Goal: Task Accomplishment & Management: Use online tool/utility

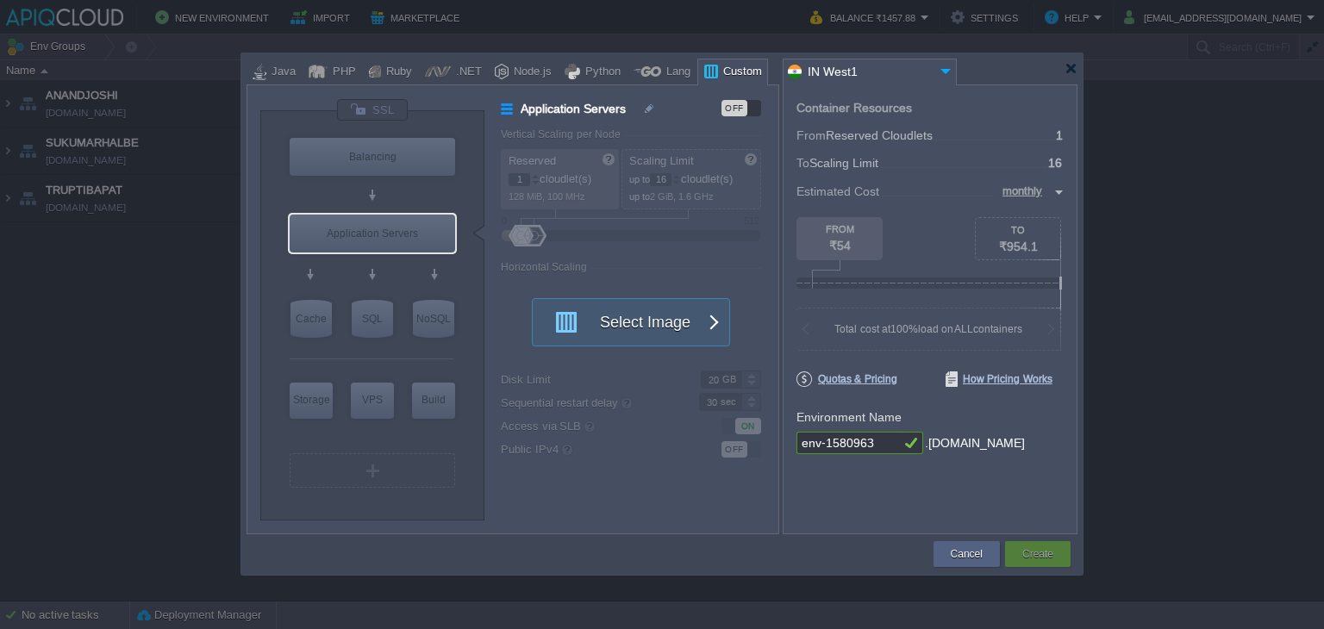
click at [1074, 75] on div at bounding box center [661, 68] width 831 height 31
click at [1072, 72] on div at bounding box center [1070, 68] width 13 height 13
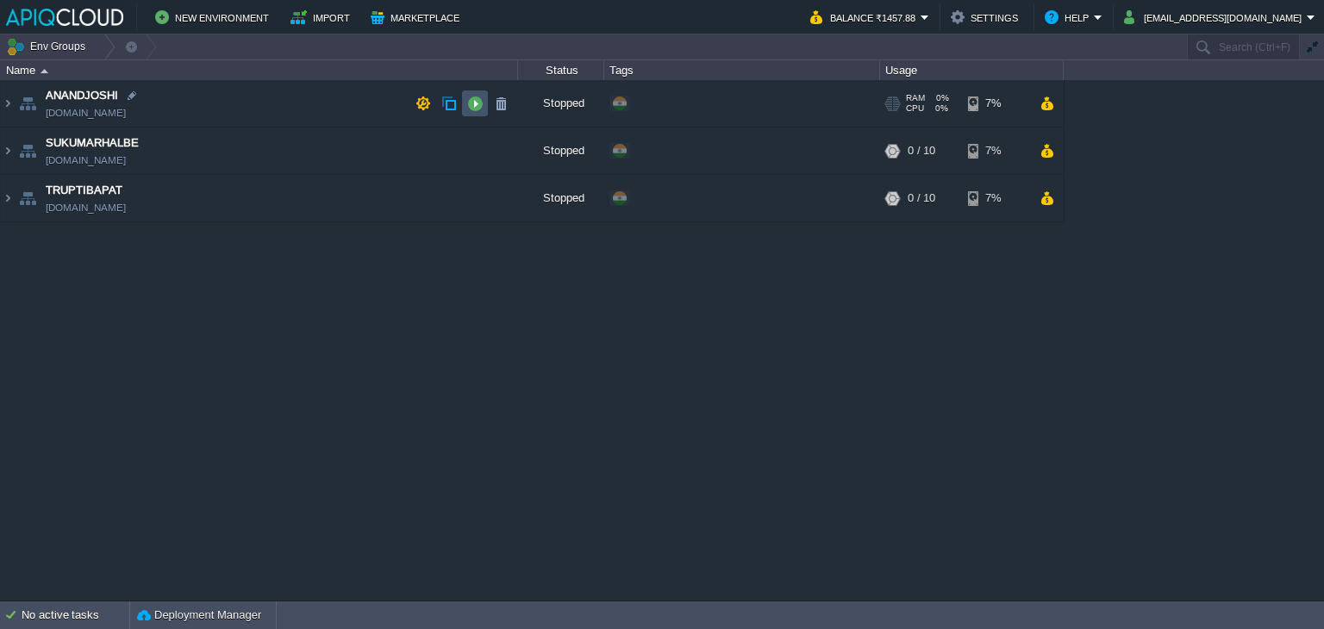
click at [467, 100] on button "button" at bounding box center [475, 104] width 16 height 16
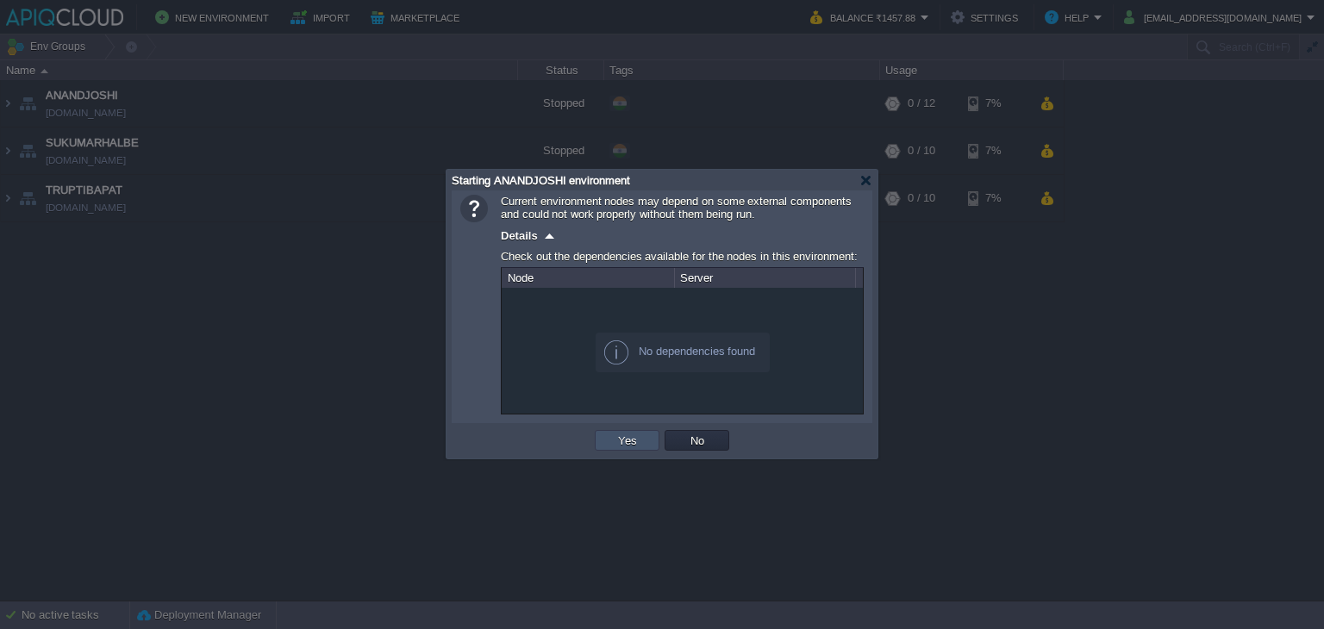
click at [636, 433] on button "Yes" at bounding box center [627, 441] width 29 height 16
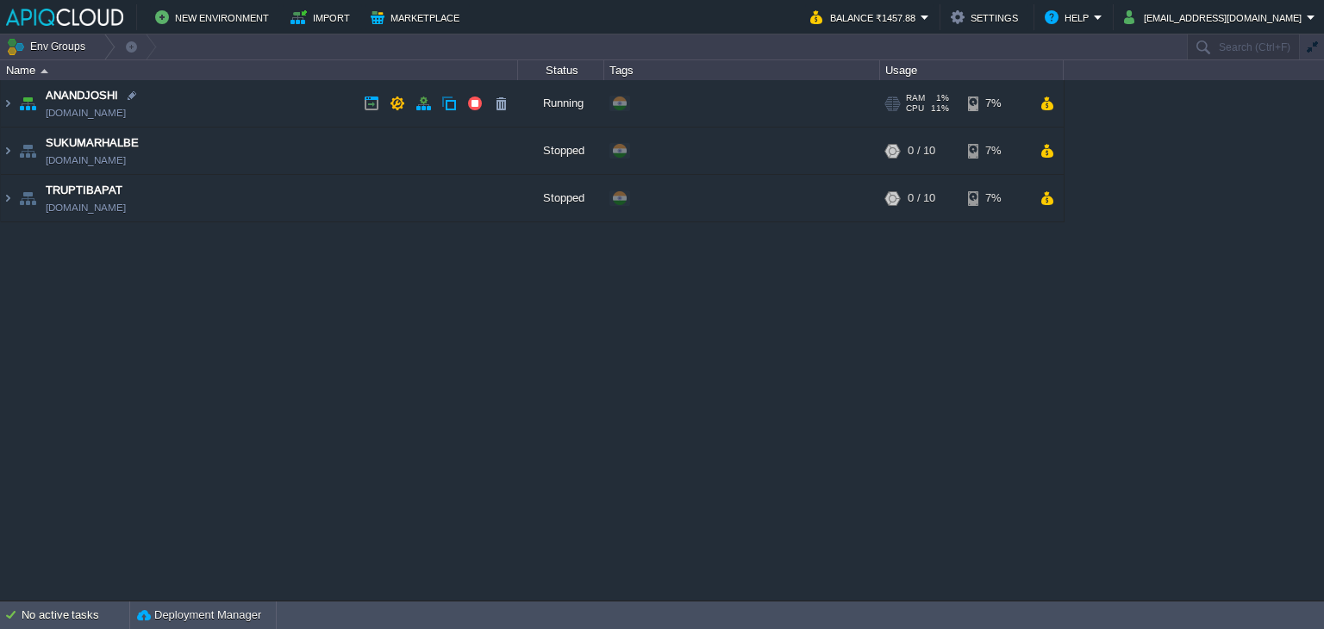
click at [338, 94] on td "ANANDJOSHI [DOMAIN_NAME]" at bounding box center [259, 103] width 517 height 47
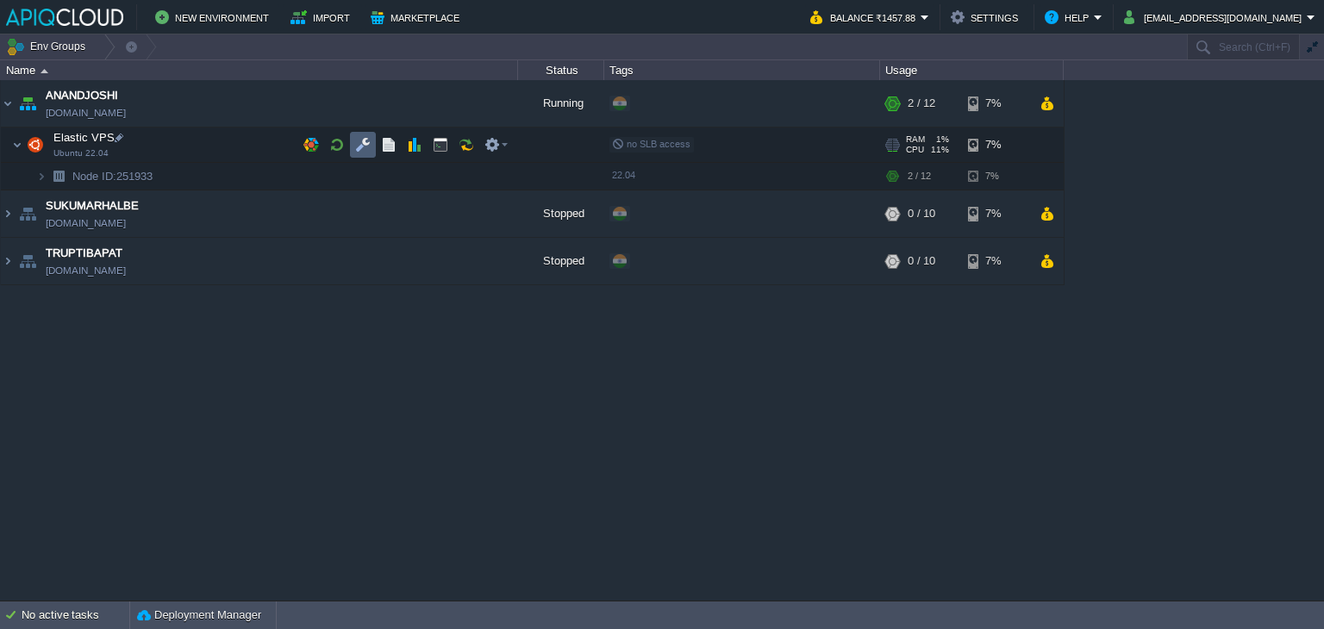
click at [357, 146] on button "button" at bounding box center [363, 145] width 16 height 16
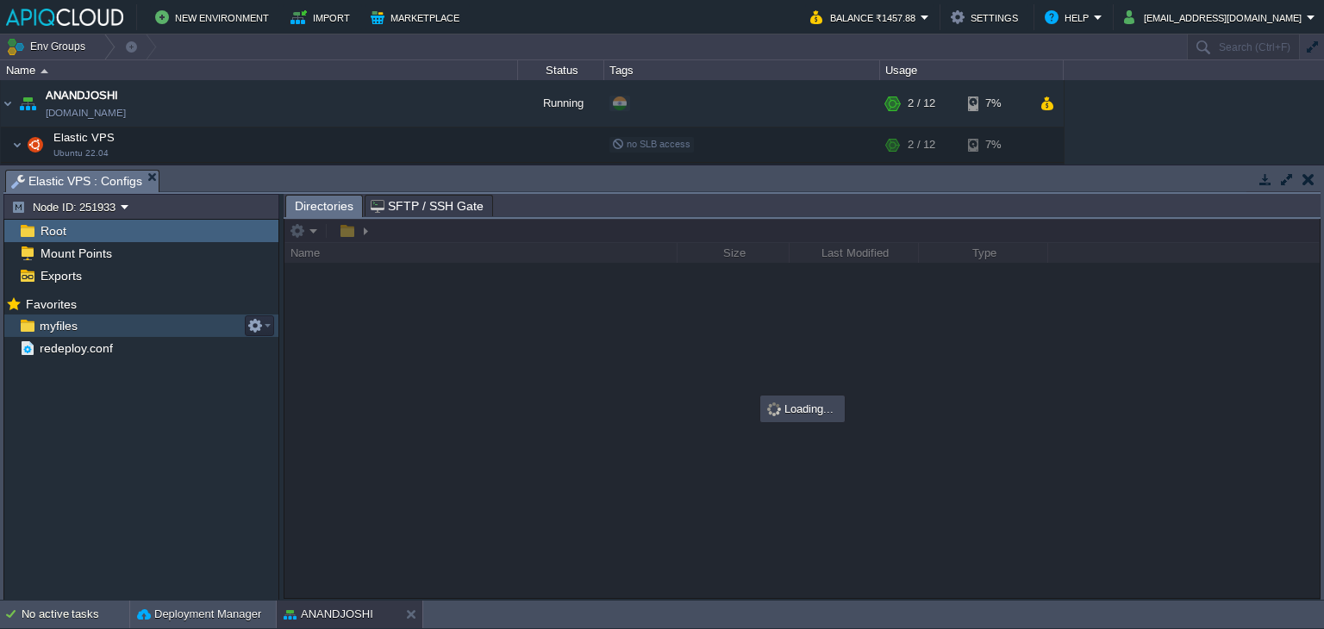
click at [60, 321] on span "myfiles" at bounding box center [58, 326] width 44 height 16
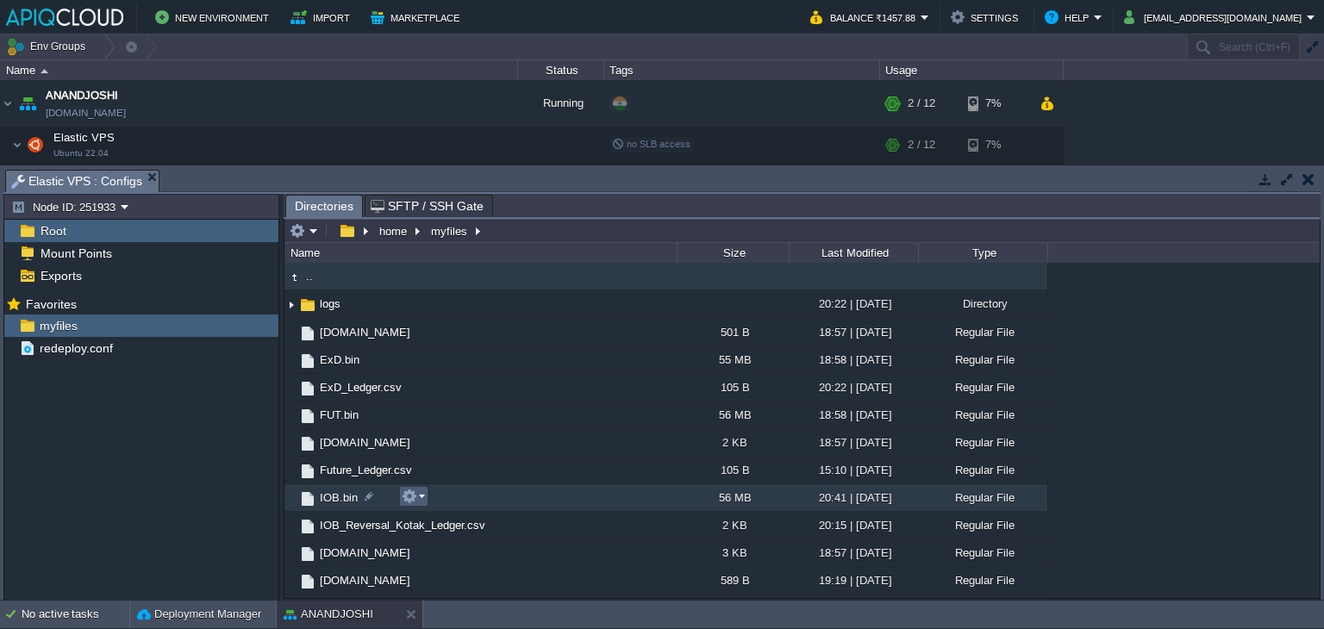
click at [419, 497] on em at bounding box center [413, 497] width 23 height 16
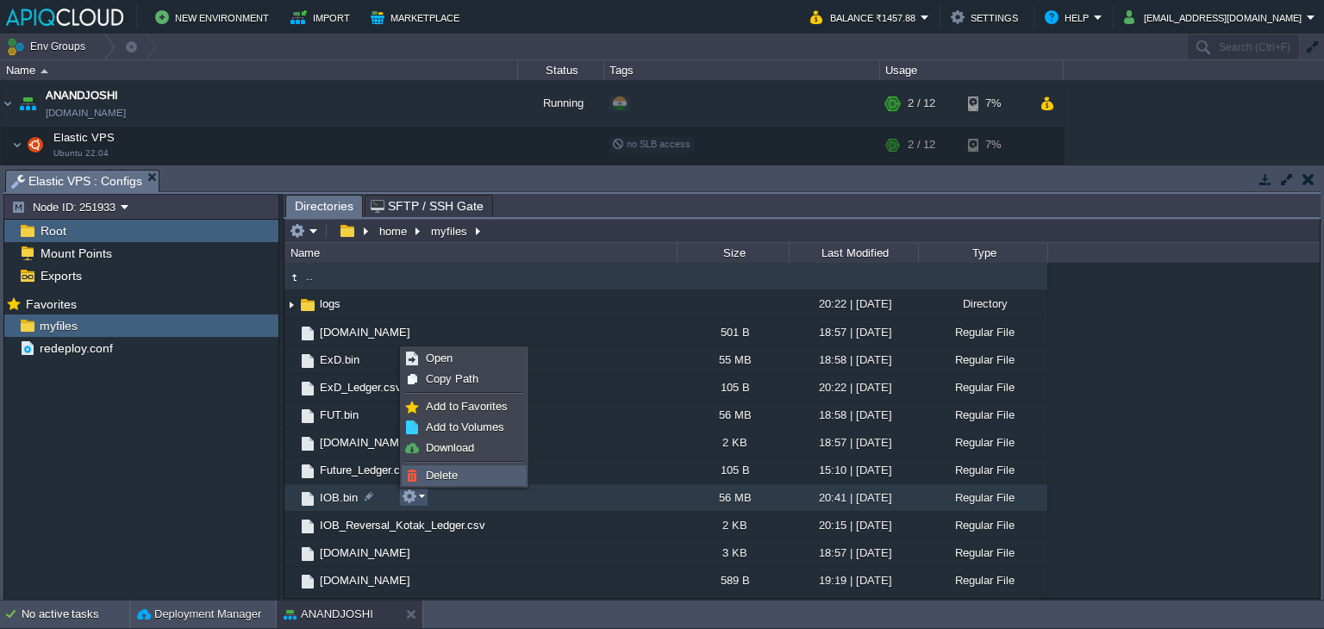
click at [453, 473] on span "Delete" at bounding box center [442, 475] width 32 height 13
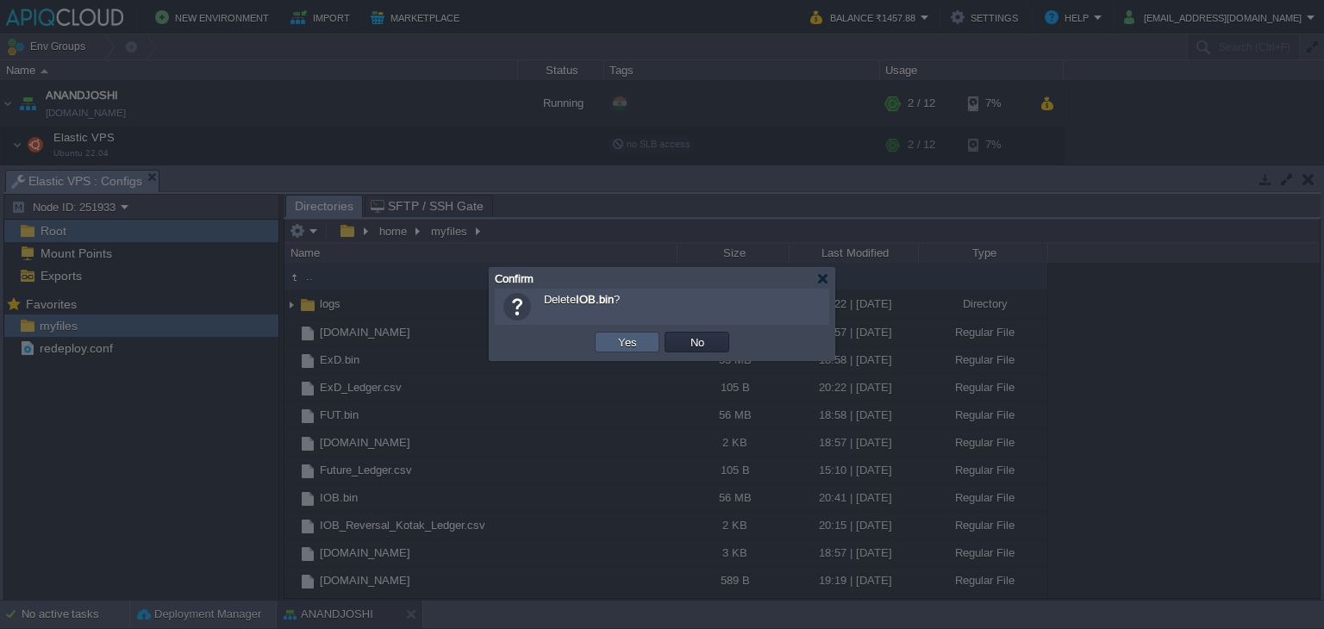
click at [621, 344] on button "Yes" at bounding box center [627, 342] width 29 height 16
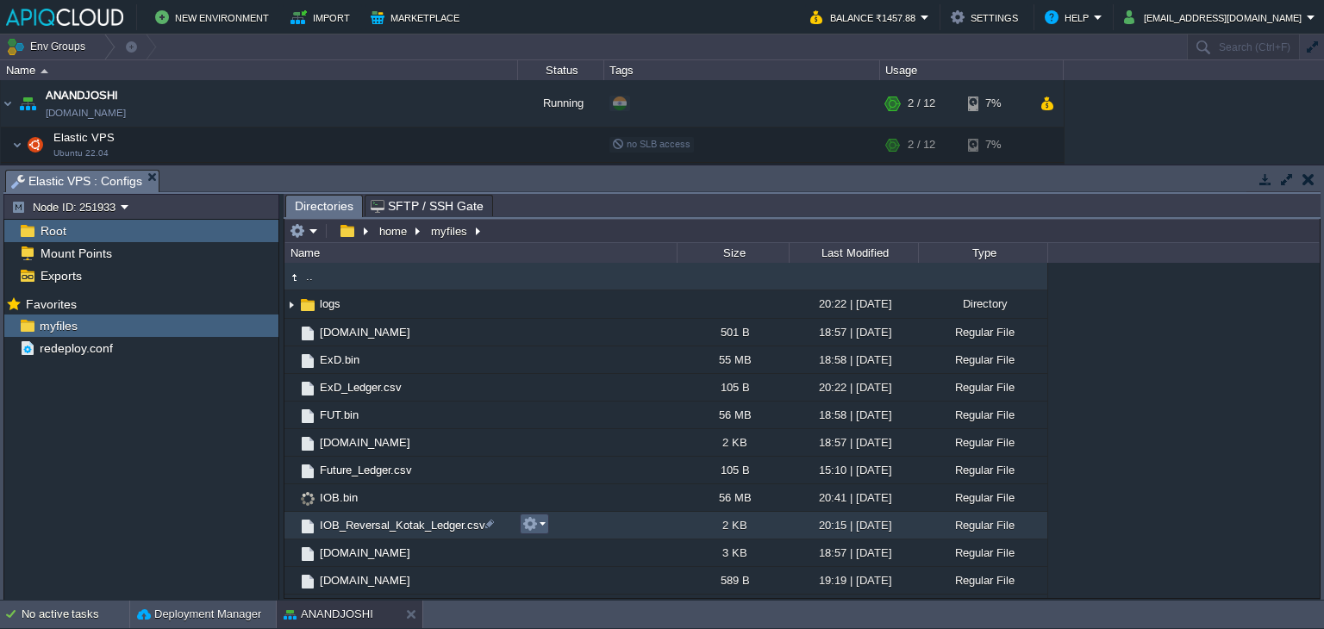
click at [535, 527] on button "button" at bounding box center [530, 524] width 16 height 16
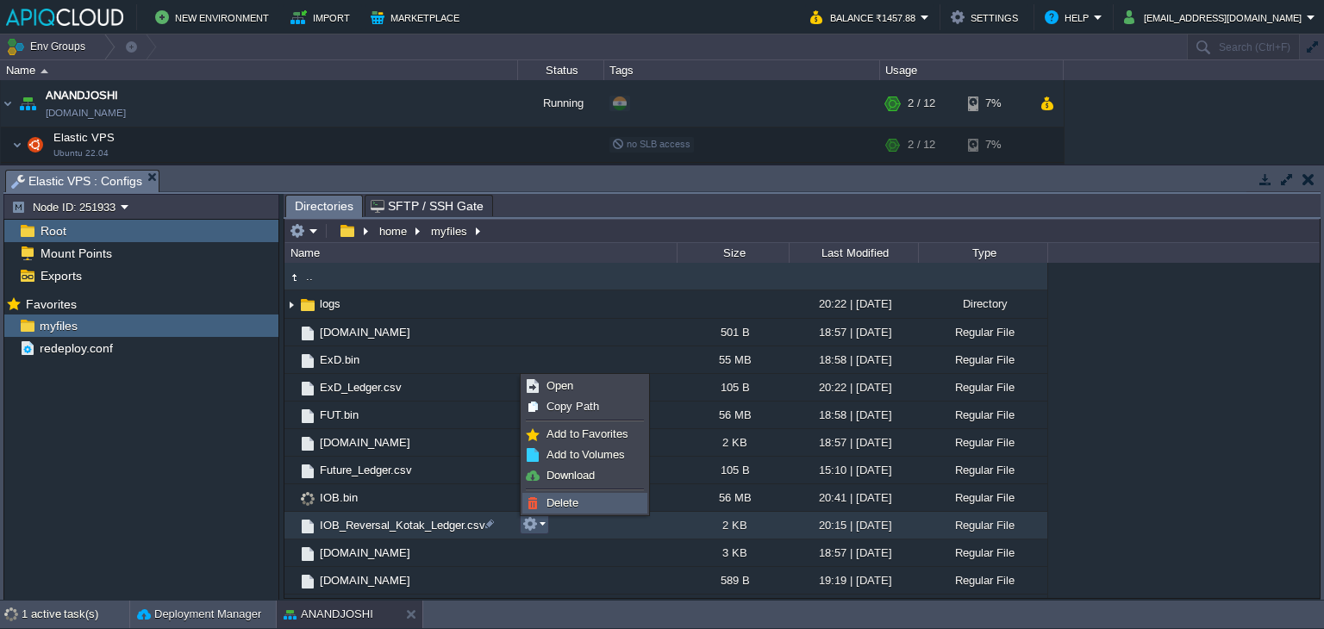
click at [567, 502] on span "Delete" at bounding box center [562, 502] width 32 height 13
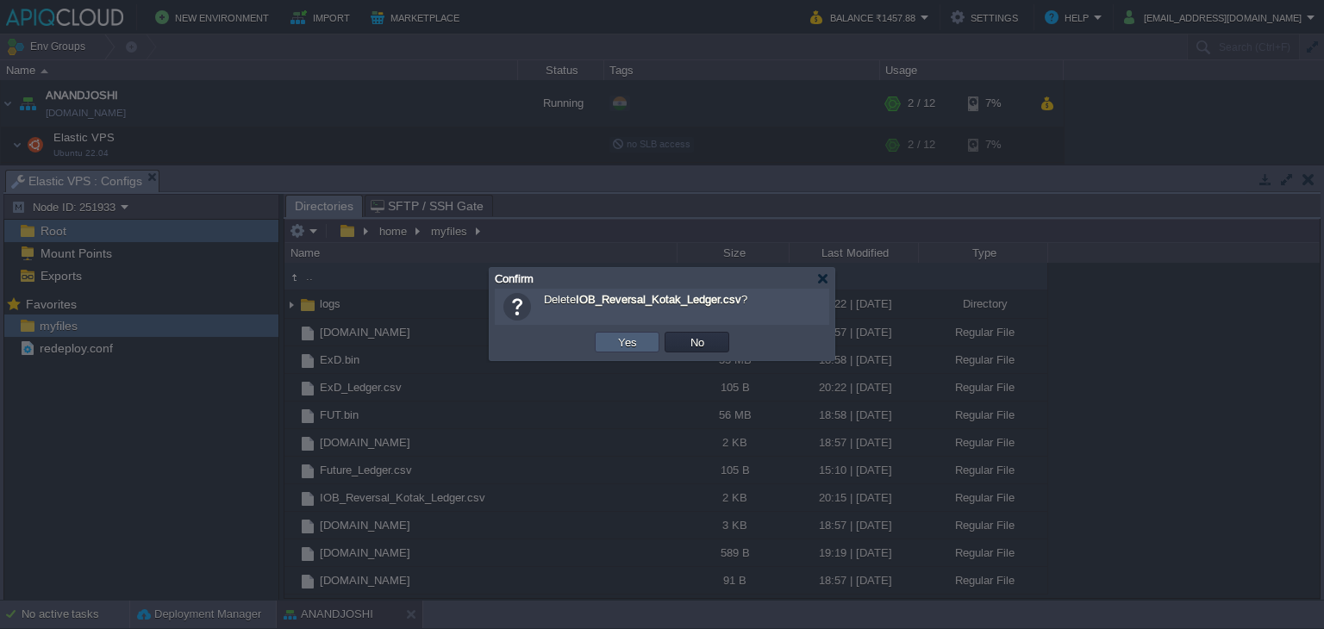
click at [628, 339] on button "Yes" at bounding box center [627, 342] width 29 height 16
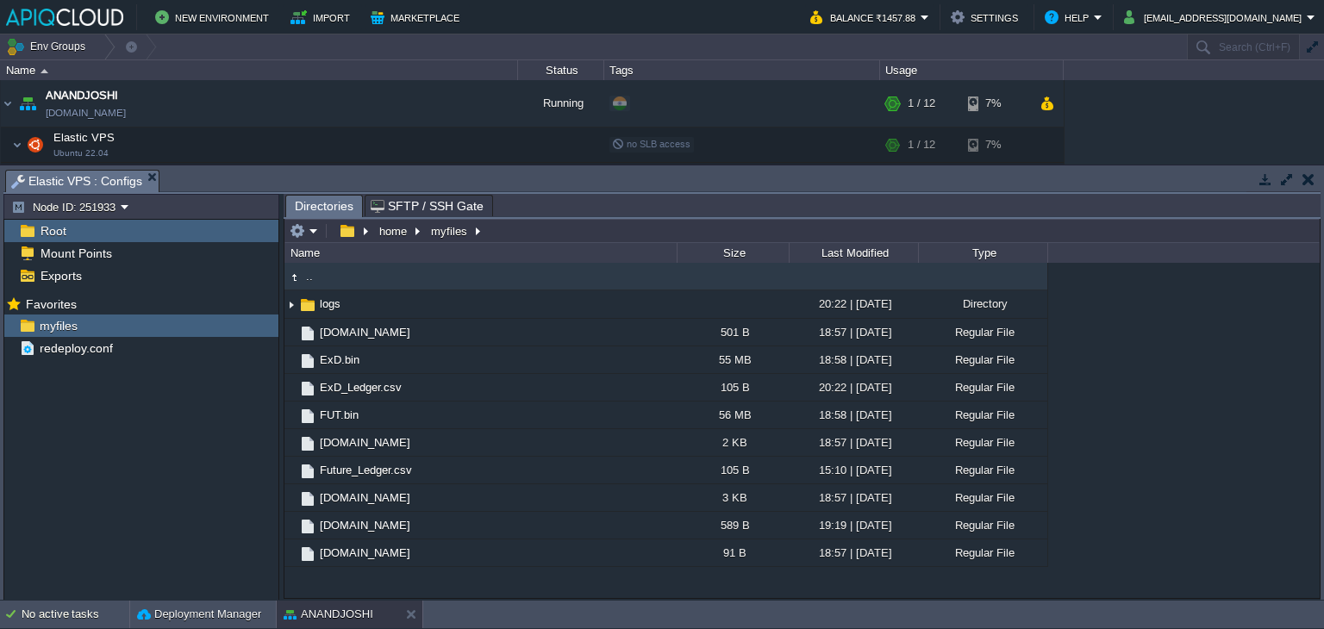
click at [1306, 180] on button "button" at bounding box center [1308, 179] width 12 height 16
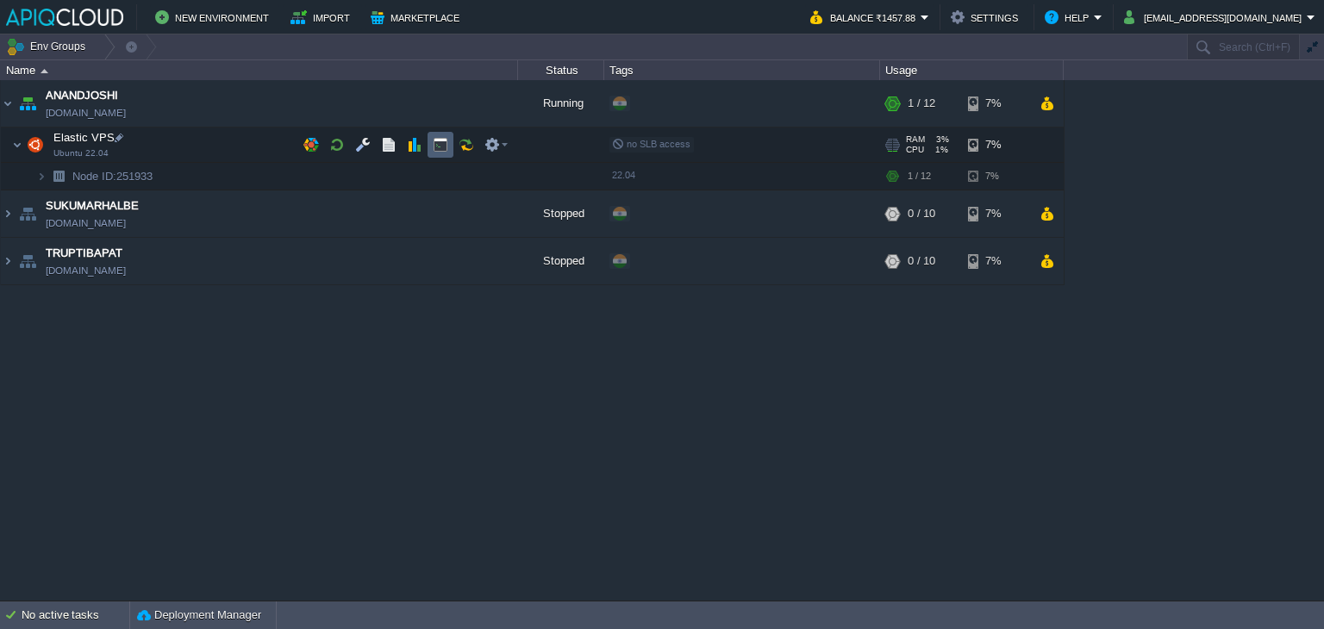
click at [427, 135] on td at bounding box center [440, 145] width 26 height 26
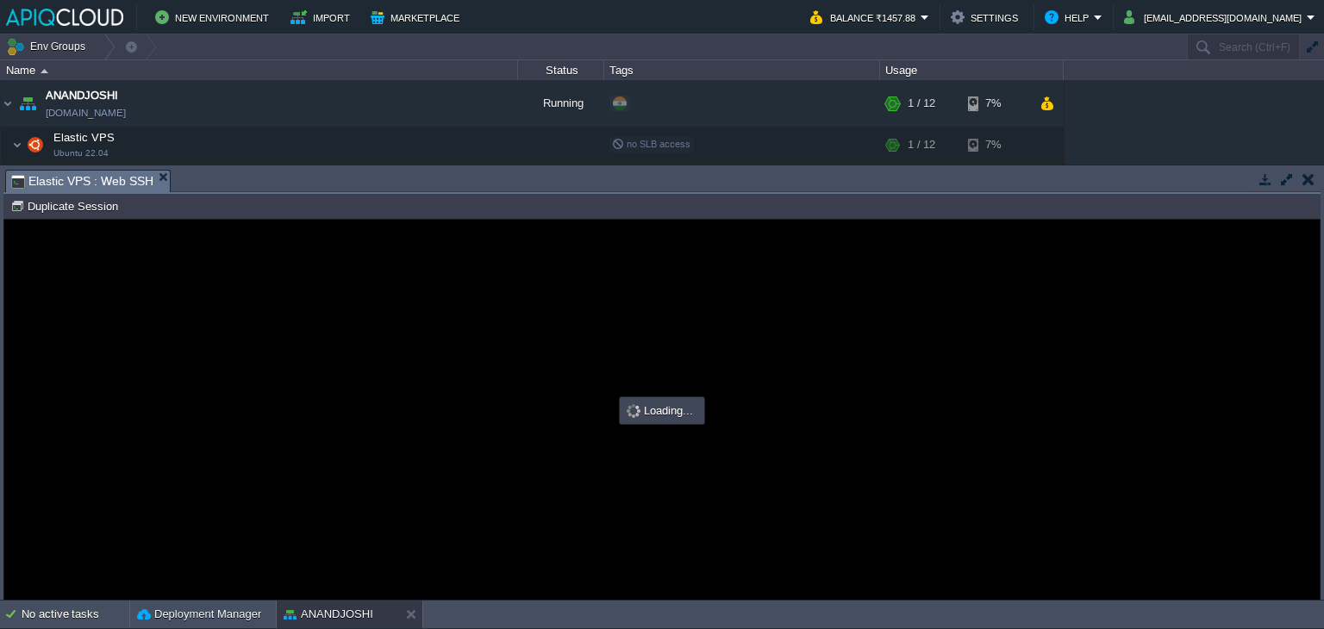
type input "#000000"
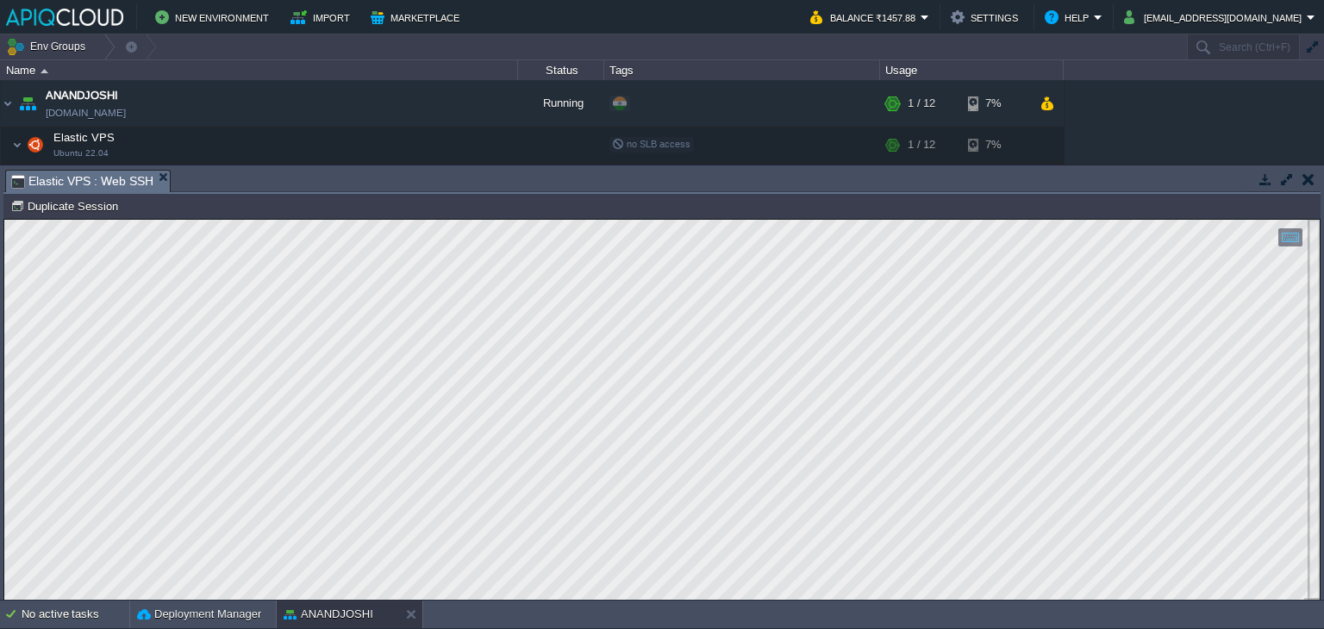
click at [1308, 173] on button "button" at bounding box center [1308, 179] width 12 height 16
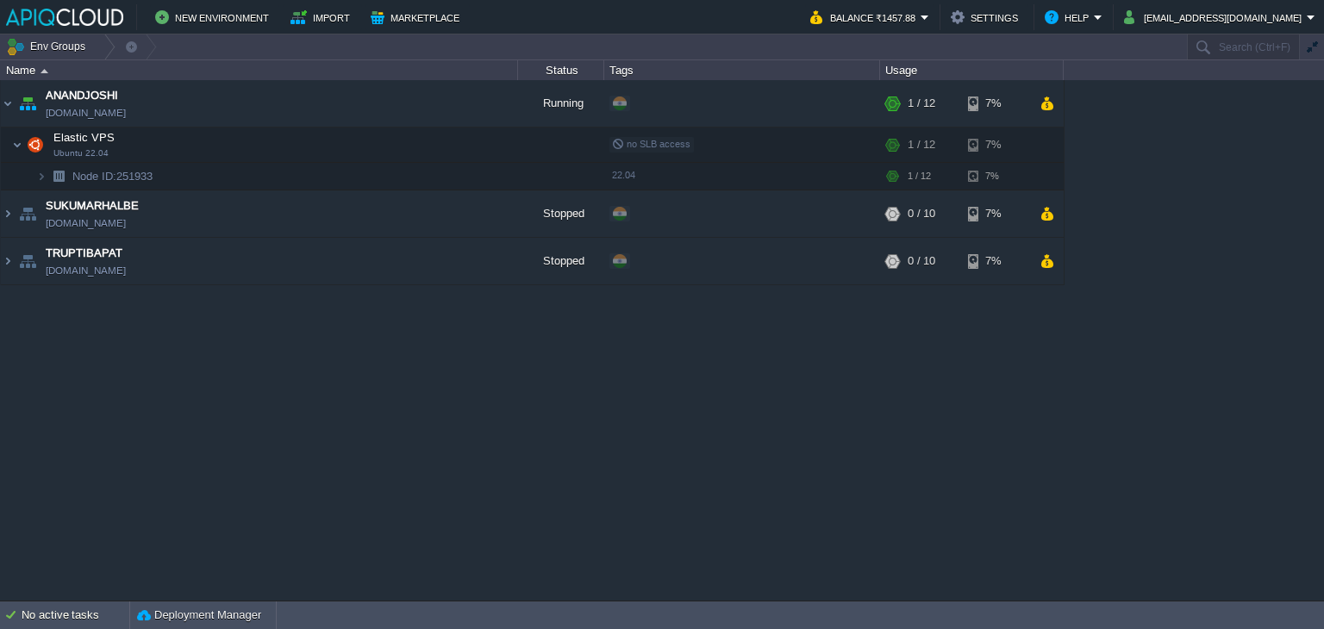
click at [324, 376] on div "ANANDJOSHI [DOMAIN_NAME] Running + Add to Env Group RAM 3% CPU 6% 1 / 12 7% Ela…" at bounding box center [662, 340] width 1324 height 520
click at [474, 98] on button "button" at bounding box center [475, 104] width 16 height 16
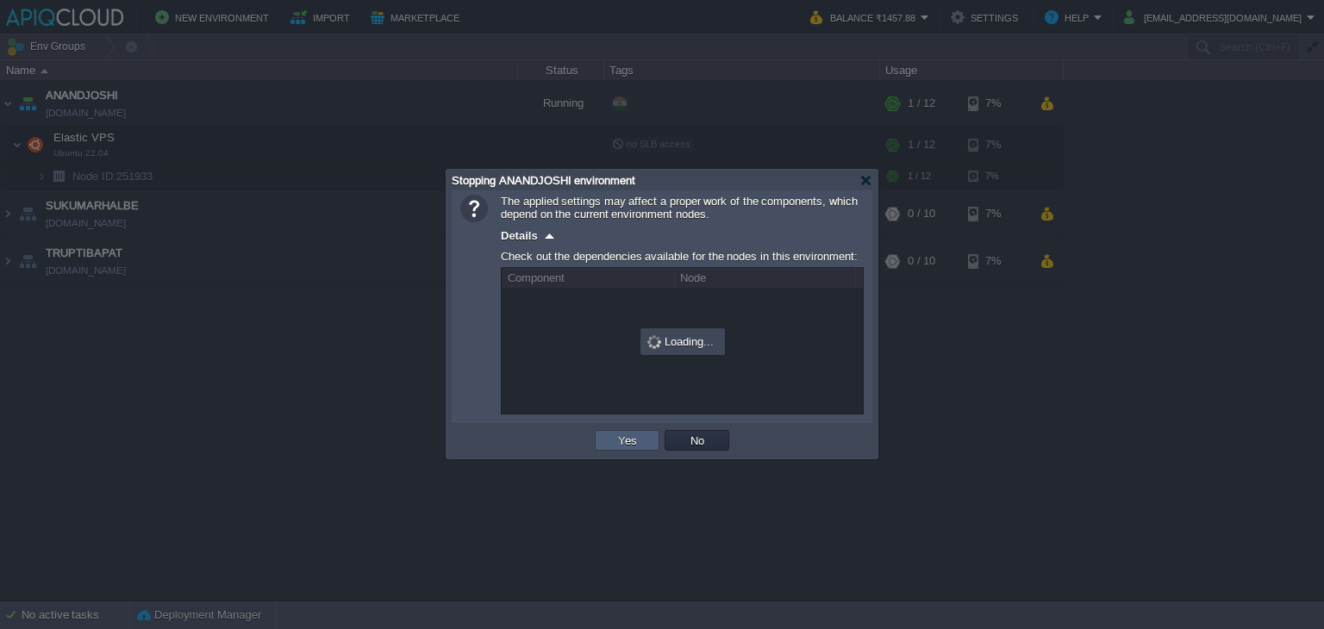
click at [614, 439] on button "Yes" at bounding box center [627, 441] width 29 height 16
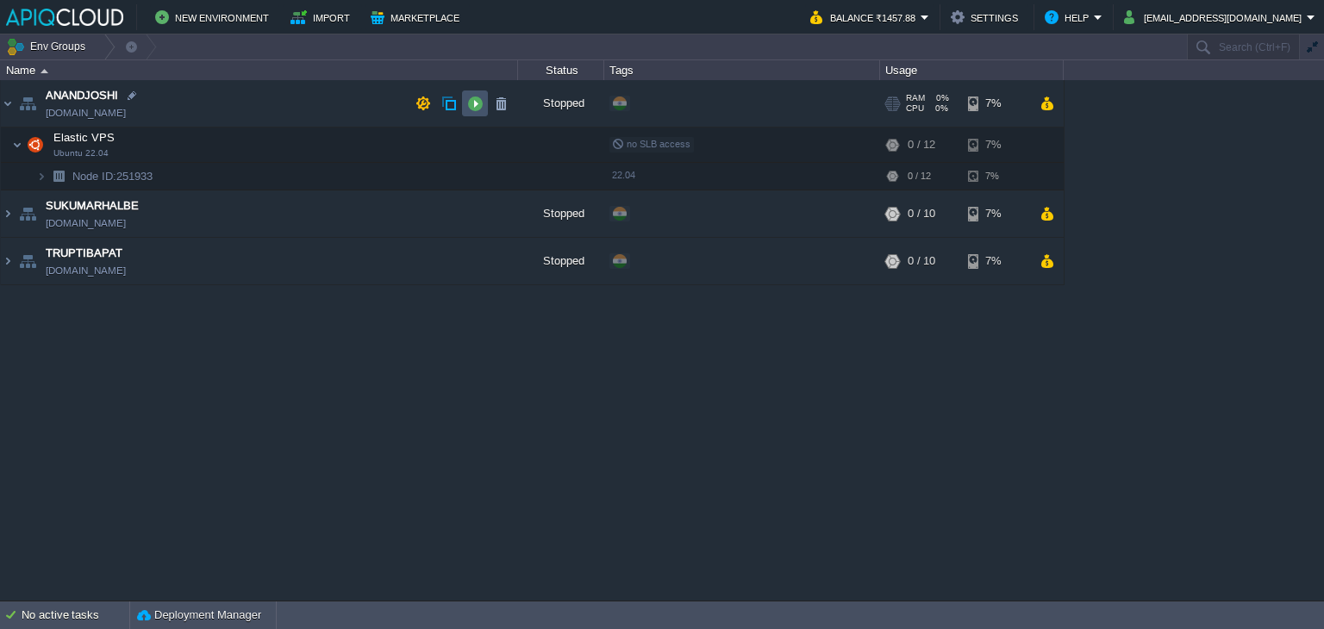
click at [471, 101] on button "button" at bounding box center [475, 104] width 16 height 16
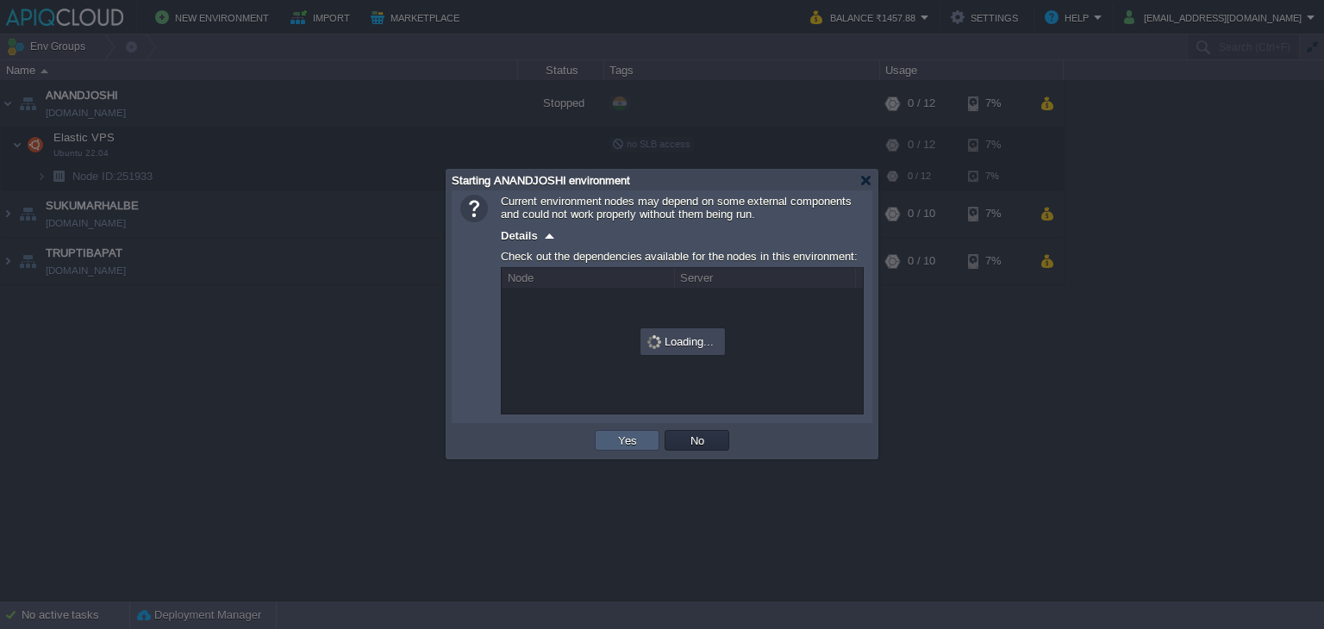
click at [607, 442] on td "Yes" at bounding box center [627, 440] width 65 height 21
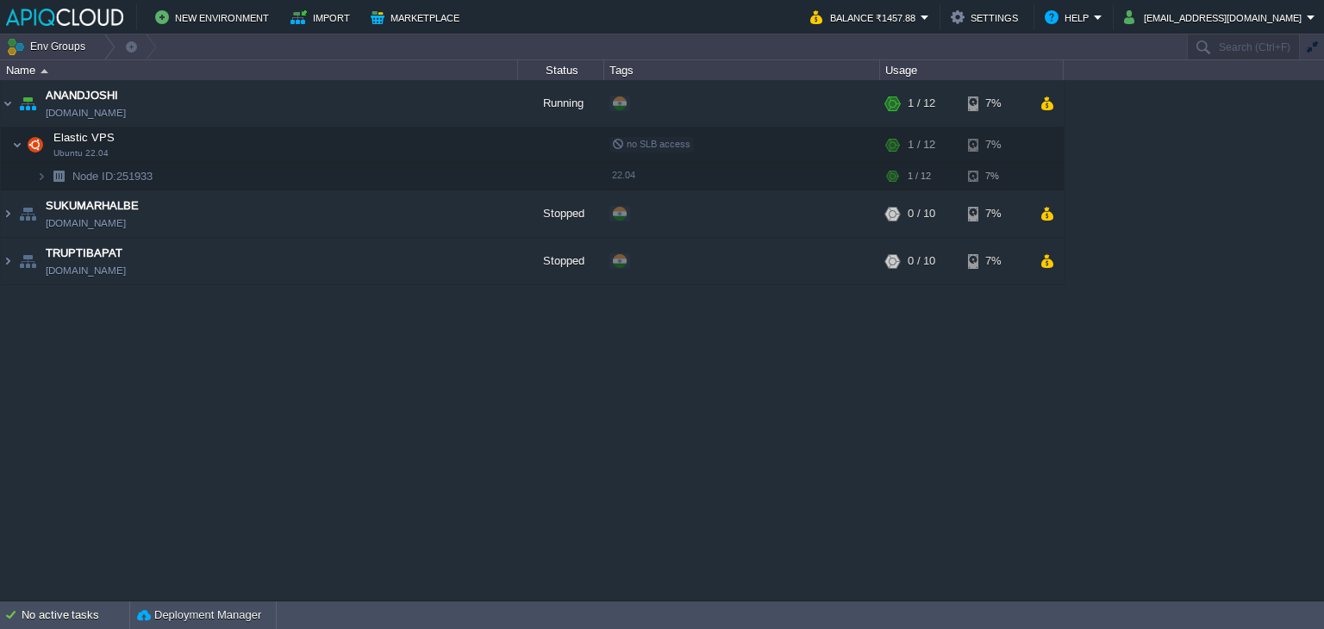
drag, startPoint x: 70, startPoint y: 387, endPoint x: 97, endPoint y: 388, distance: 26.7
click at [70, 387] on div "ANANDJOSHI [DOMAIN_NAME] Running + Add to Env Group RAM 3% CPU 1% 1 / 12 7% Ela…" at bounding box center [662, 340] width 1324 height 520
click at [358, 140] on button "button" at bounding box center [363, 145] width 16 height 16
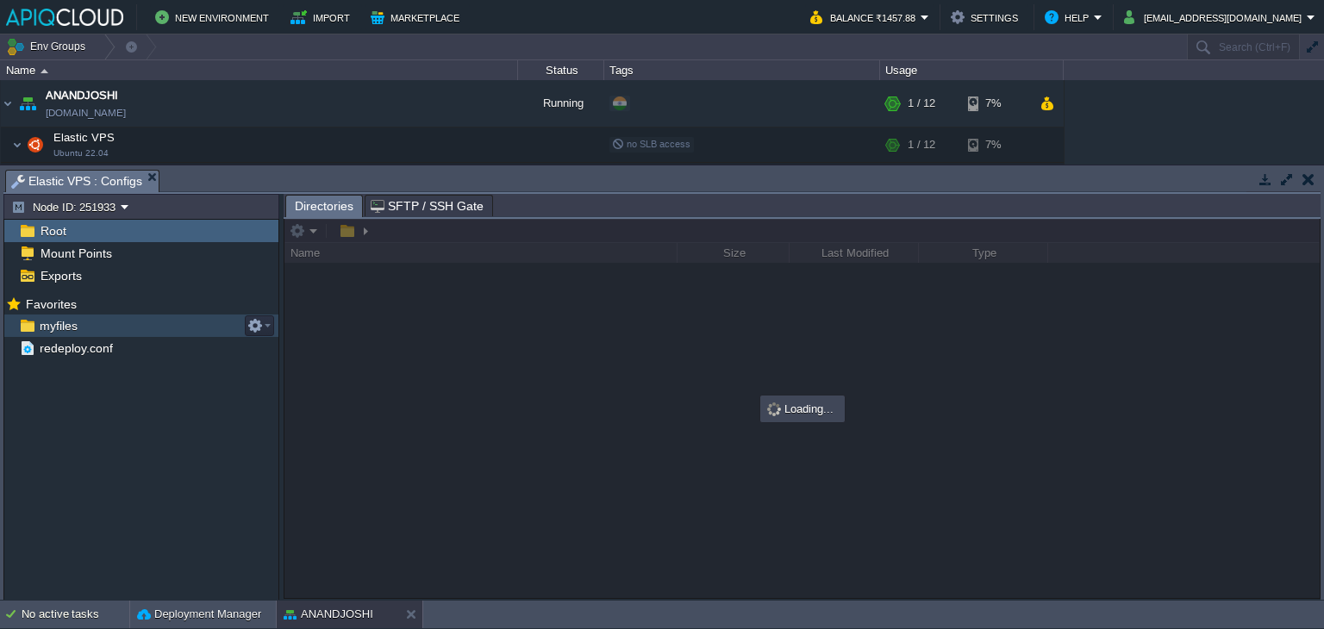
click at [63, 321] on span "myfiles" at bounding box center [58, 326] width 44 height 16
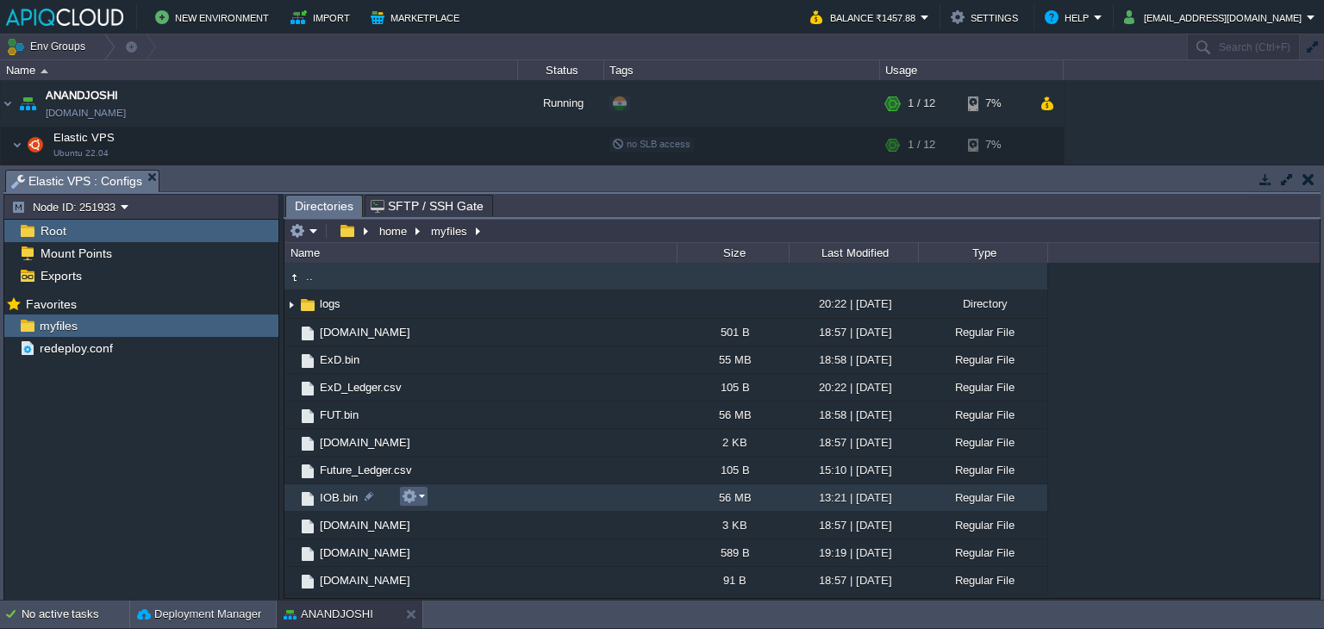
click at [419, 497] on em at bounding box center [413, 497] width 23 height 16
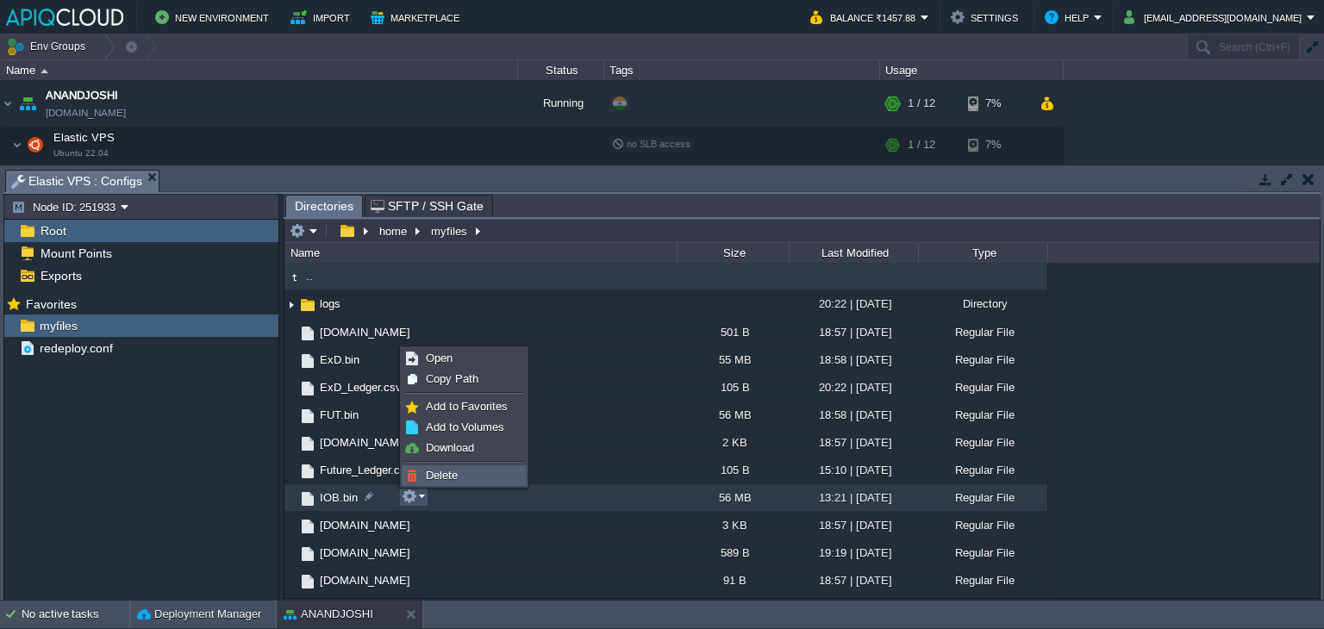
click at [452, 470] on span "Delete" at bounding box center [442, 475] width 32 height 13
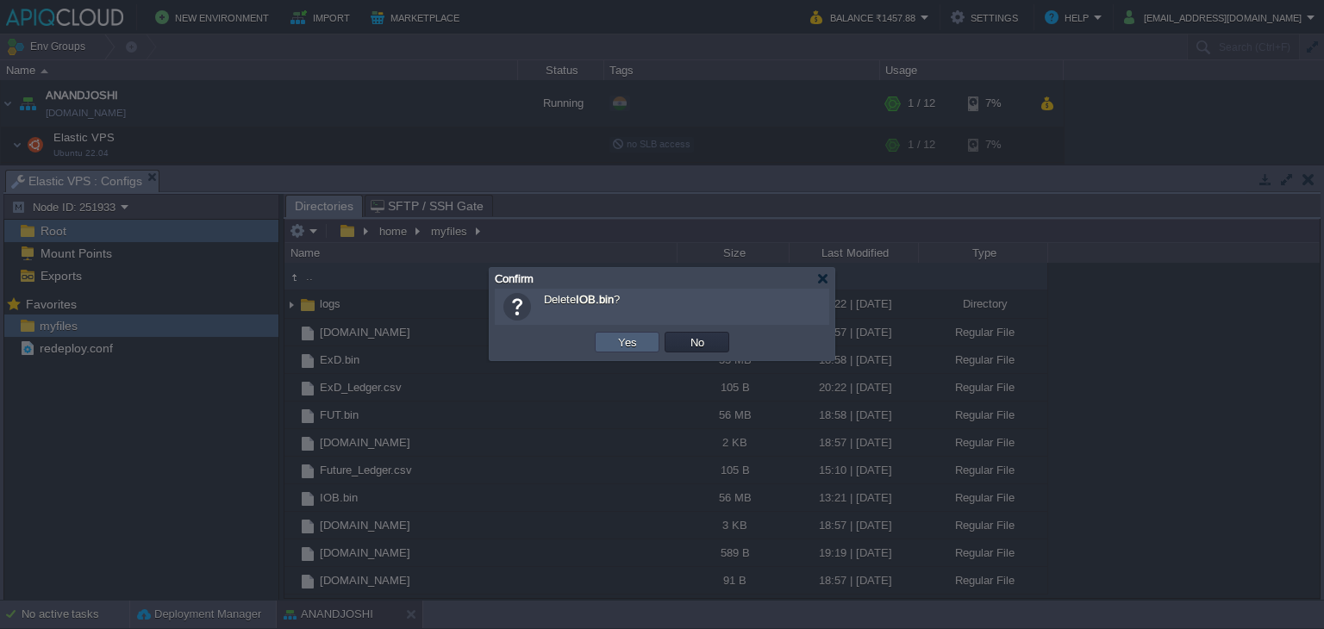
click at [608, 342] on td "Yes" at bounding box center [627, 342] width 65 height 21
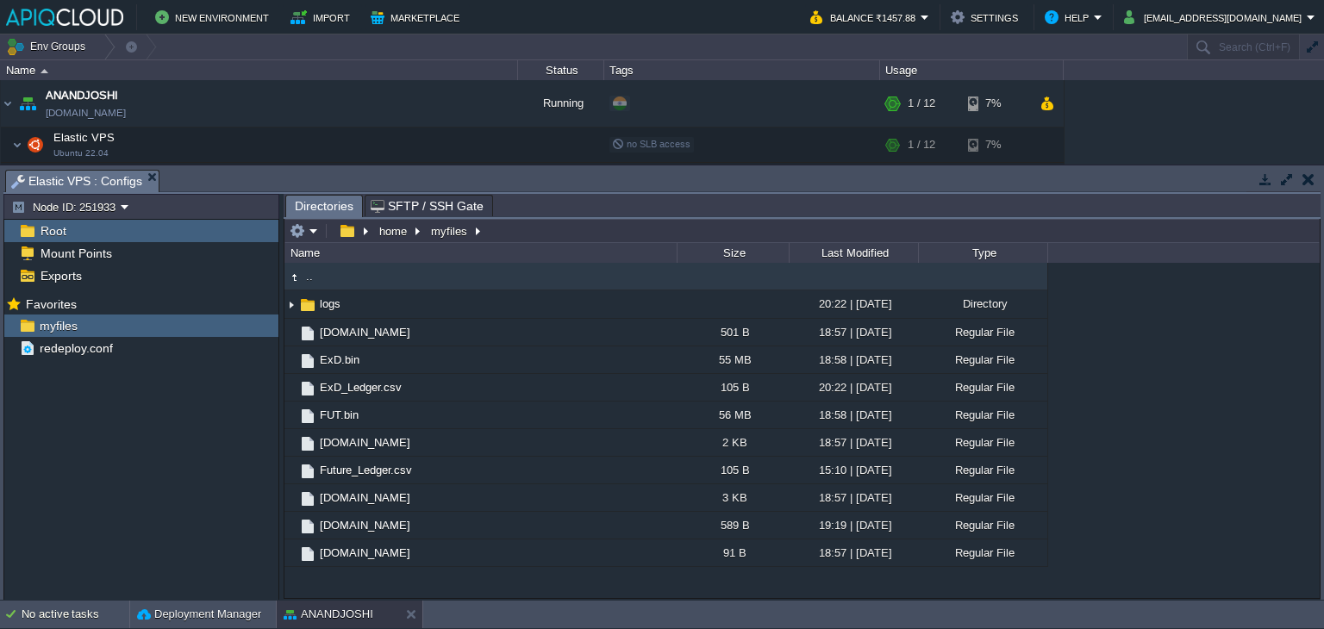
click at [1305, 184] on button "button" at bounding box center [1308, 179] width 12 height 16
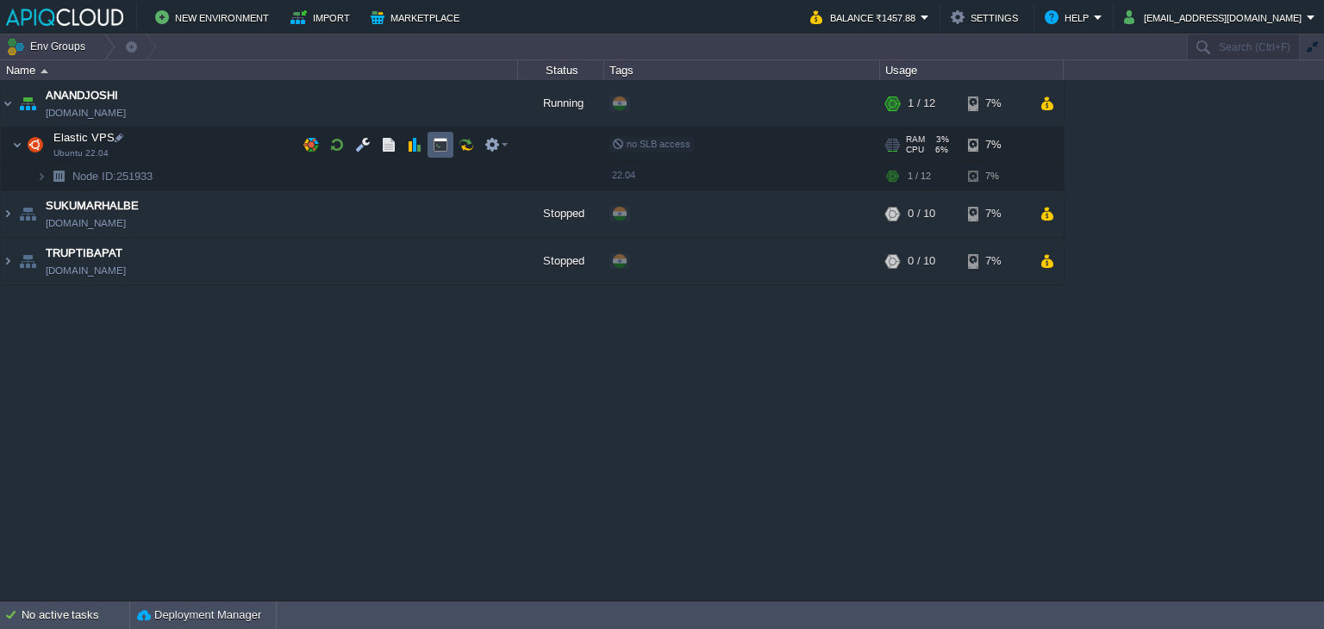
click at [439, 142] on button "button" at bounding box center [441, 145] width 16 height 16
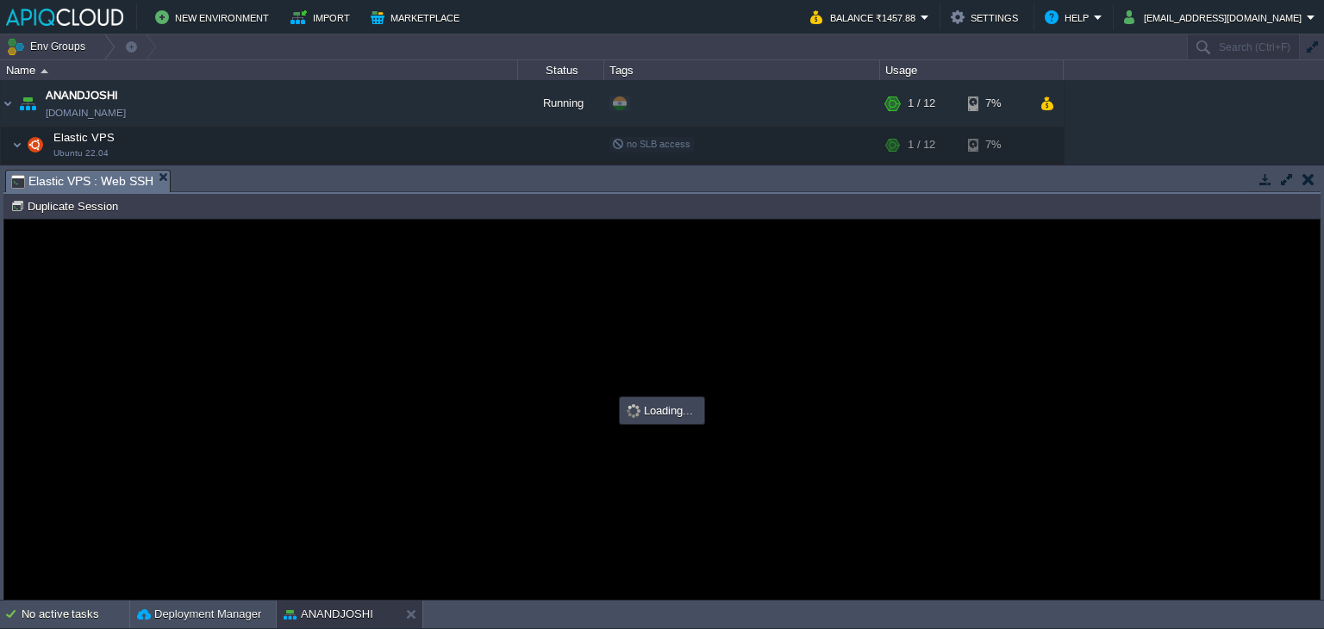
type input "#000000"
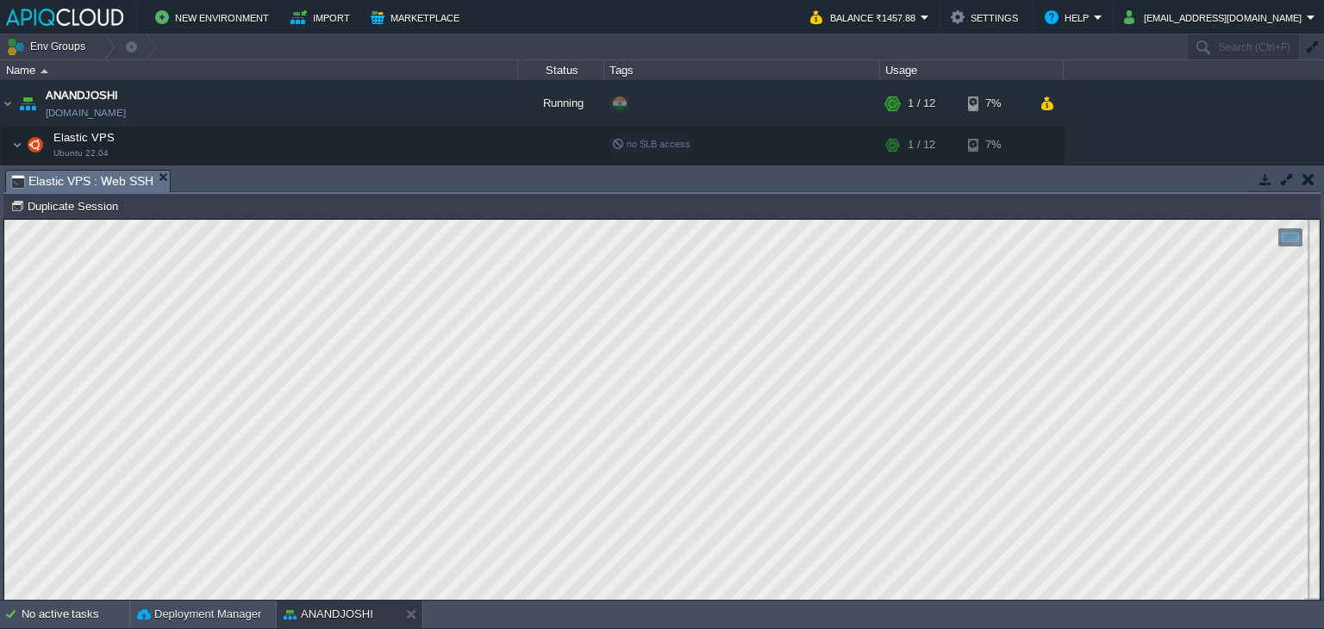
click at [1309, 178] on button "button" at bounding box center [1308, 179] width 12 height 16
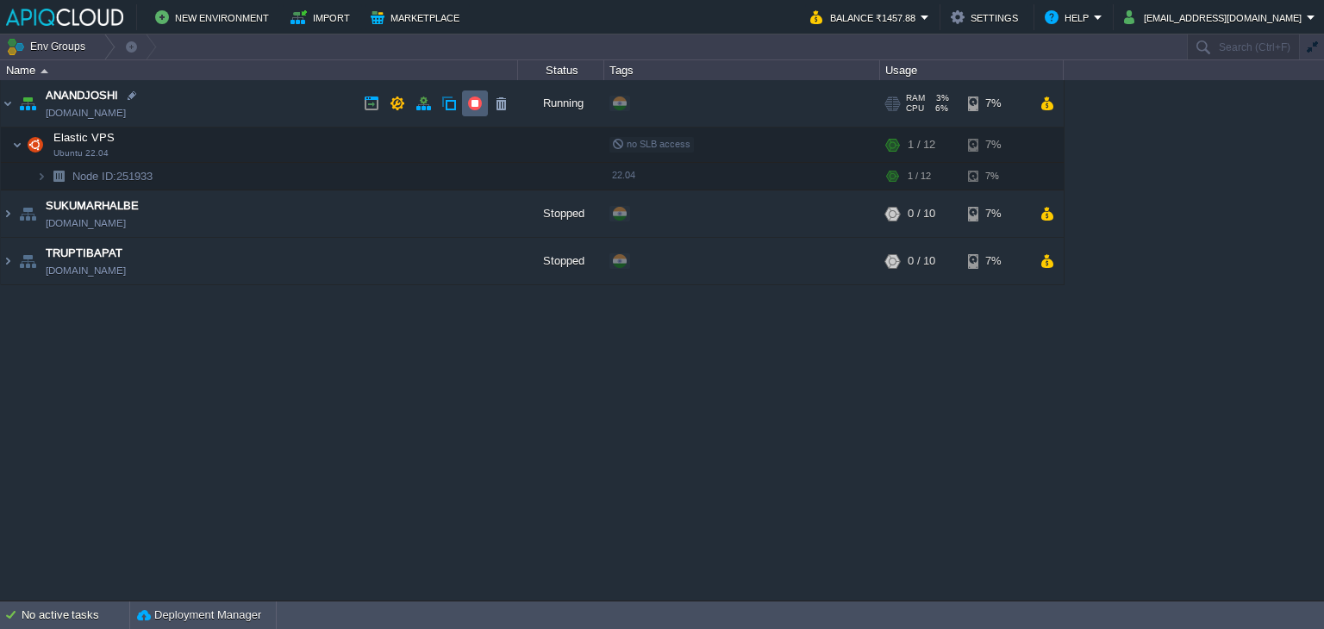
click at [474, 99] on button "button" at bounding box center [475, 104] width 16 height 16
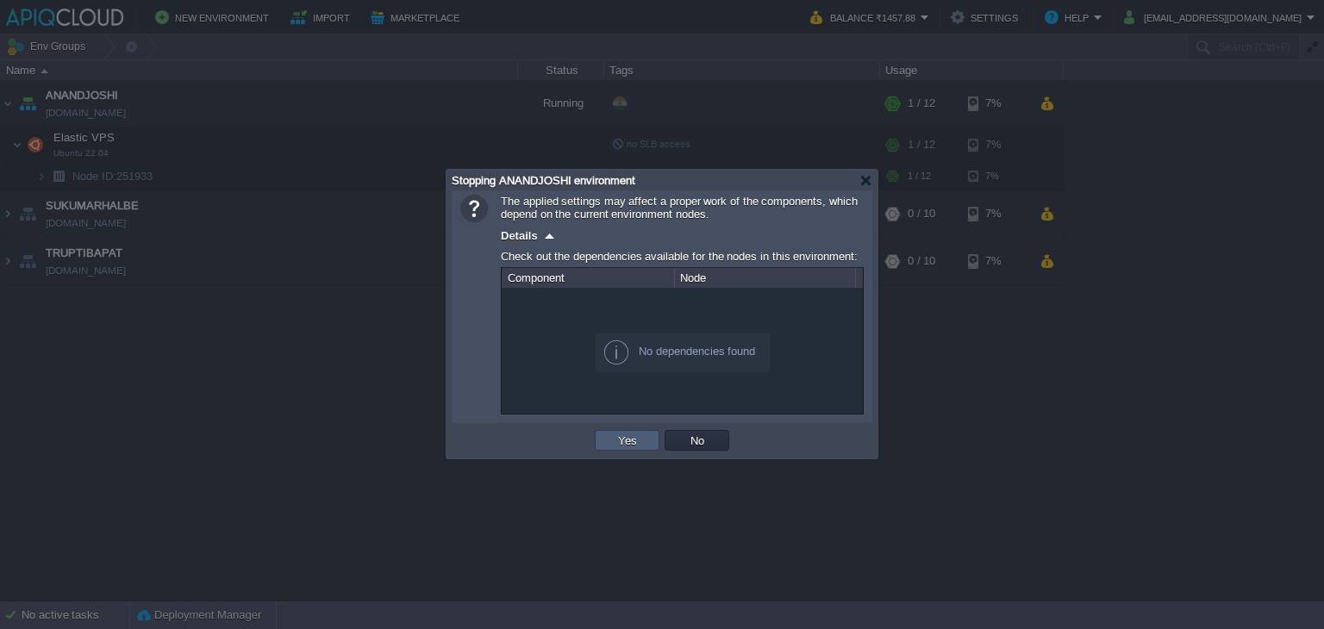
click at [627, 439] on button "Yes" at bounding box center [627, 441] width 29 height 16
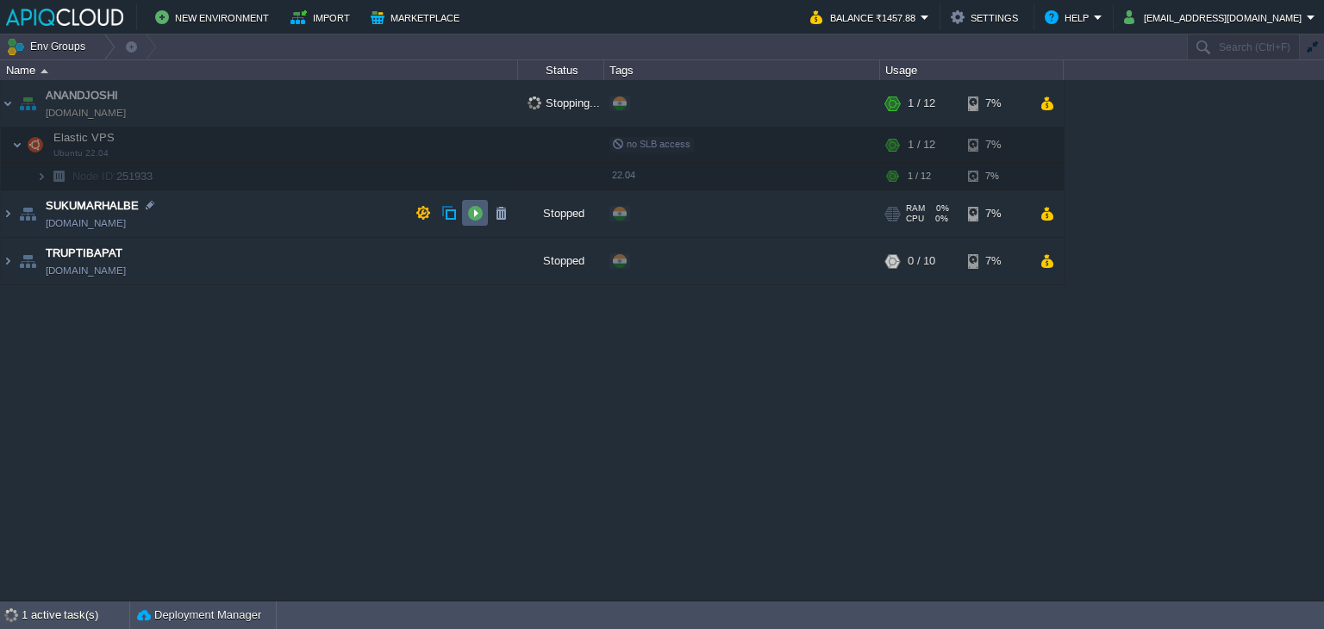
click at [471, 209] on button "button" at bounding box center [475, 213] width 16 height 16
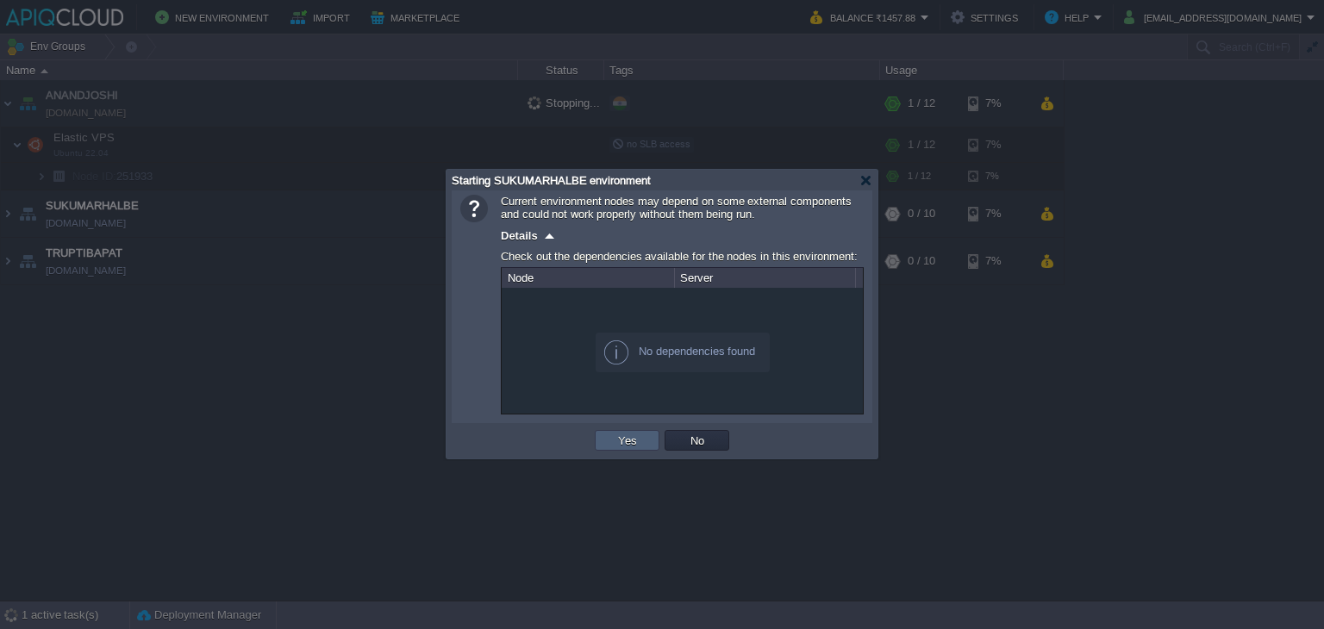
click at [616, 436] on button "Yes" at bounding box center [627, 441] width 29 height 16
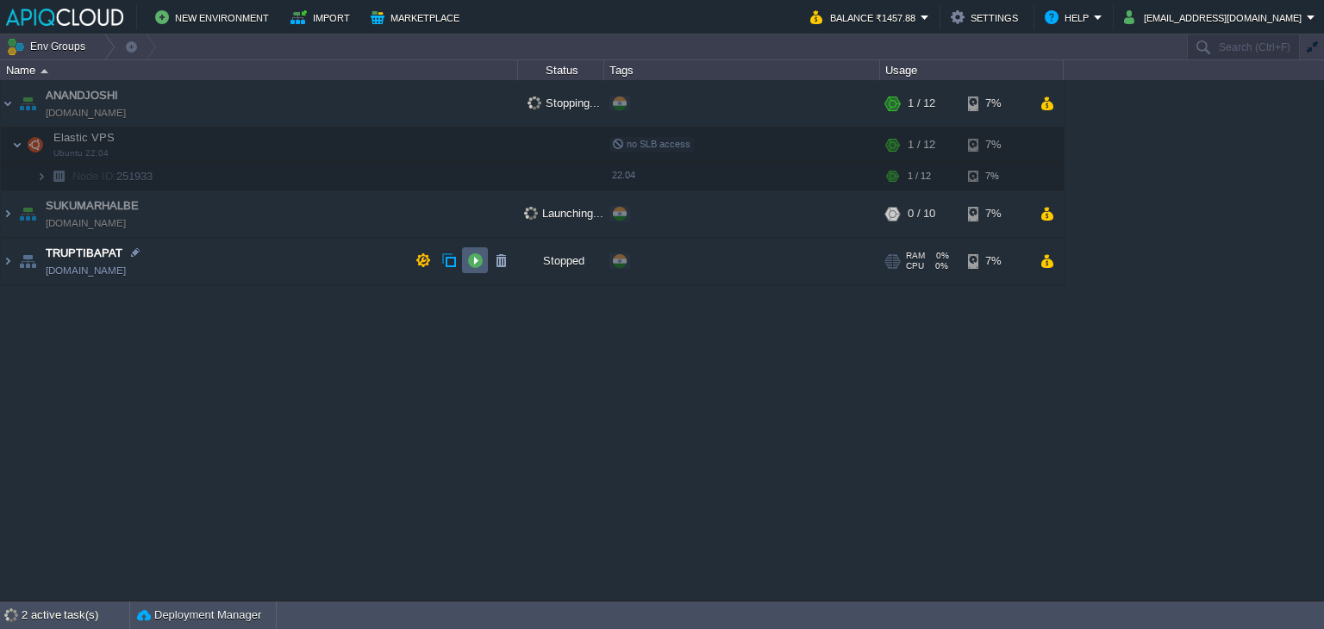
click at [472, 263] on button "button" at bounding box center [475, 260] width 16 height 16
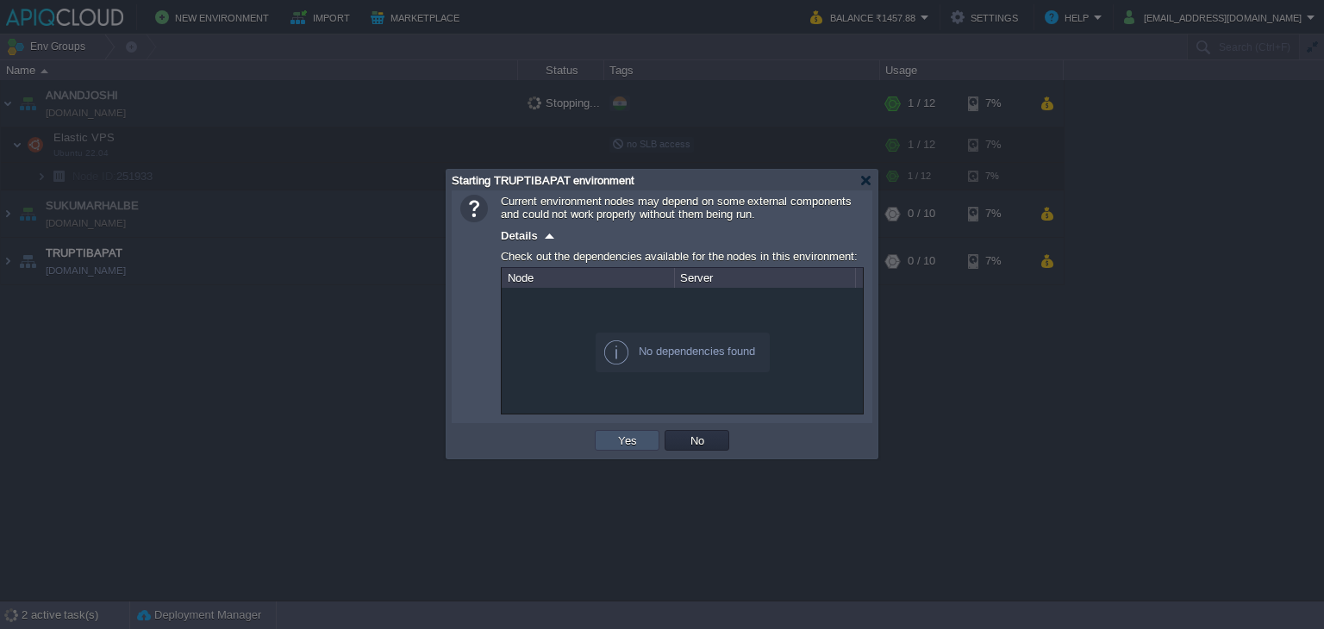
click at [620, 439] on button "Yes" at bounding box center [627, 441] width 29 height 16
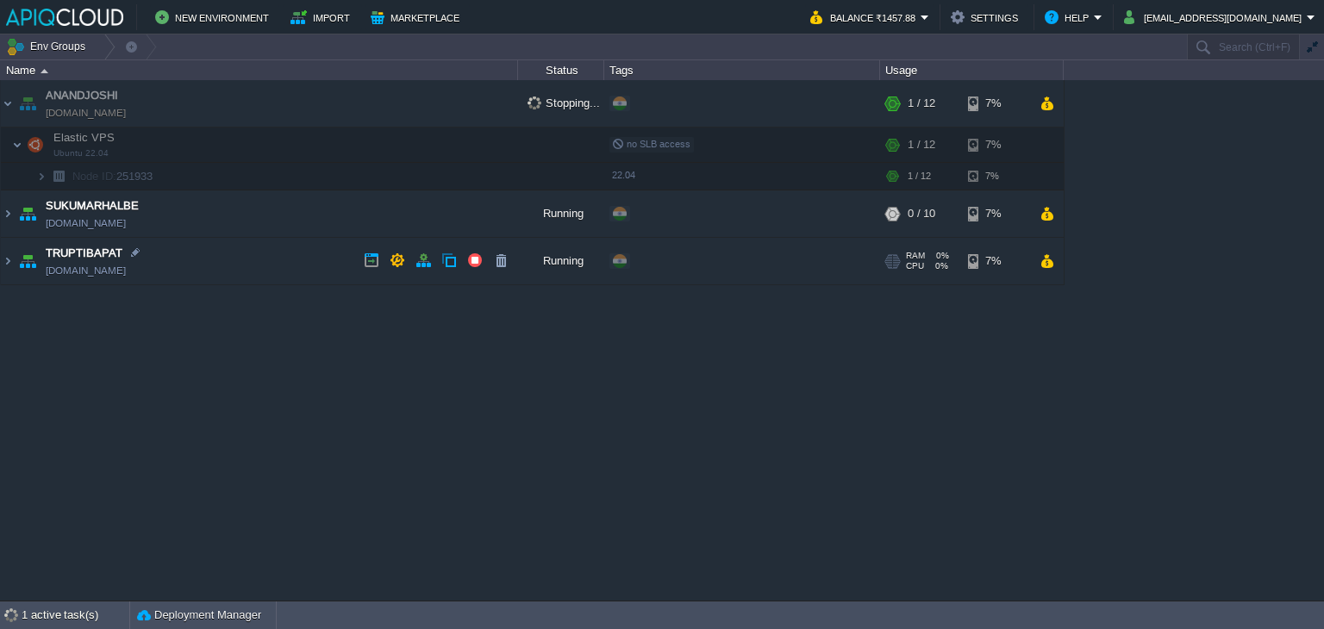
click at [287, 261] on td "TRUPTIBAPAT [DOMAIN_NAME]" at bounding box center [259, 261] width 517 height 47
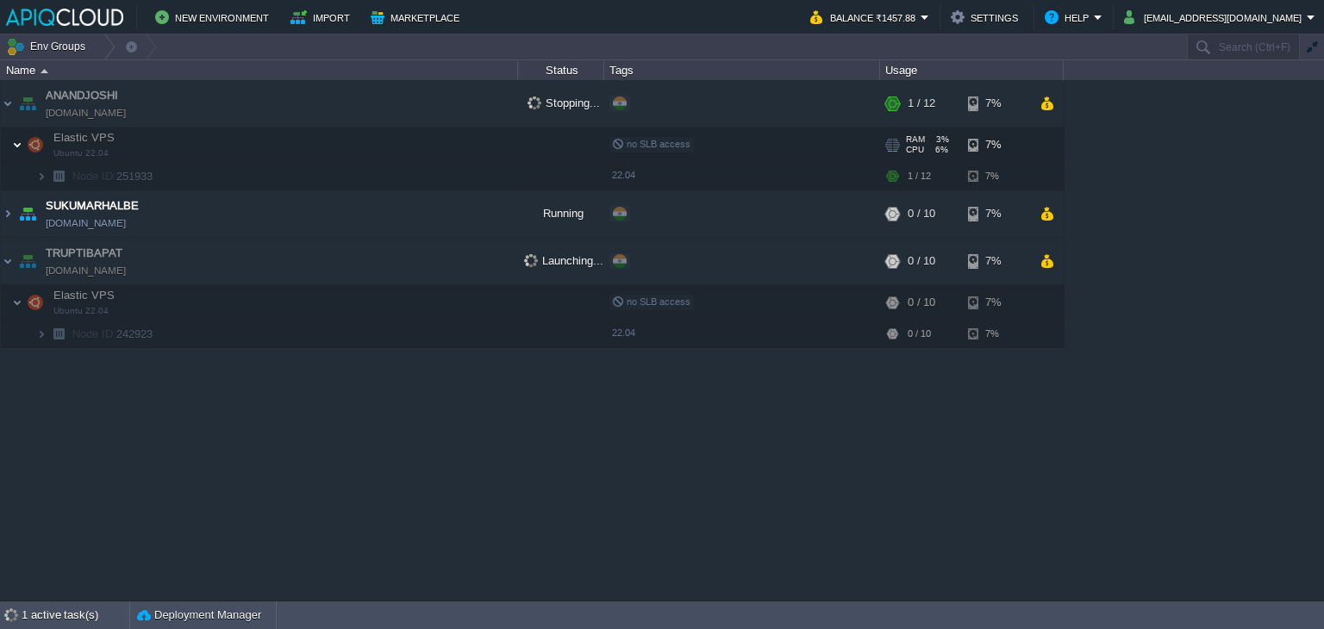
click at [17, 141] on img at bounding box center [17, 145] width 10 height 34
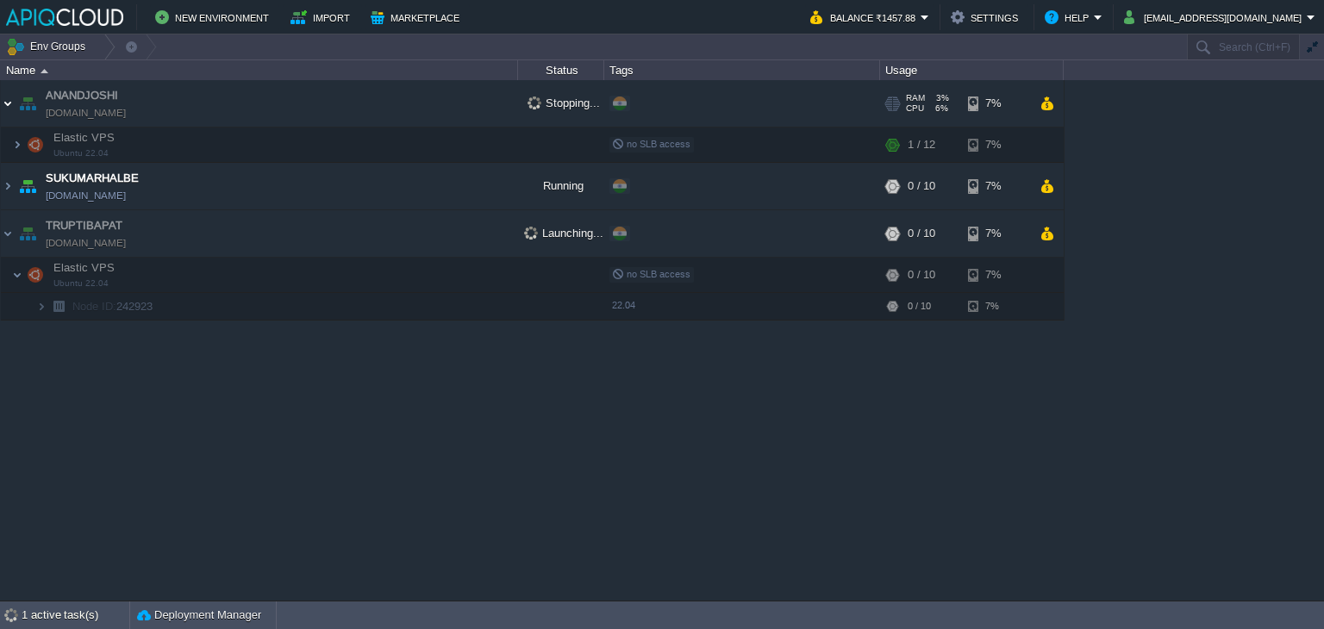
click at [5, 103] on img at bounding box center [8, 103] width 14 height 47
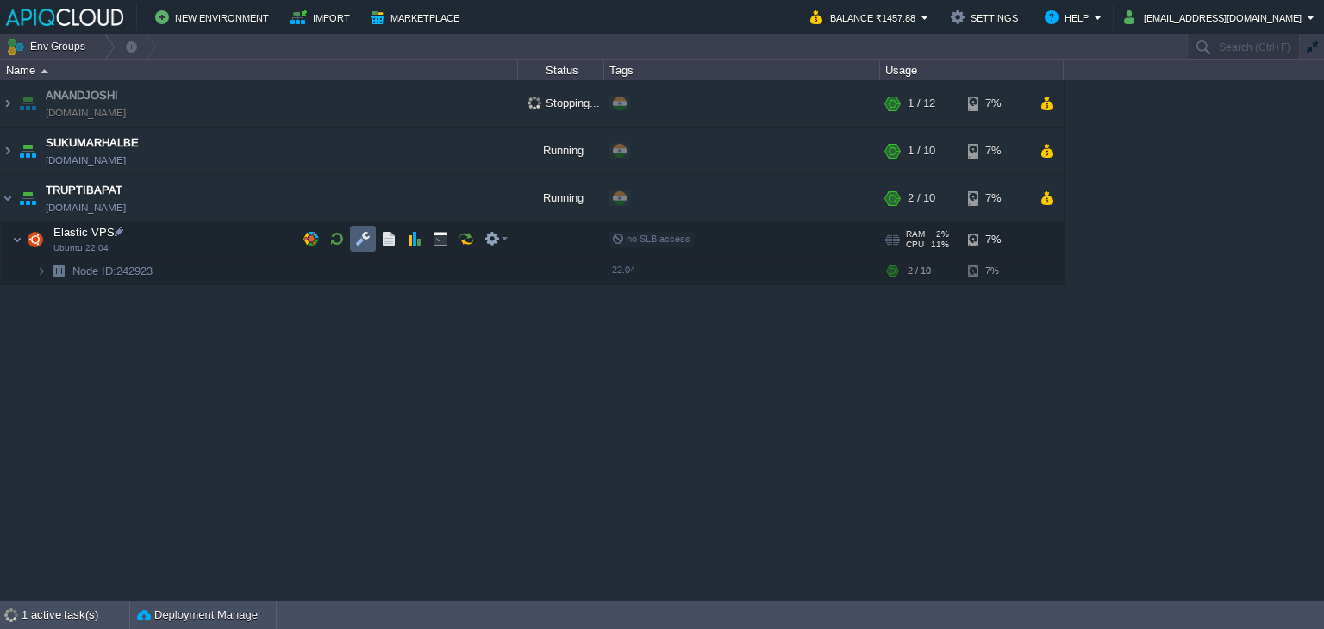
click at [365, 236] on button "button" at bounding box center [363, 239] width 16 height 16
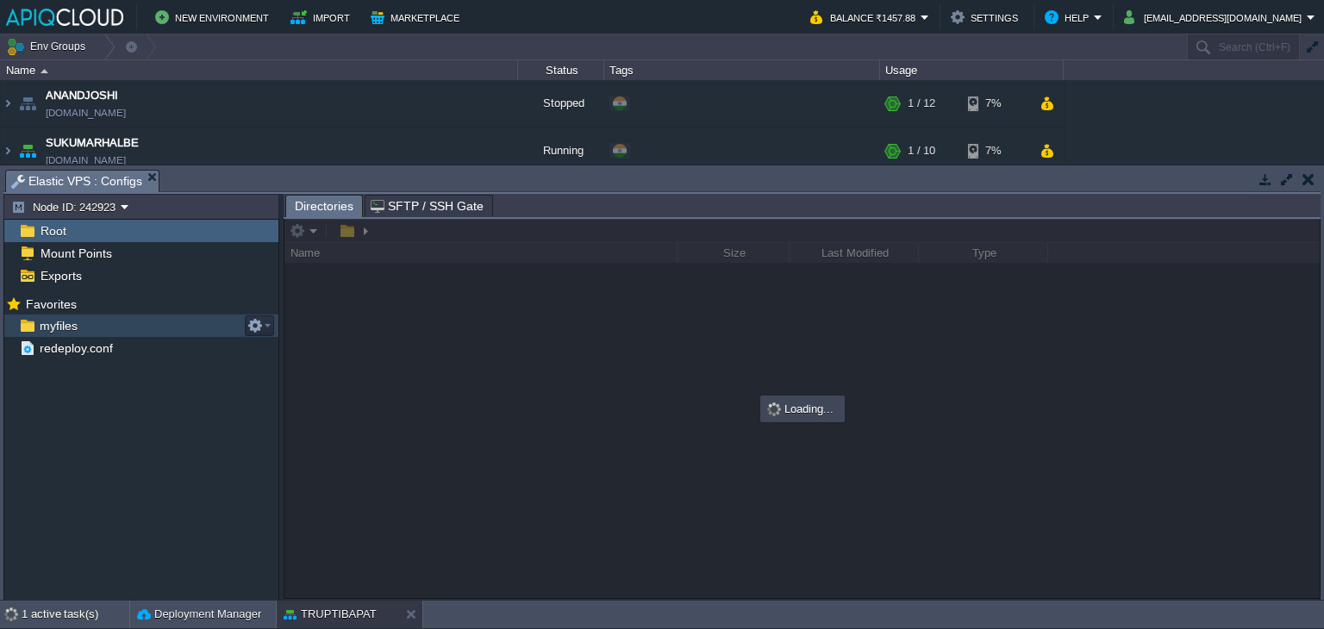
drag, startPoint x: 45, startPoint y: 323, endPoint x: 58, endPoint y: 326, distance: 13.2
click at [45, 323] on span "myfiles" at bounding box center [58, 326] width 44 height 16
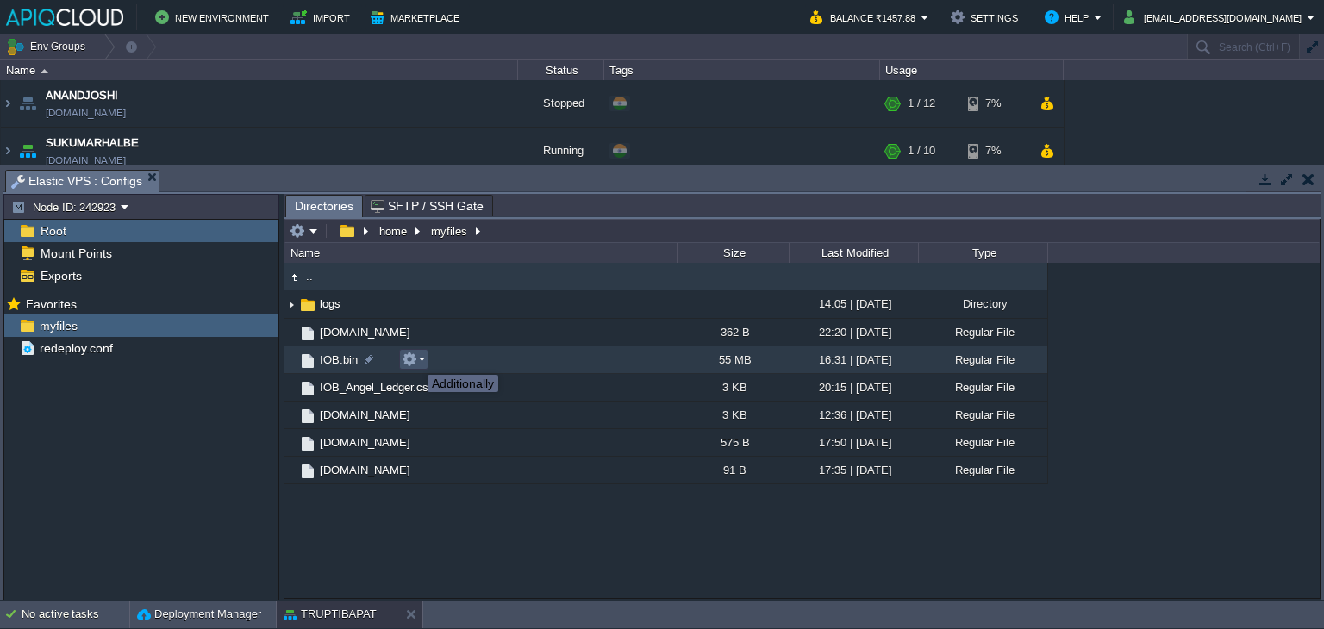
click at [414, 359] on button "button" at bounding box center [410, 360] width 16 height 16
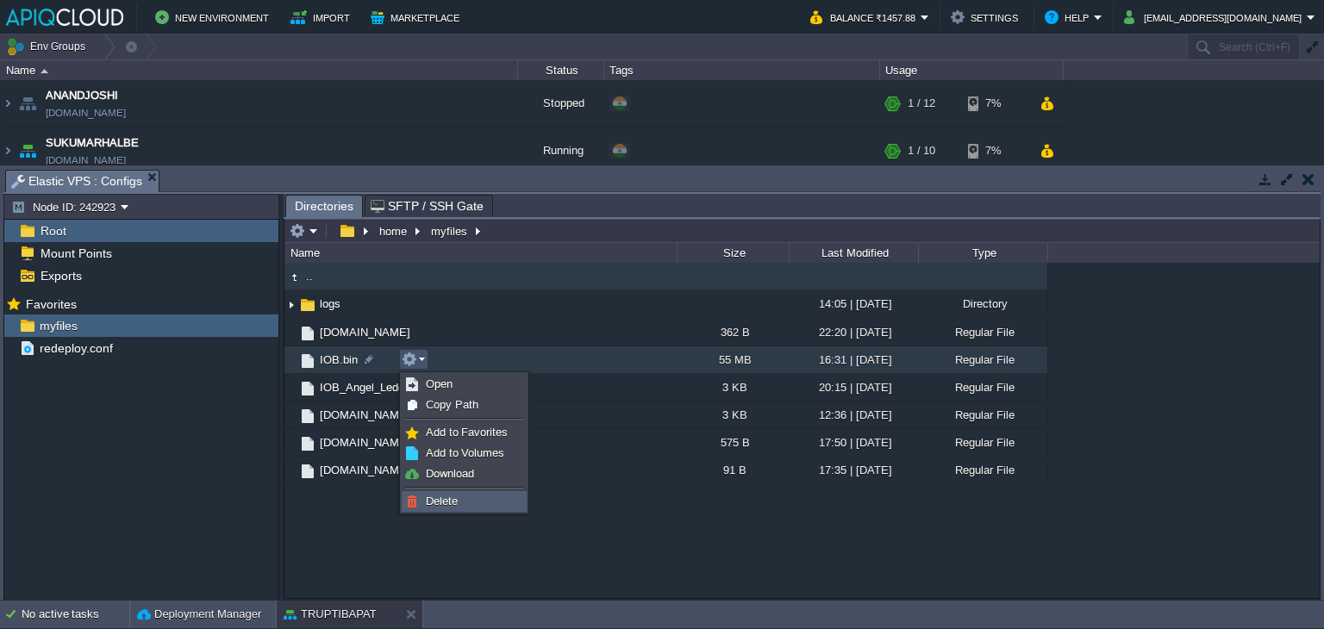
click at [448, 498] on span "Delete" at bounding box center [442, 501] width 32 height 13
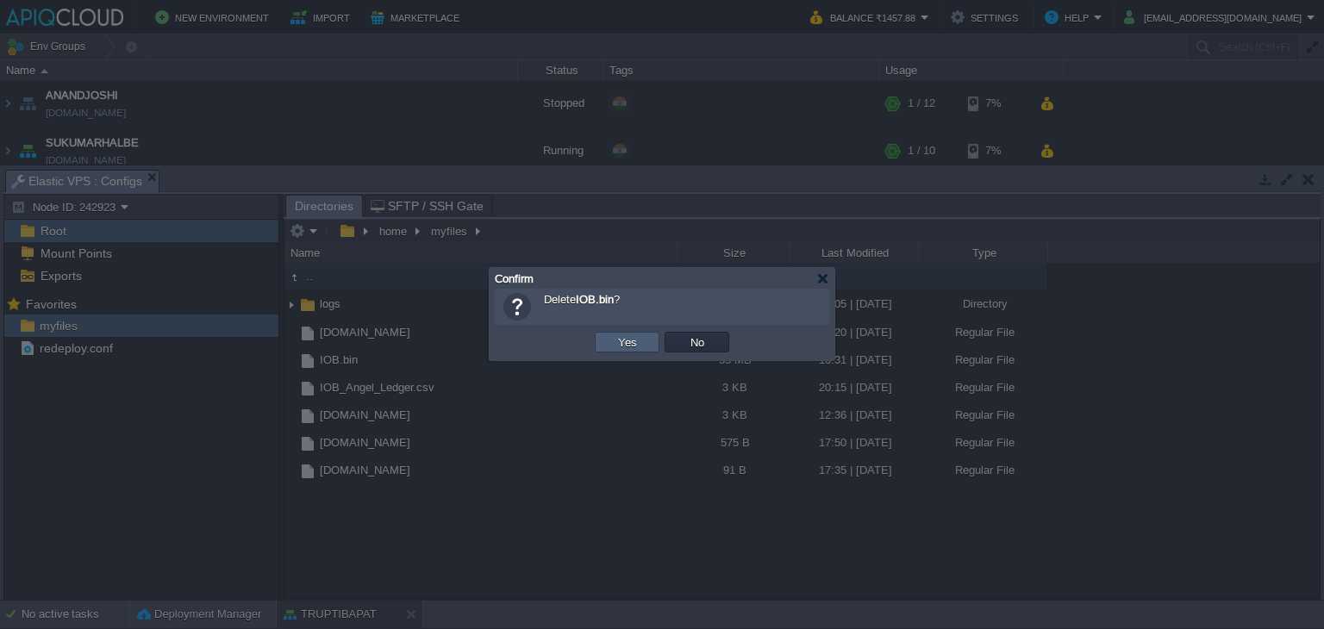
click at [626, 341] on button "Yes" at bounding box center [627, 342] width 29 height 16
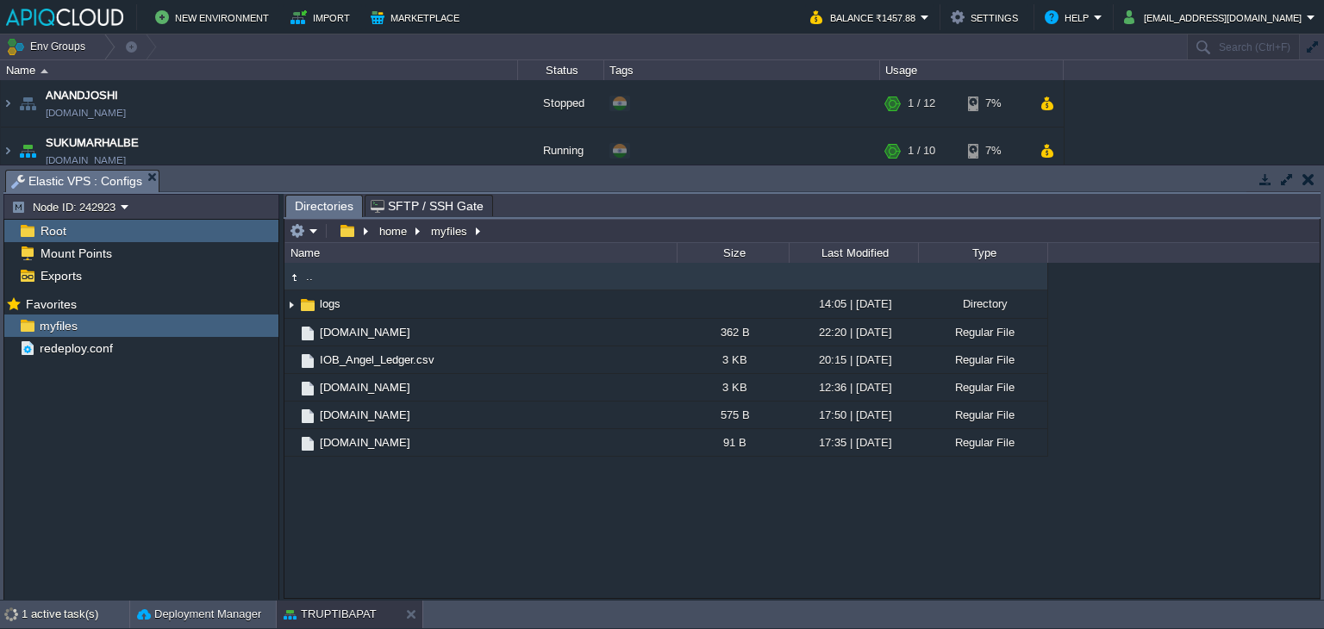
click at [1304, 177] on button "button" at bounding box center [1308, 179] width 12 height 16
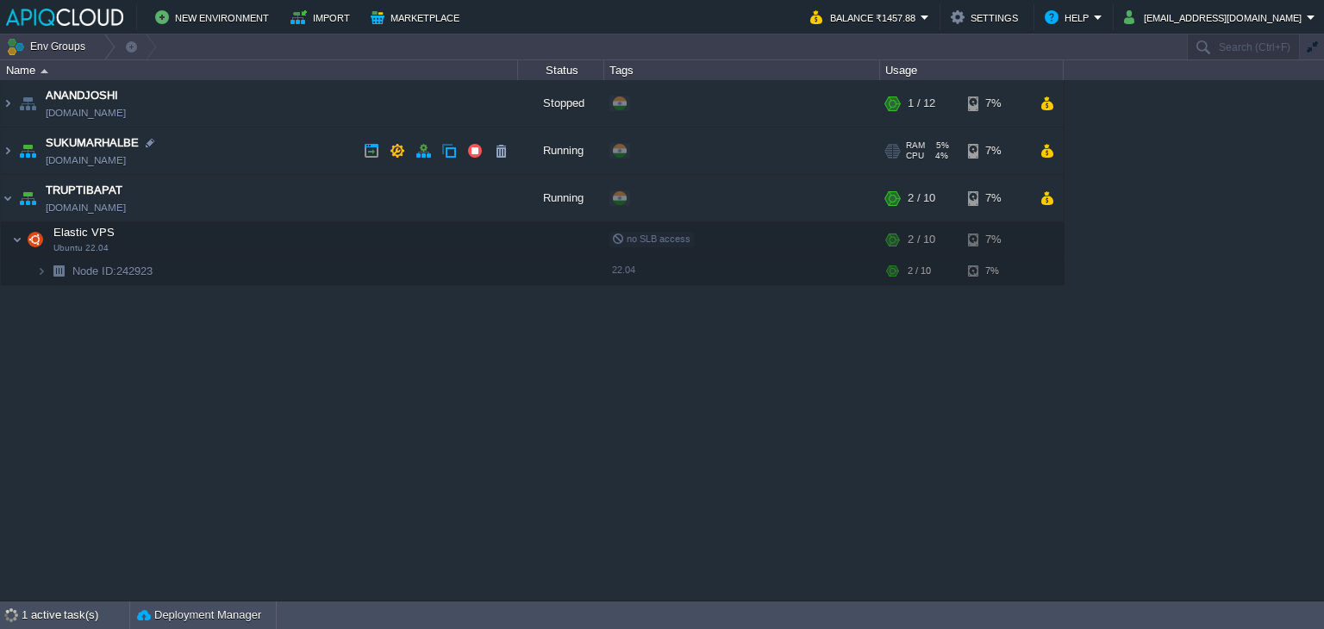
click at [245, 145] on td "SUKUMARHALBE [DOMAIN_NAME]" at bounding box center [259, 151] width 517 height 47
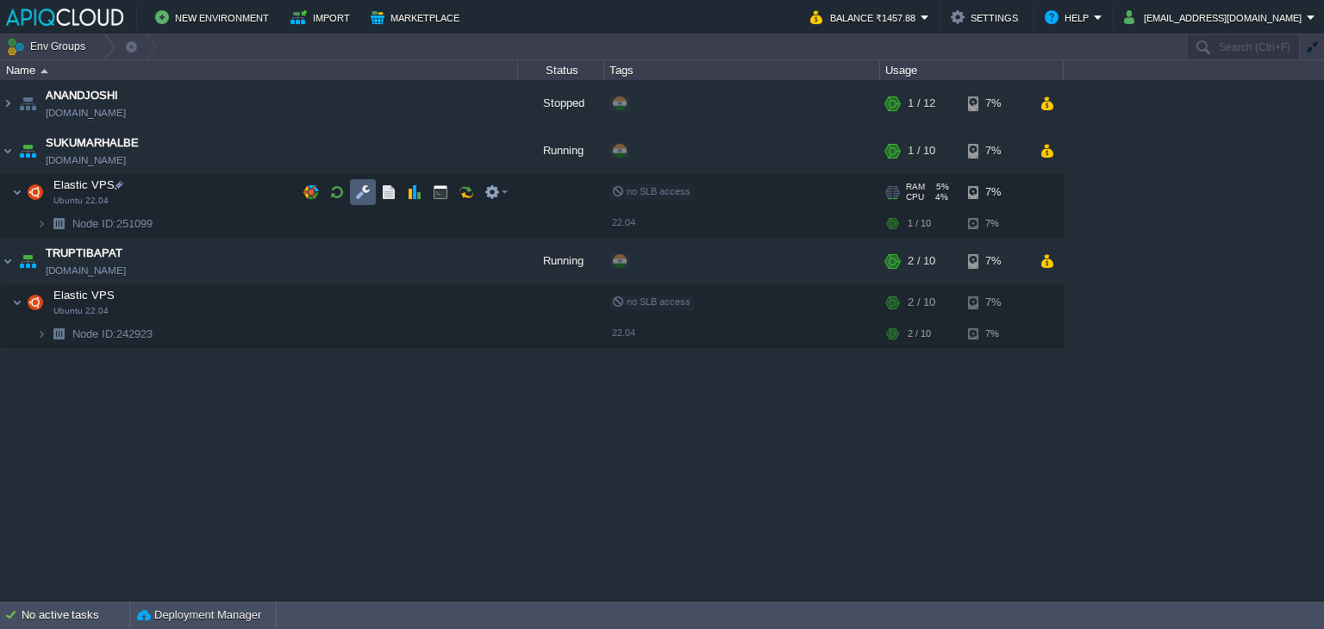
click at [353, 191] on td at bounding box center [363, 192] width 26 height 26
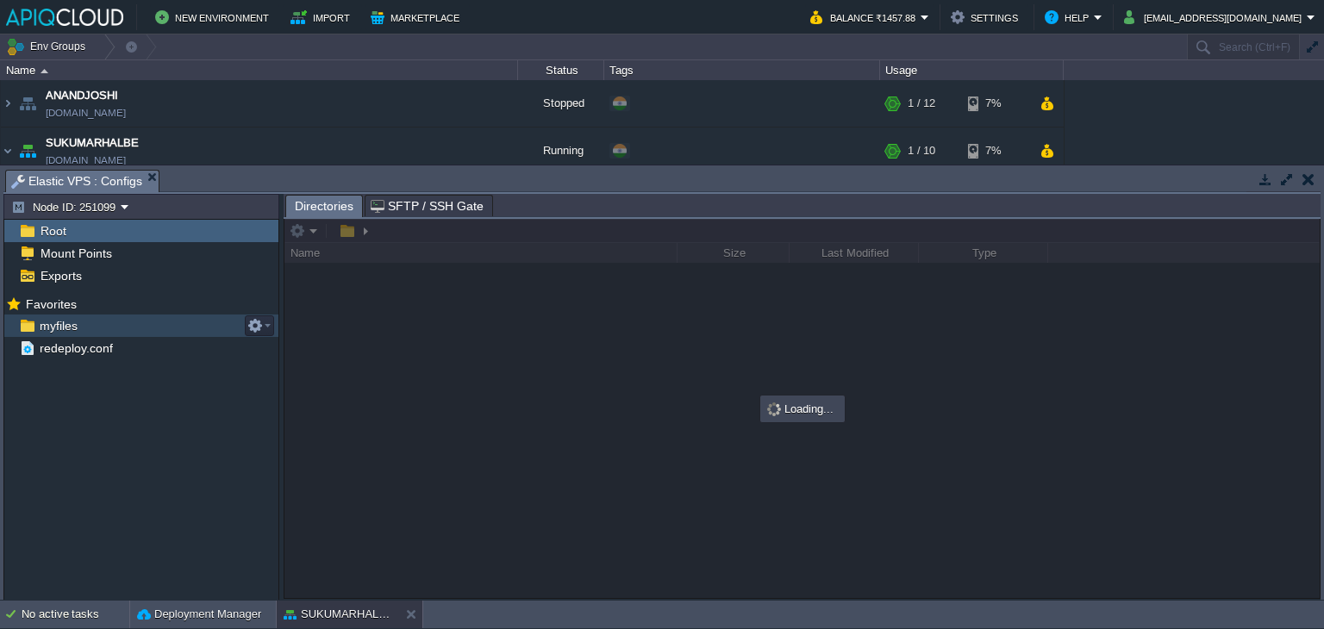
click at [47, 327] on span "myfiles" at bounding box center [58, 326] width 44 height 16
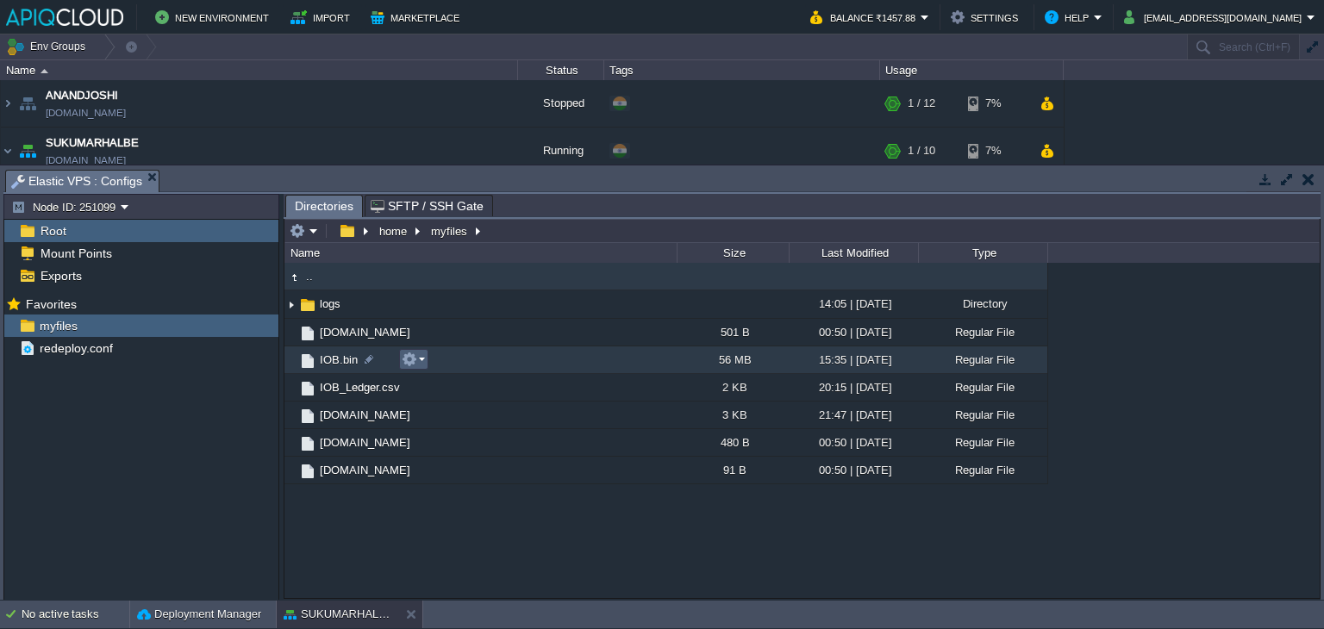
click at [412, 359] on button "button" at bounding box center [410, 360] width 16 height 16
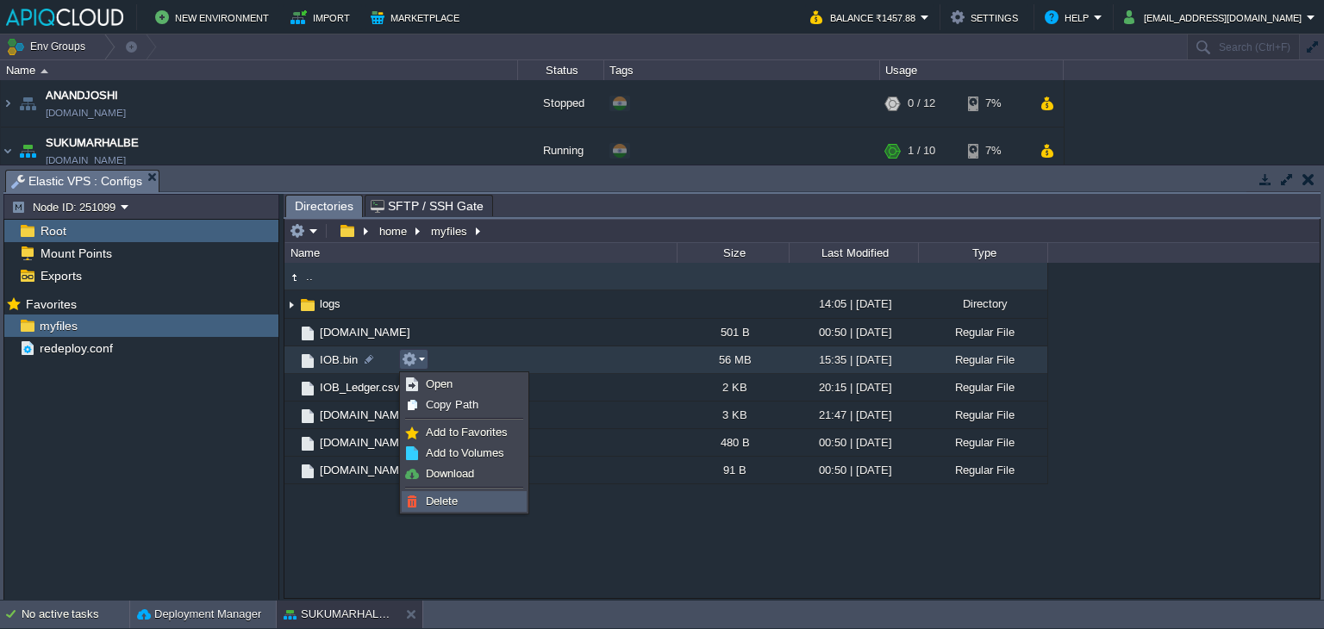
click at [447, 501] on span "Delete" at bounding box center [442, 501] width 32 height 13
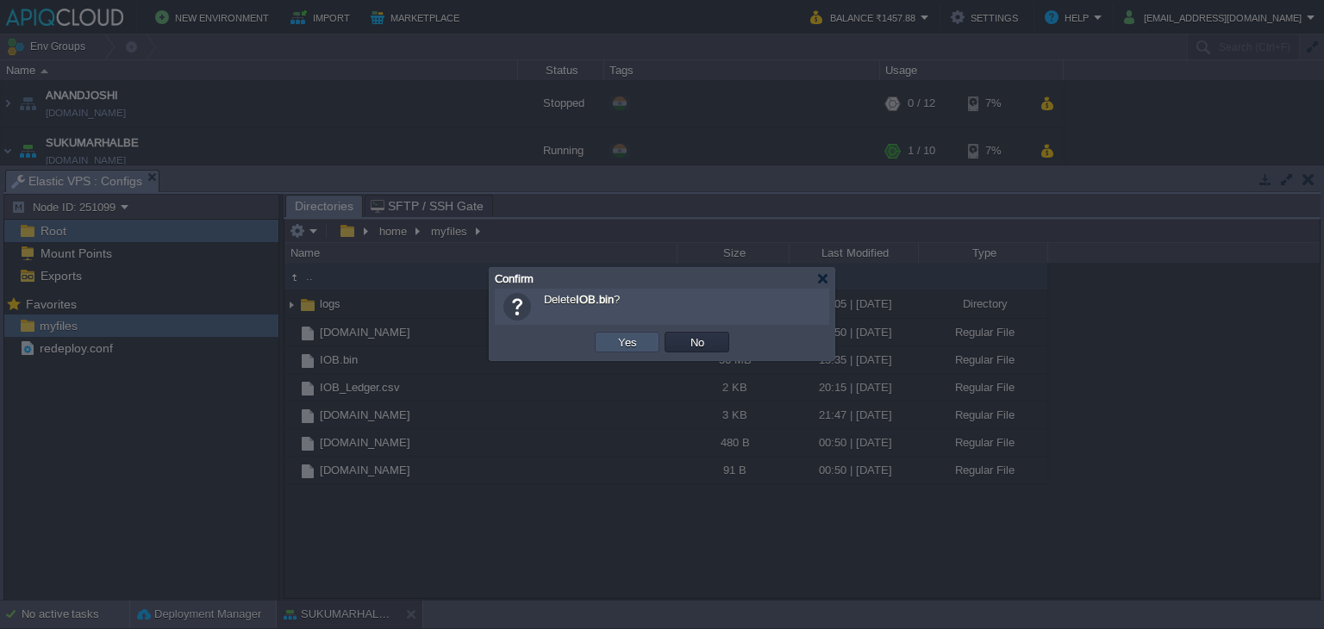
click at [620, 346] on button "Yes" at bounding box center [627, 342] width 29 height 16
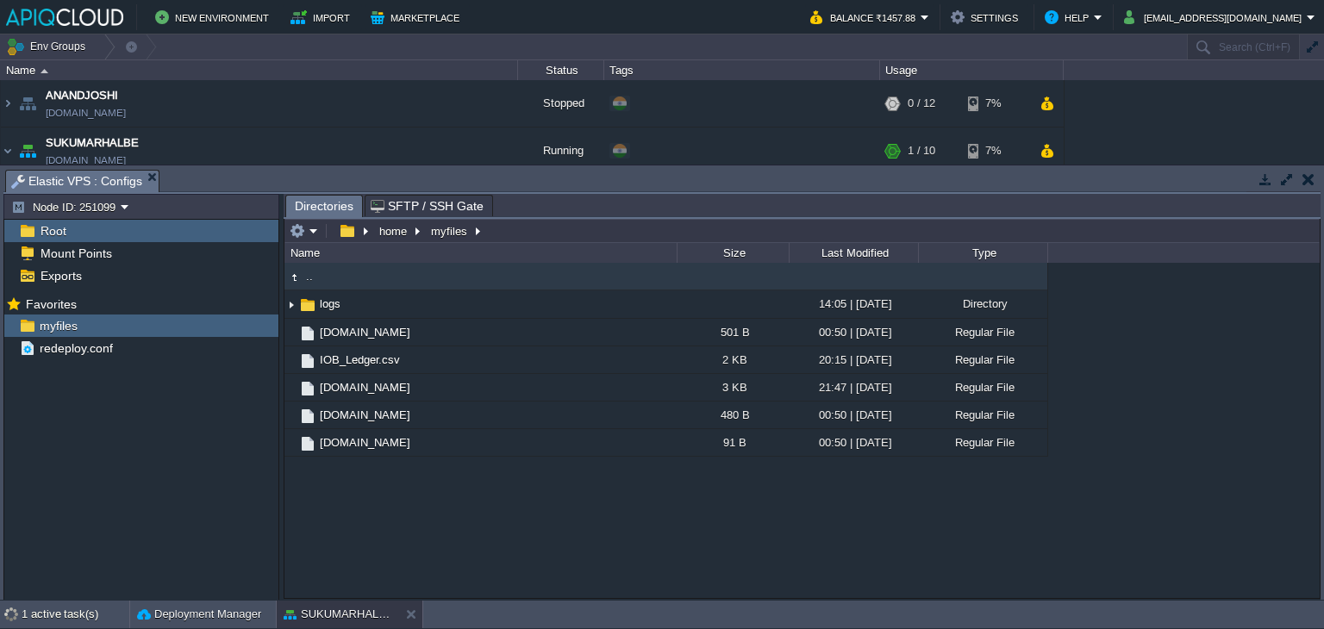
click at [1308, 181] on button "button" at bounding box center [1308, 179] width 12 height 16
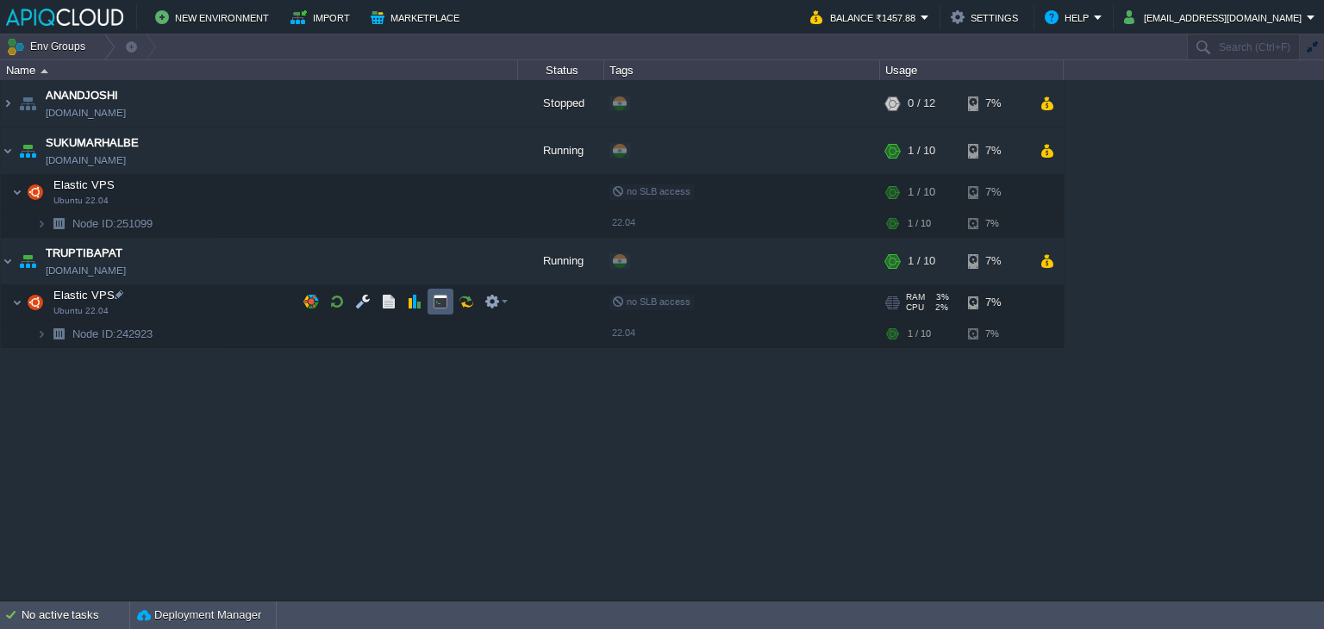
click at [441, 299] on button "button" at bounding box center [441, 302] width 16 height 16
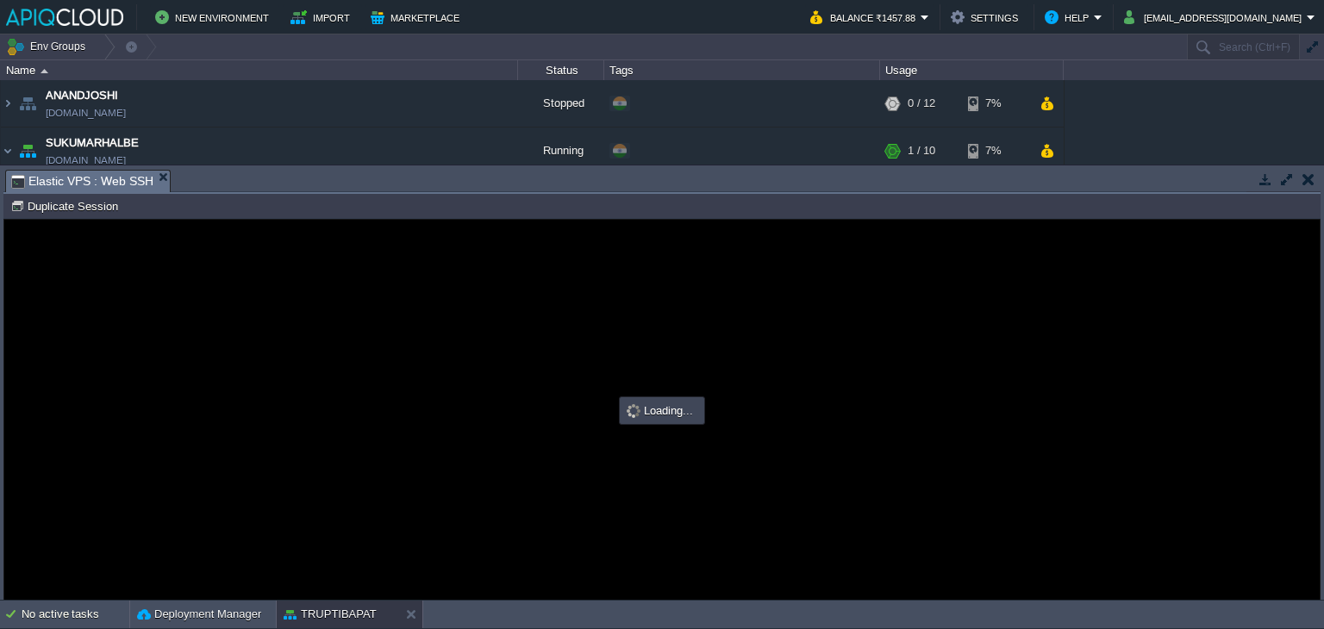
type input "#000000"
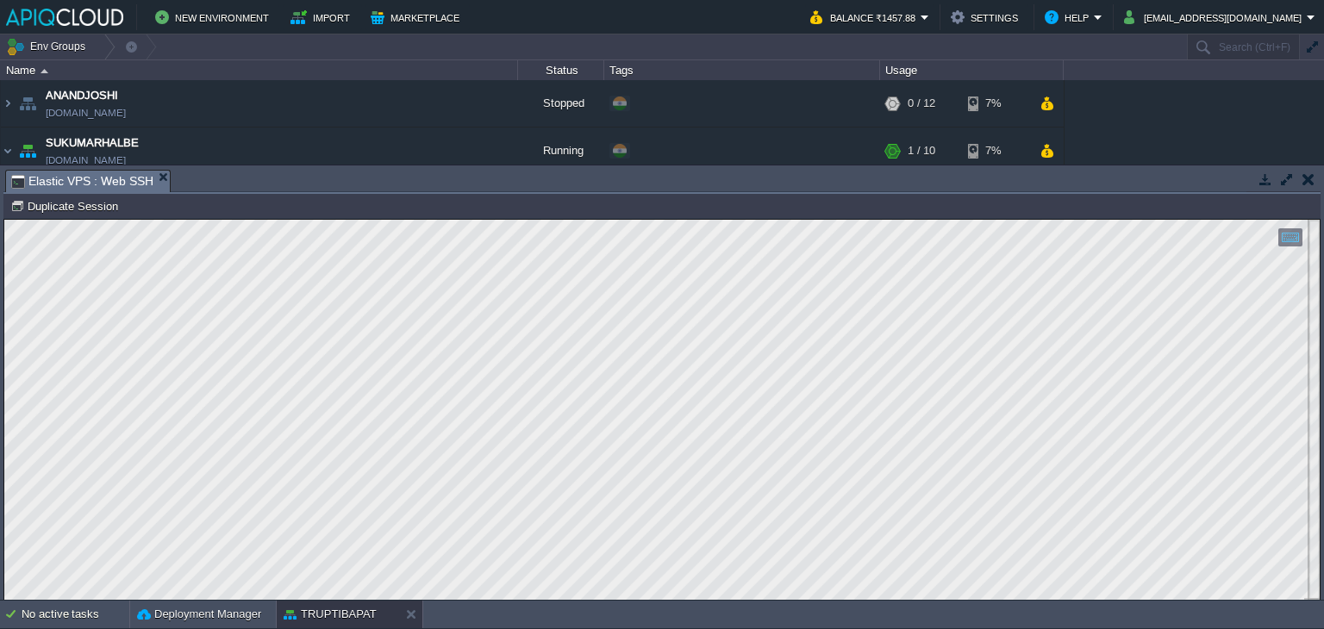
click at [1308, 183] on button "button" at bounding box center [1308, 179] width 12 height 16
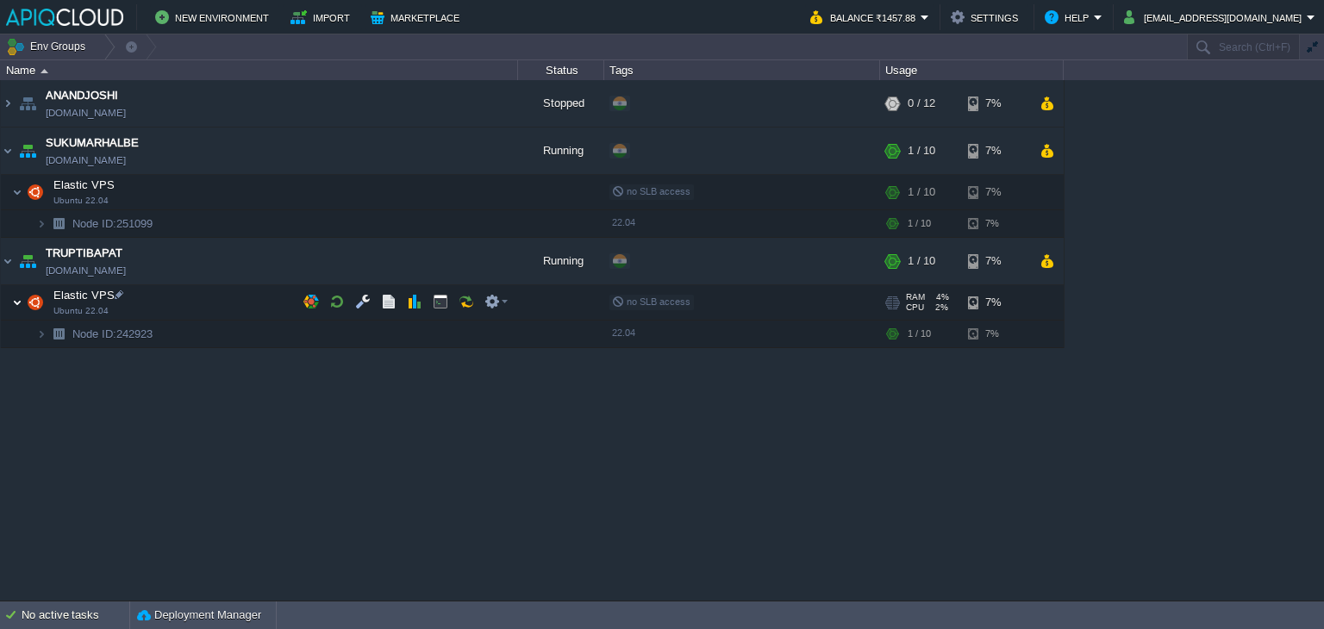
click at [14, 298] on img at bounding box center [17, 302] width 10 height 34
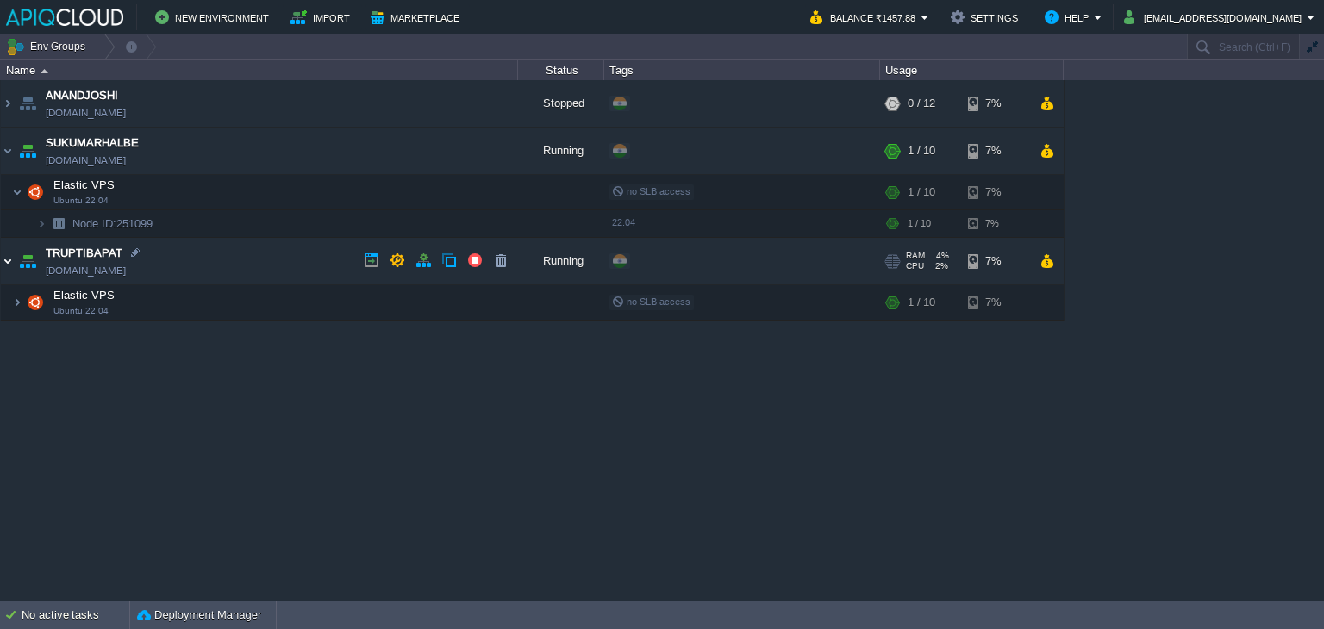
click at [3, 260] on img at bounding box center [8, 261] width 14 height 47
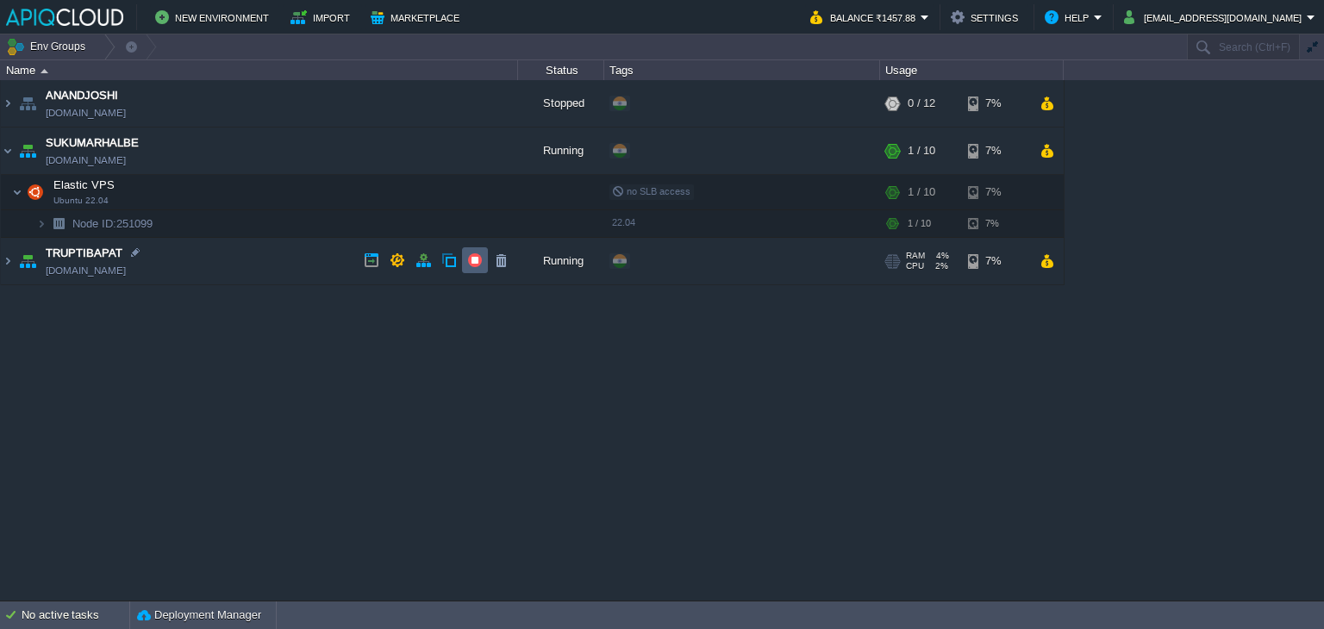
click at [473, 258] on button "button" at bounding box center [475, 260] width 16 height 16
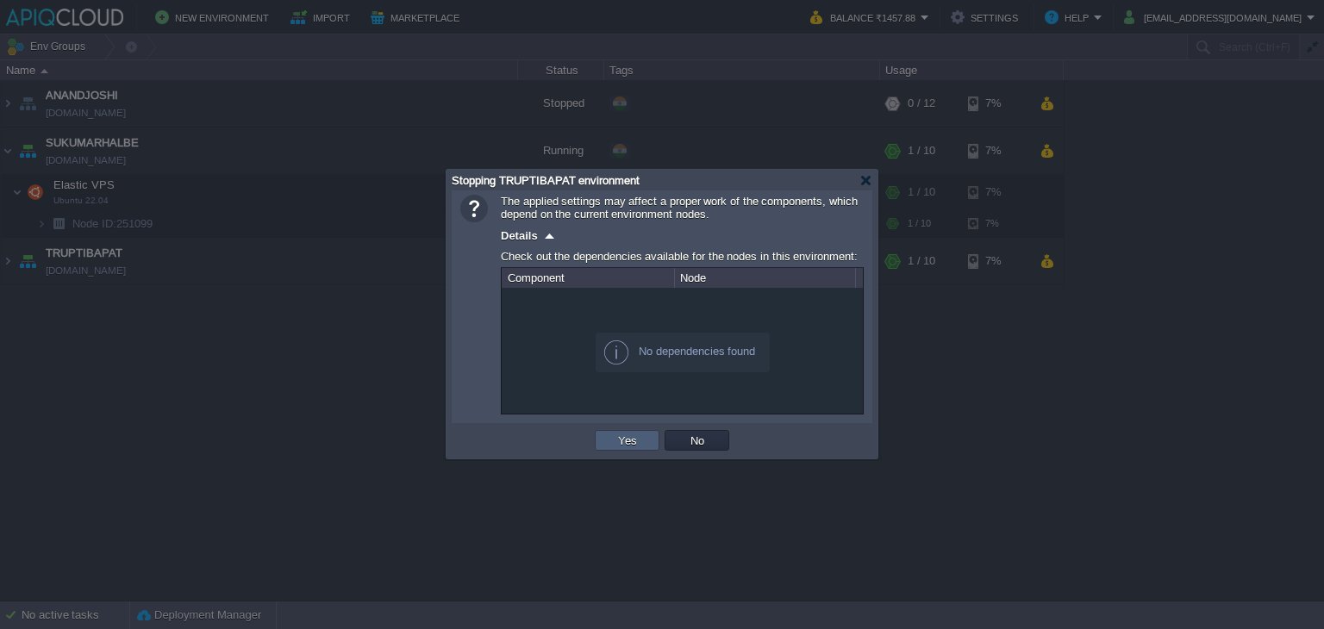
click at [634, 433] on button "Yes" at bounding box center [627, 441] width 29 height 16
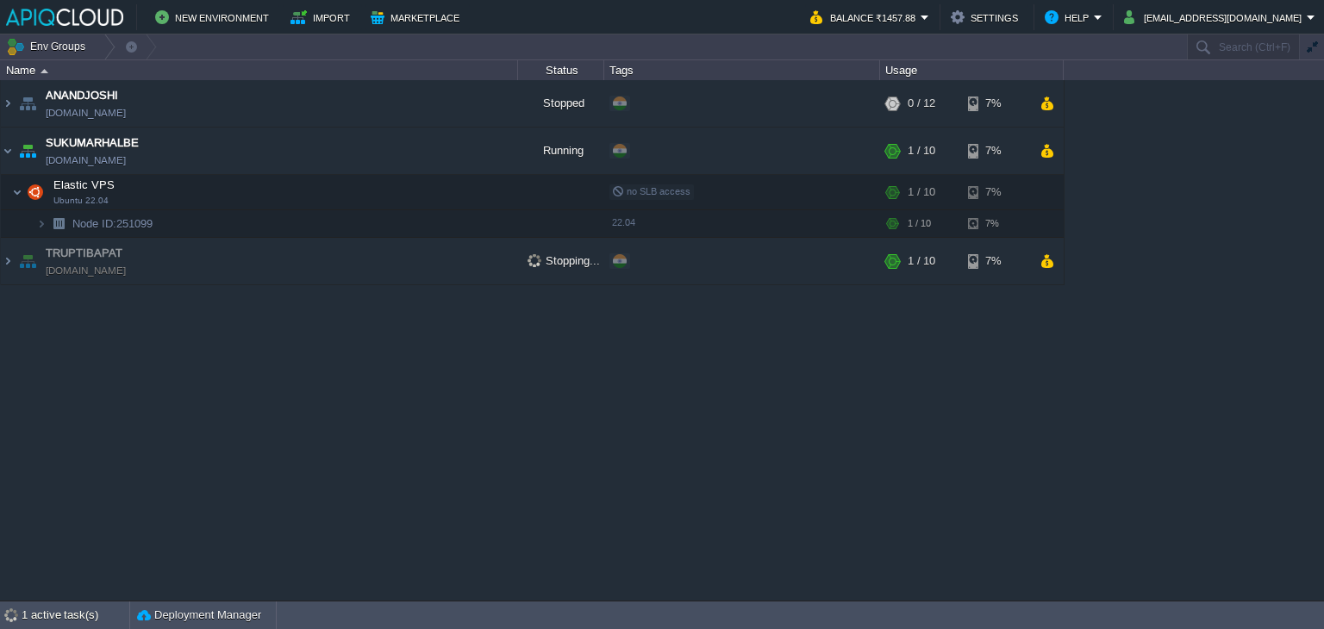
click at [794, 524] on div "ANANDJOSHI [DOMAIN_NAME] Stopped + Add to Env Group RAM 0% CPU 0% 0 / 12 7% Ela…" at bounding box center [662, 340] width 1324 height 520
click at [370, 193] on button "button" at bounding box center [363, 192] width 16 height 16
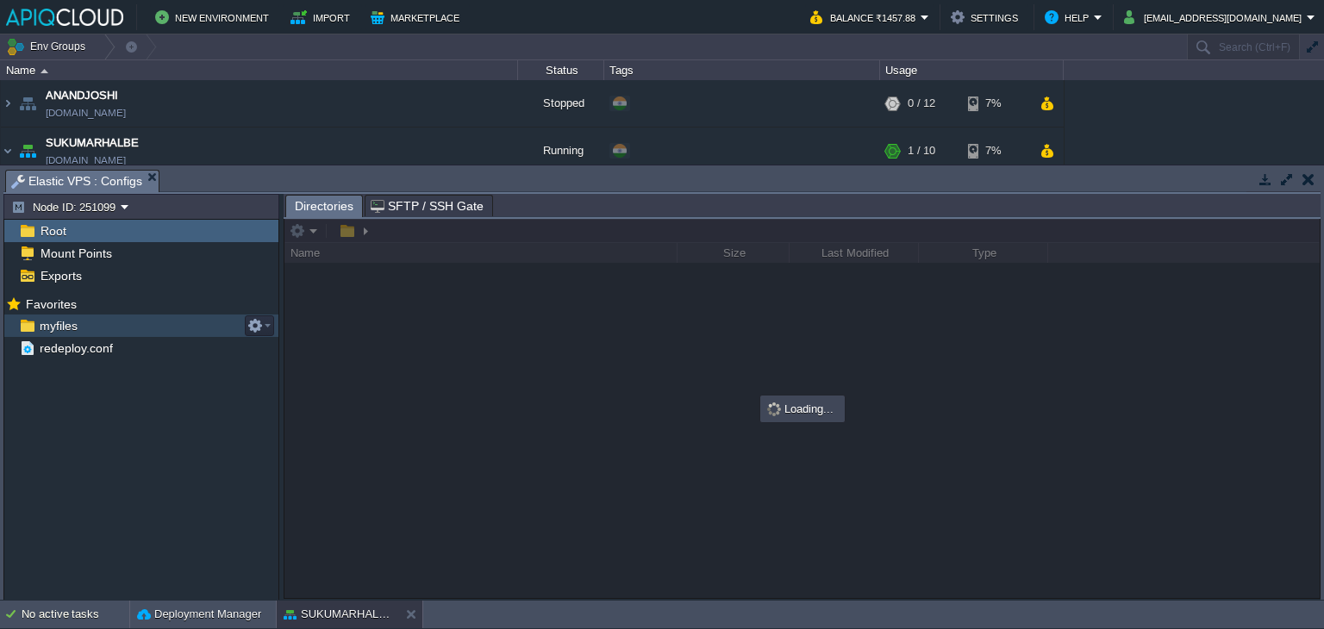
click at [65, 327] on span "myfiles" at bounding box center [58, 326] width 44 height 16
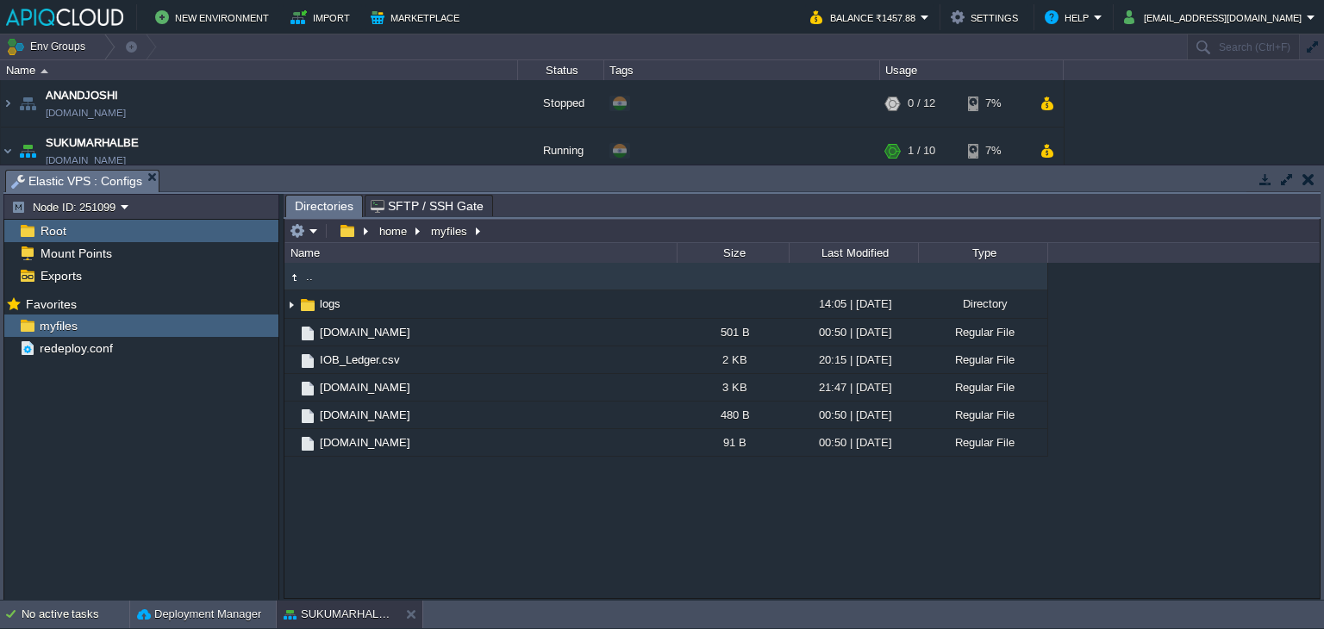
click at [1306, 180] on button "button" at bounding box center [1308, 179] width 12 height 16
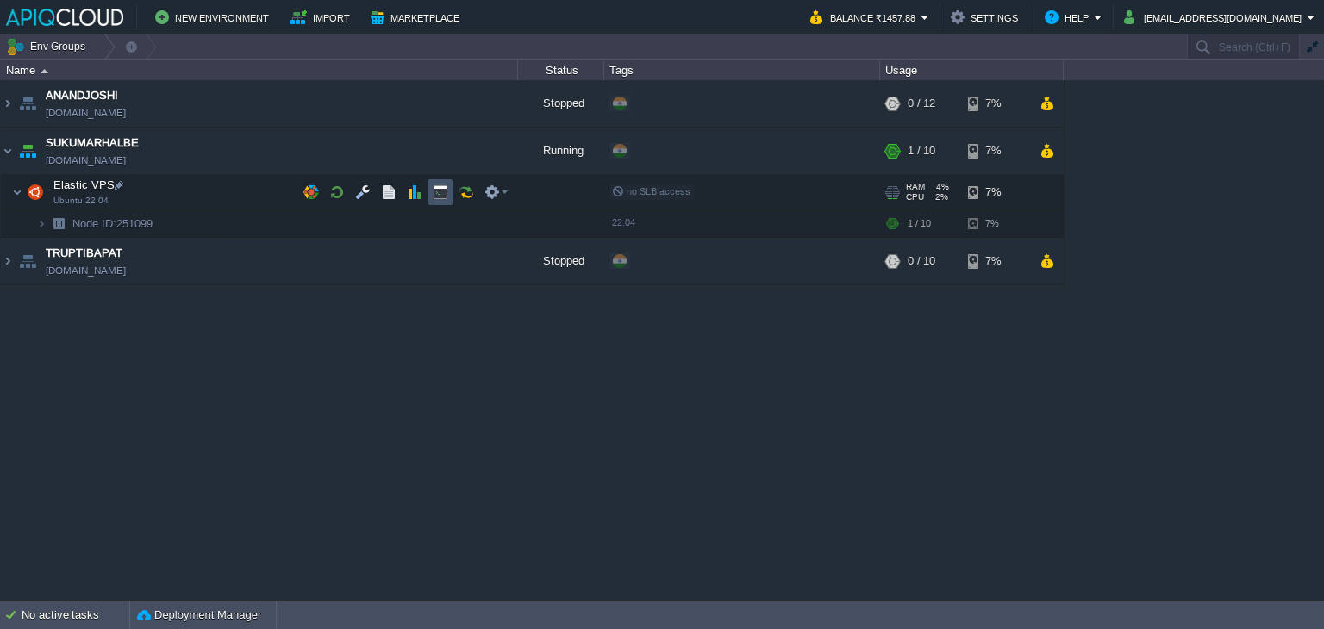
click at [443, 197] on button "button" at bounding box center [441, 192] width 16 height 16
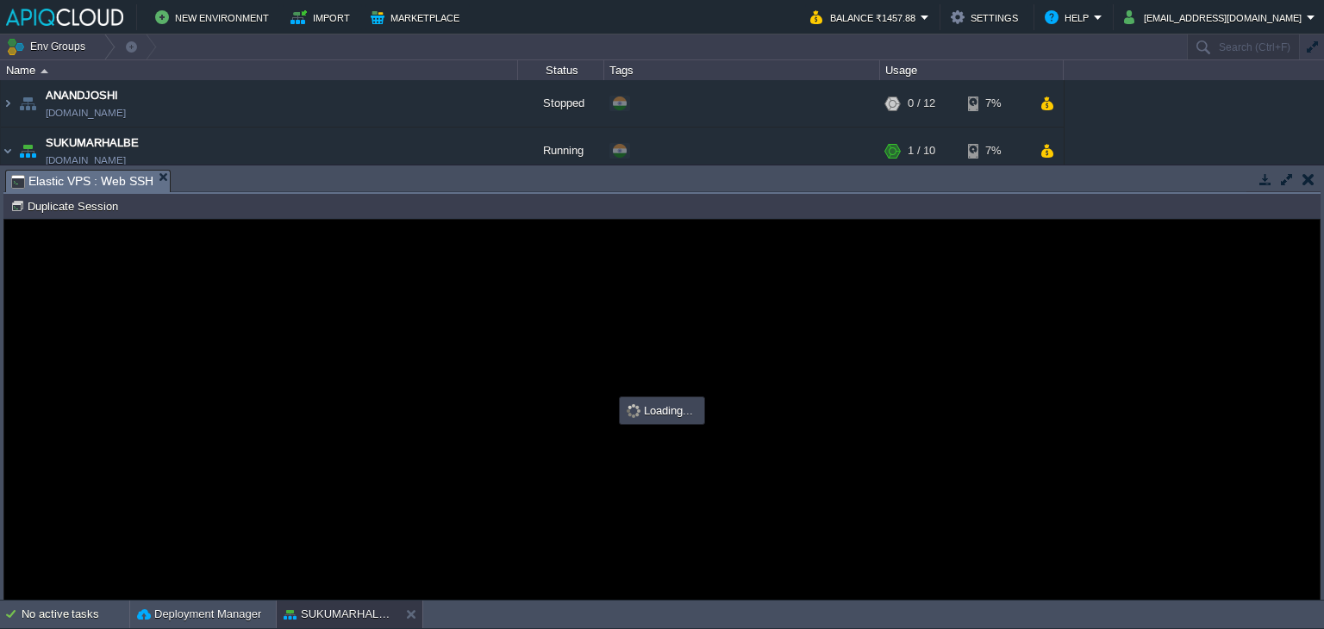
type input "#000000"
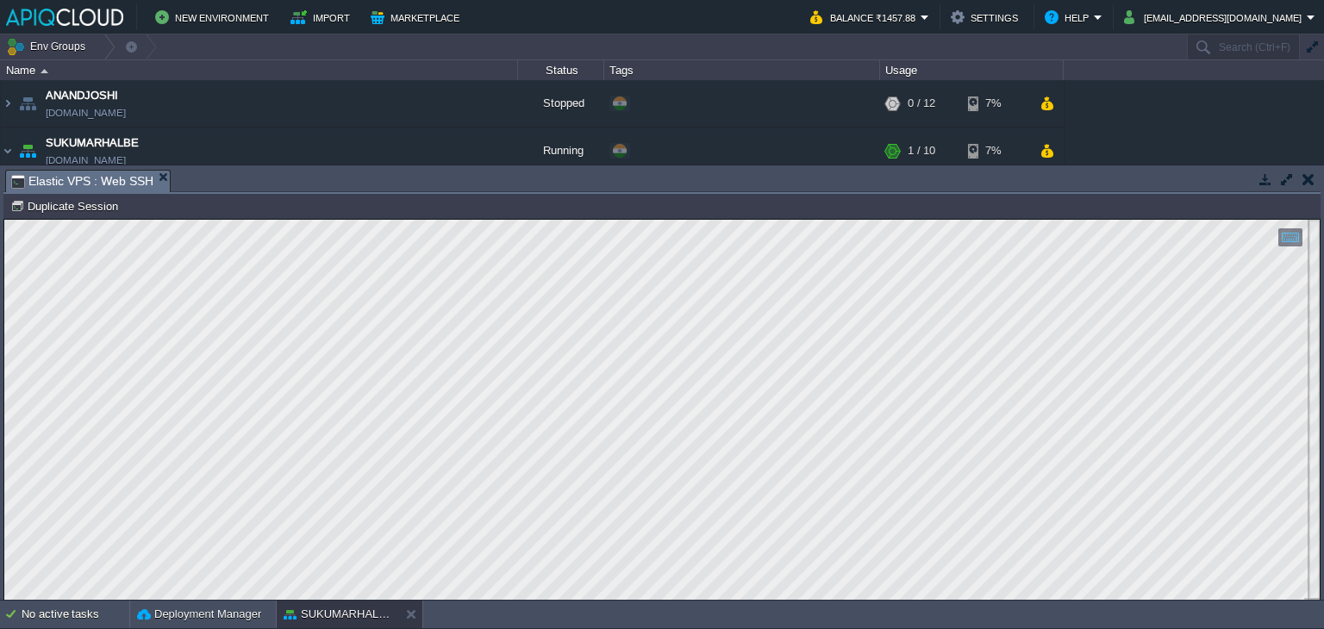
click at [1303, 179] on button "button" at bounding box center [1308, 179] width 12 height 16
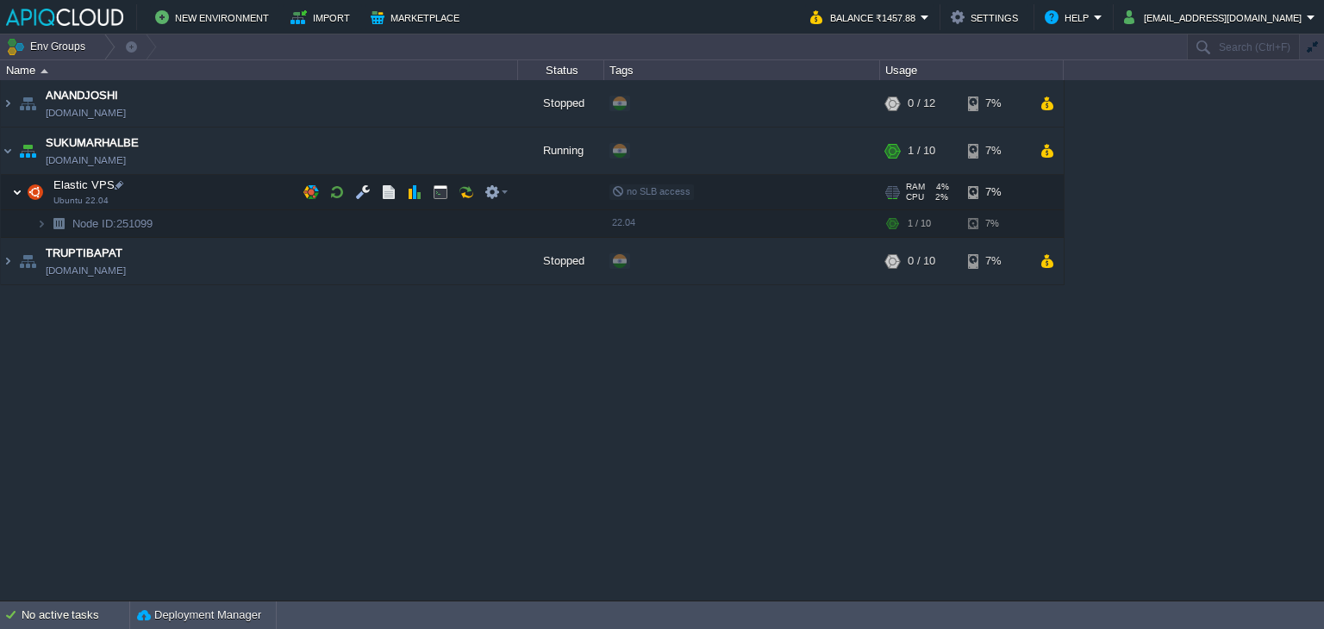
click at [12, 187] on img at bounding box center [17, 192] width 10 height 34
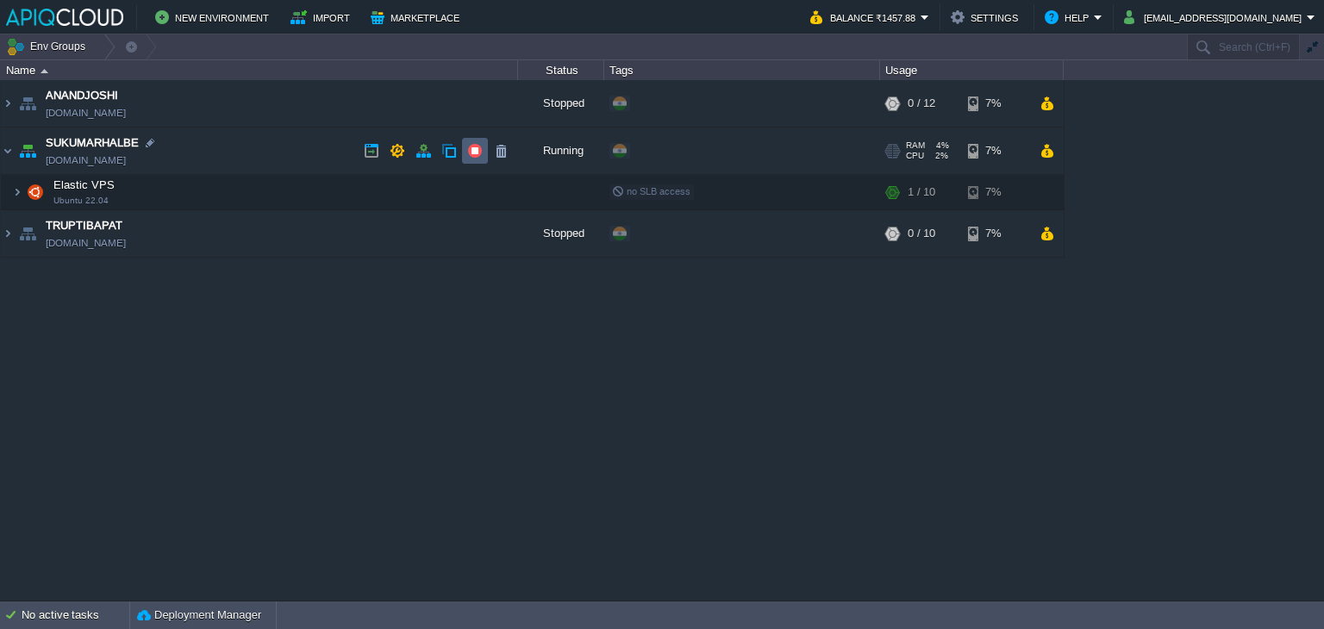
click at [479, 149] on button "button" at bounding box center [475, 151] width 16 height 16
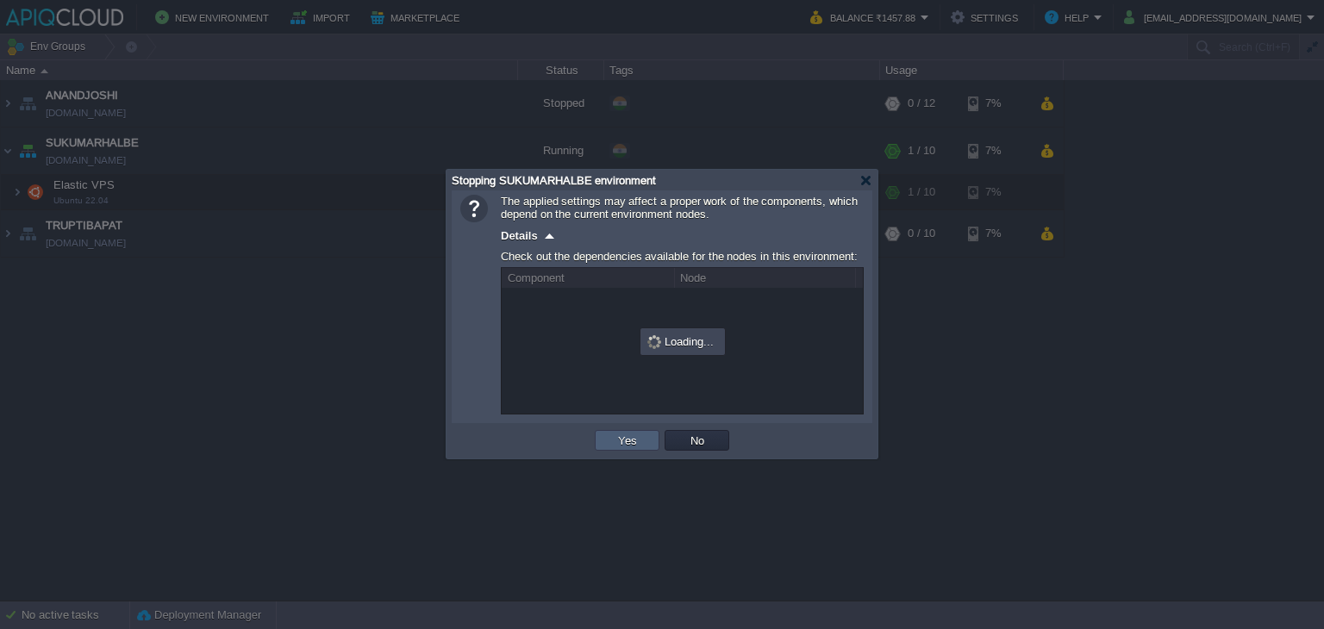
click at [615, 449] on td "Yes" at bounding box center [627, 440] width 65 height 21
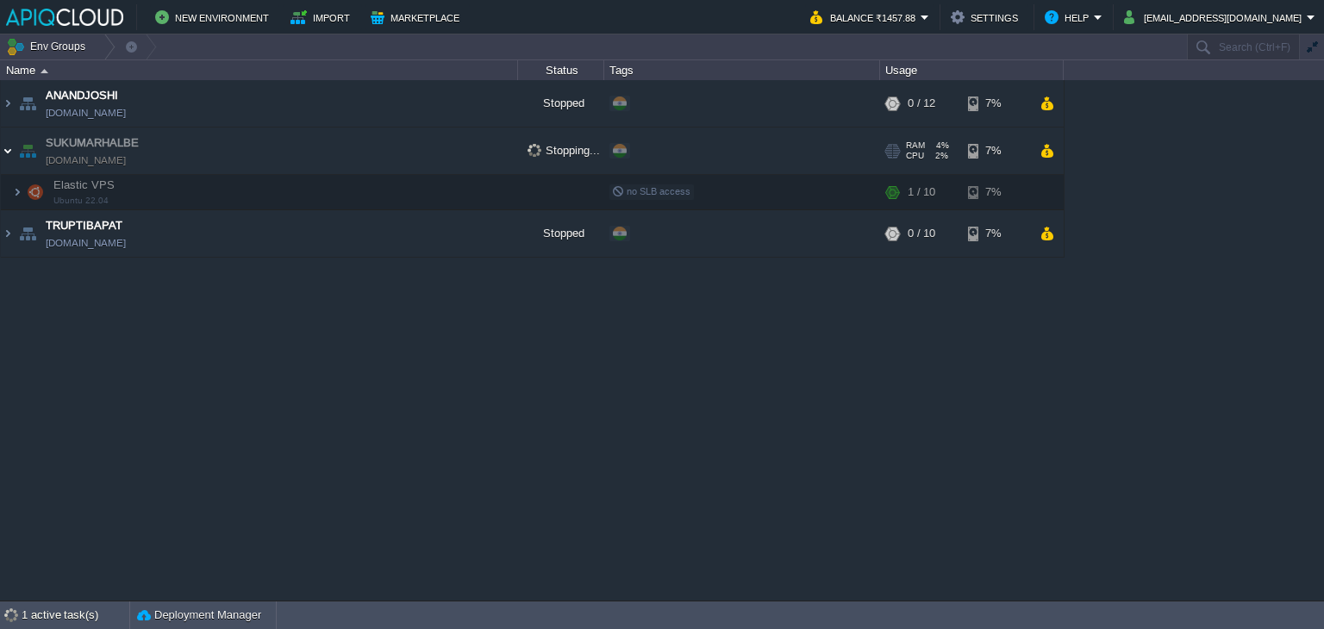
click at [4, 147] on img at bounding box center [8, 151] width 14 height 47
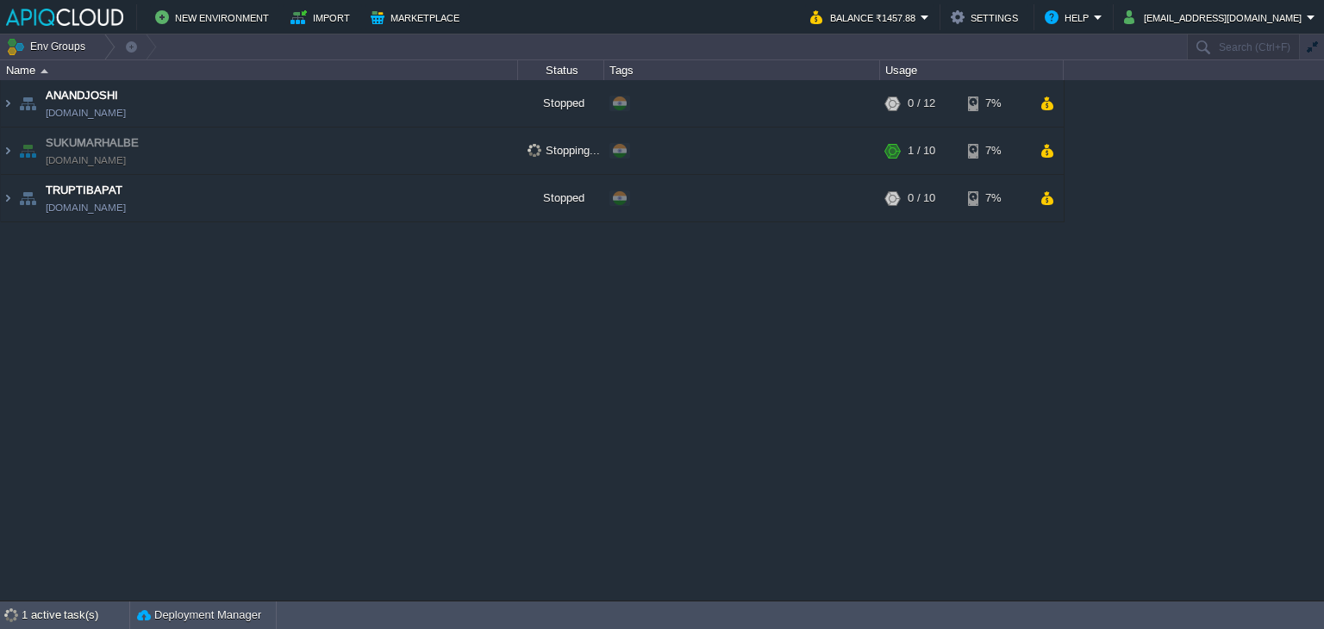
click at [366, 407] on div "ANANDJOSHI [DOMAIN_NAME] Stopped + Add to Env Group RAM 0% CPU 0% 0 / 12 7% Ela…" at bounding box center [662, 340] width 1324 height 520
click at [256, 209] on td "TRUPTIBAPAT [DOMAIN_NAME]" at bounding box center [259, 198] width 517 height 47
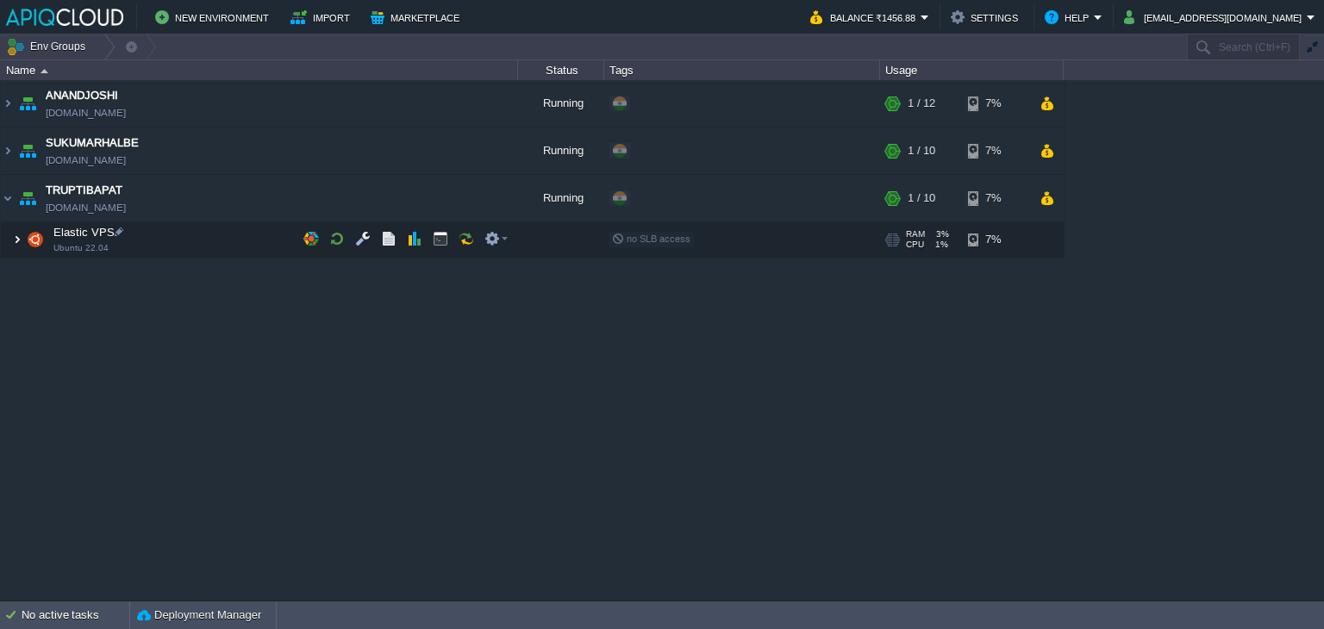
click at [13, 238] on img at bounding box center [17, 239] width 10 height 34
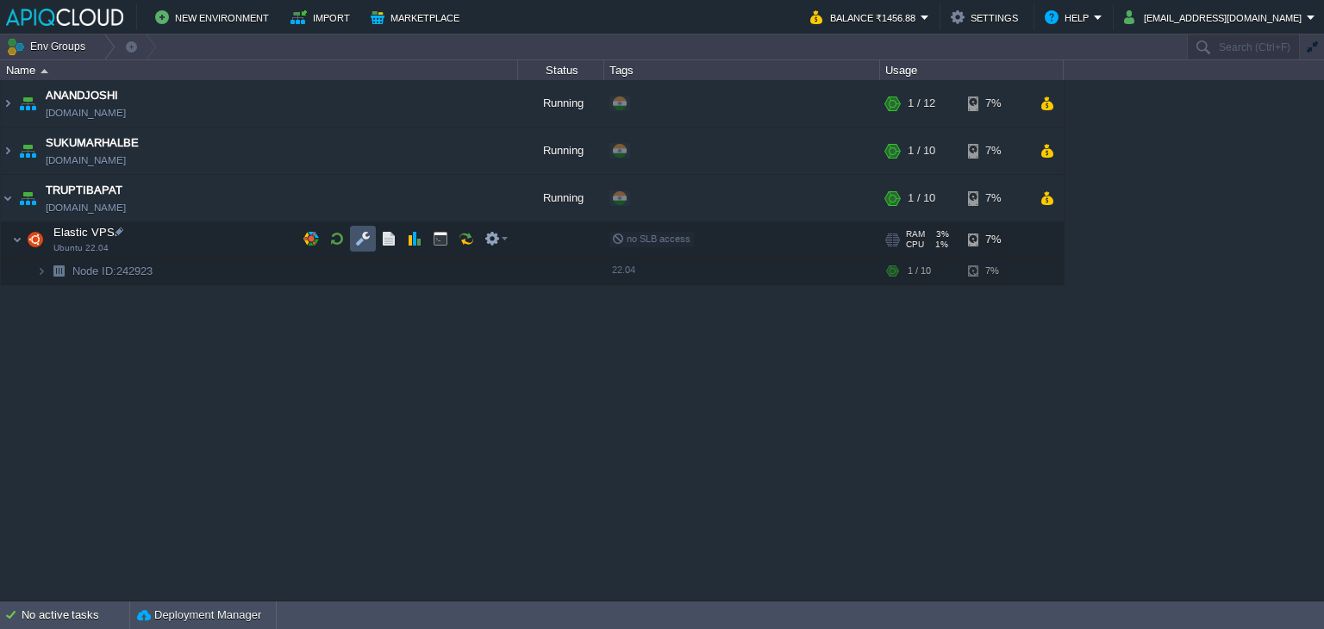
click at [366, 235] on button "button" at bounding box center [363, 239] width 16 height 16
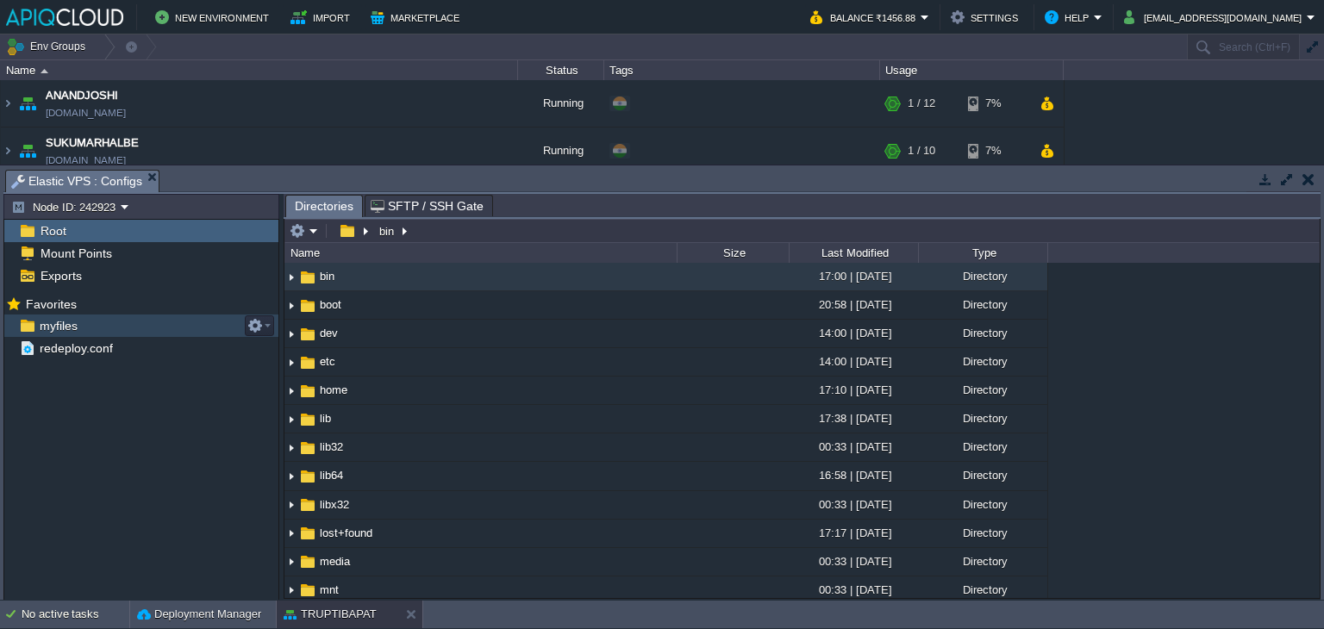
click at [68, 333] on span "myfiles" at bounding box center [58, 326] width 44 height 16
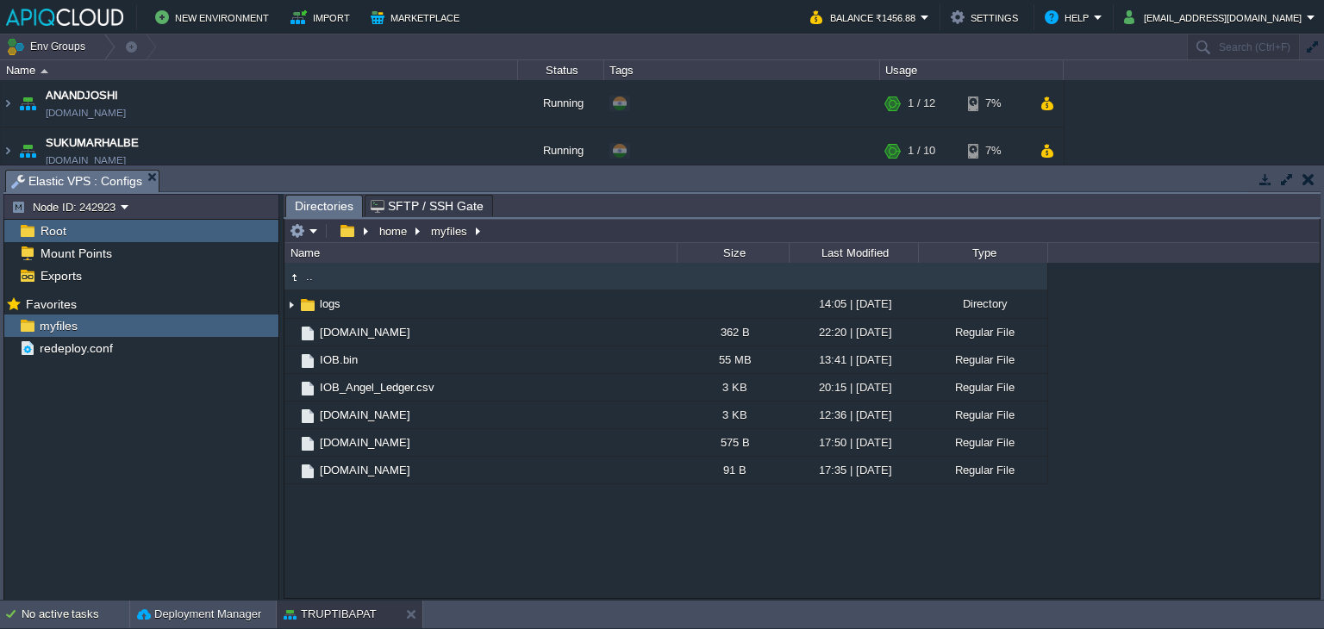
click at [1308, 184] on button "button" at bounding box center [1308, 179] width 12 height 16
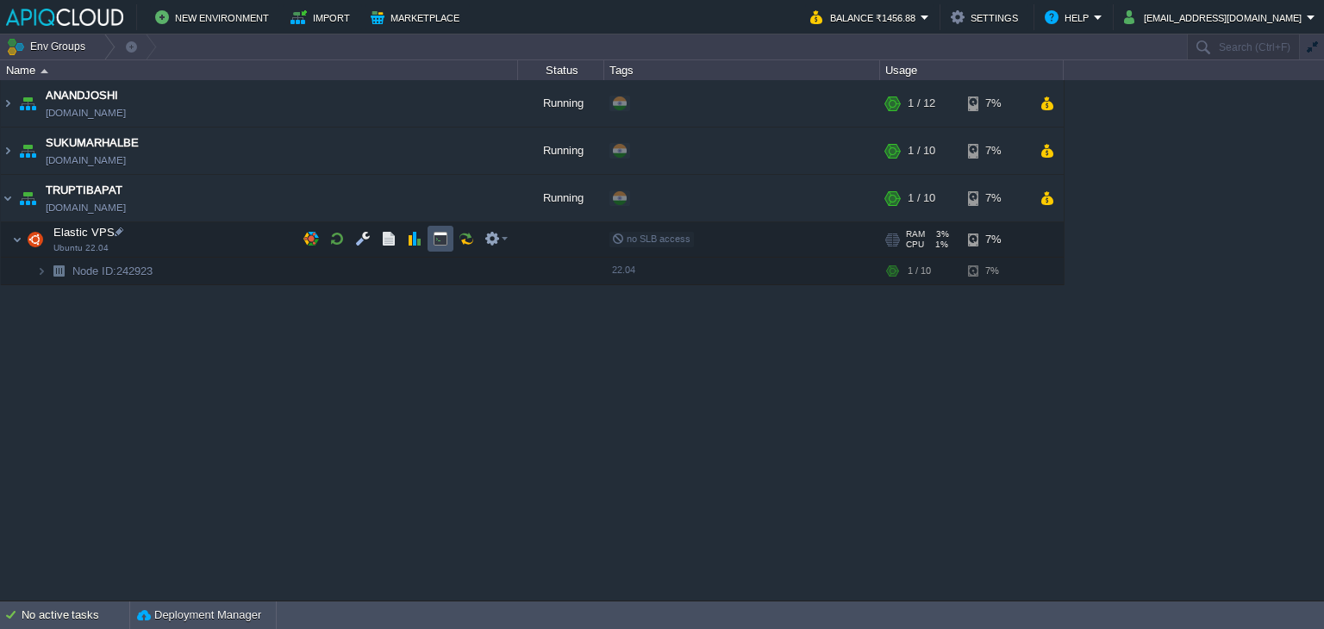
click at [442, 235] on button "button" at bounding box center [441, 239] width 16 height 16
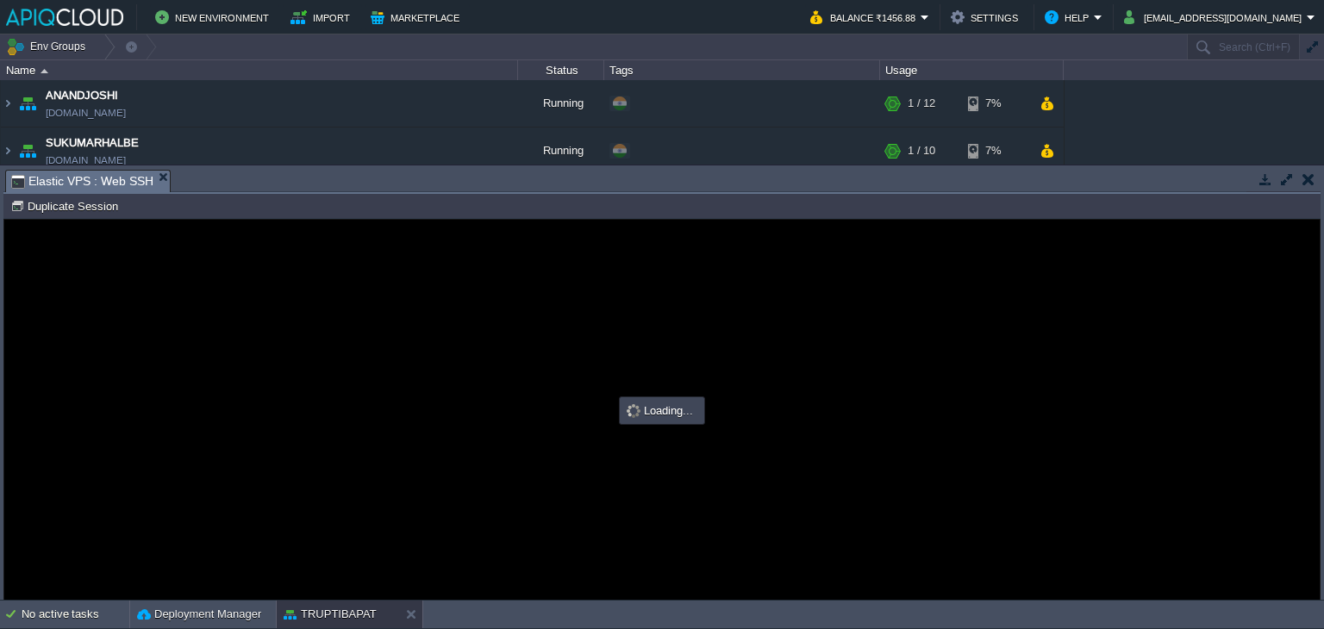
type input "#000000"
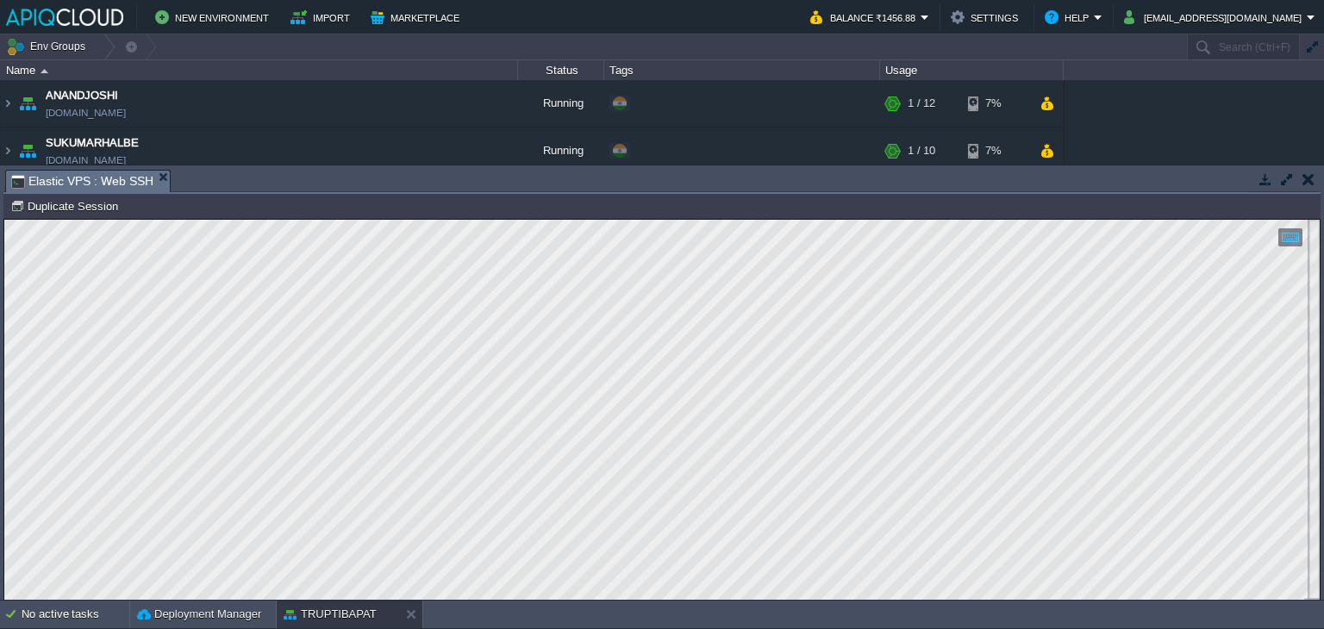
click at [1309, 175] on button "button" at bounding box center [1308, 179] width 12 height 16
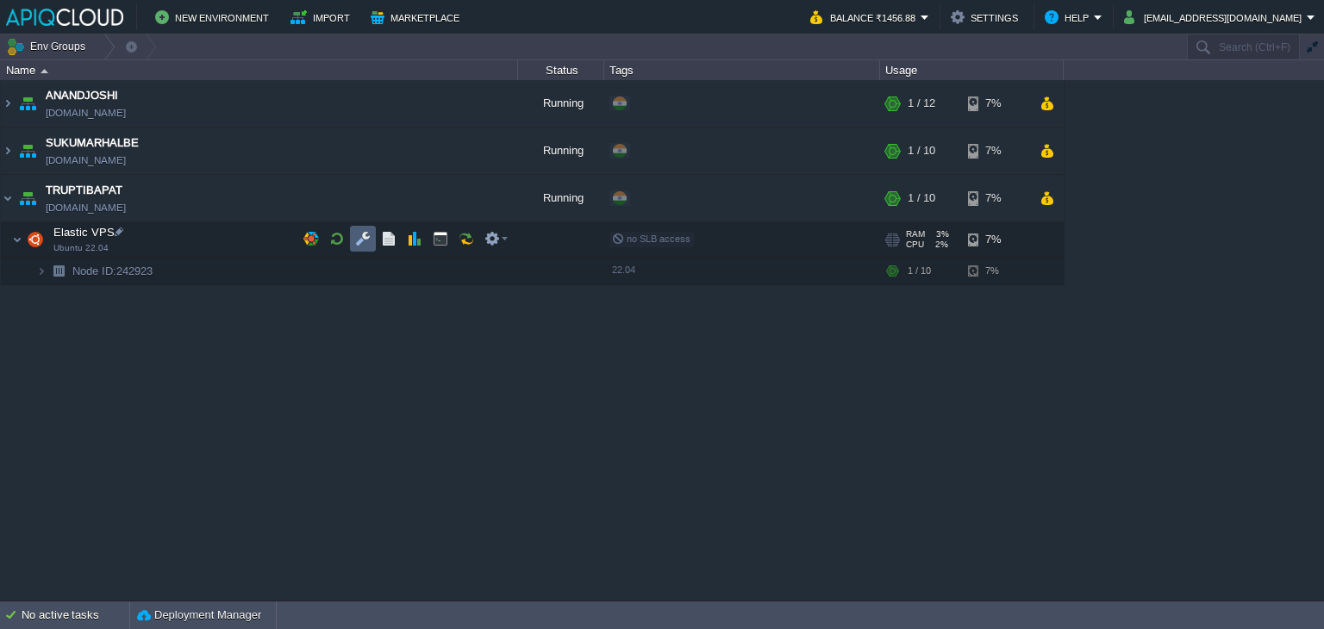
click at [362, 243] on button "button" at bounding box center [363, 239] width 16 height 16
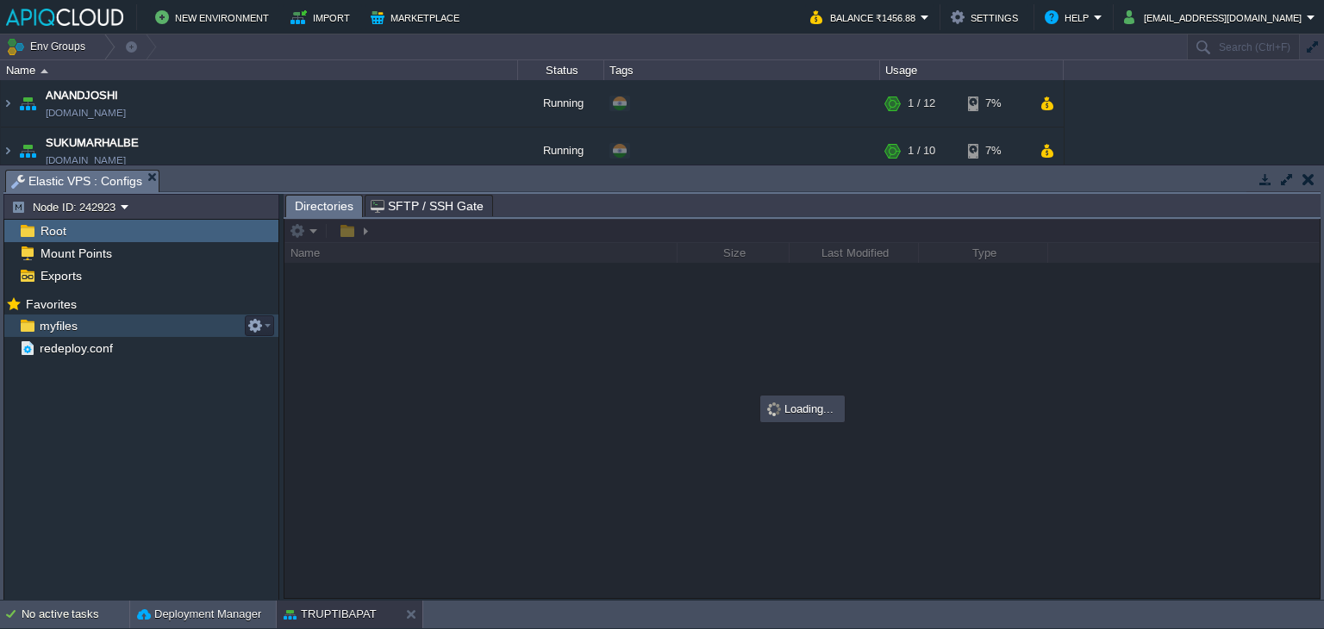
click at [48, 327] on span "myfiles" at bounding box center [58, 326] width 44 height 16
click at [203, 399] on div "Mark the most frequently used files and directories as Favorites to easily acce…" at bounding box center [141, 448] width 274 height 312
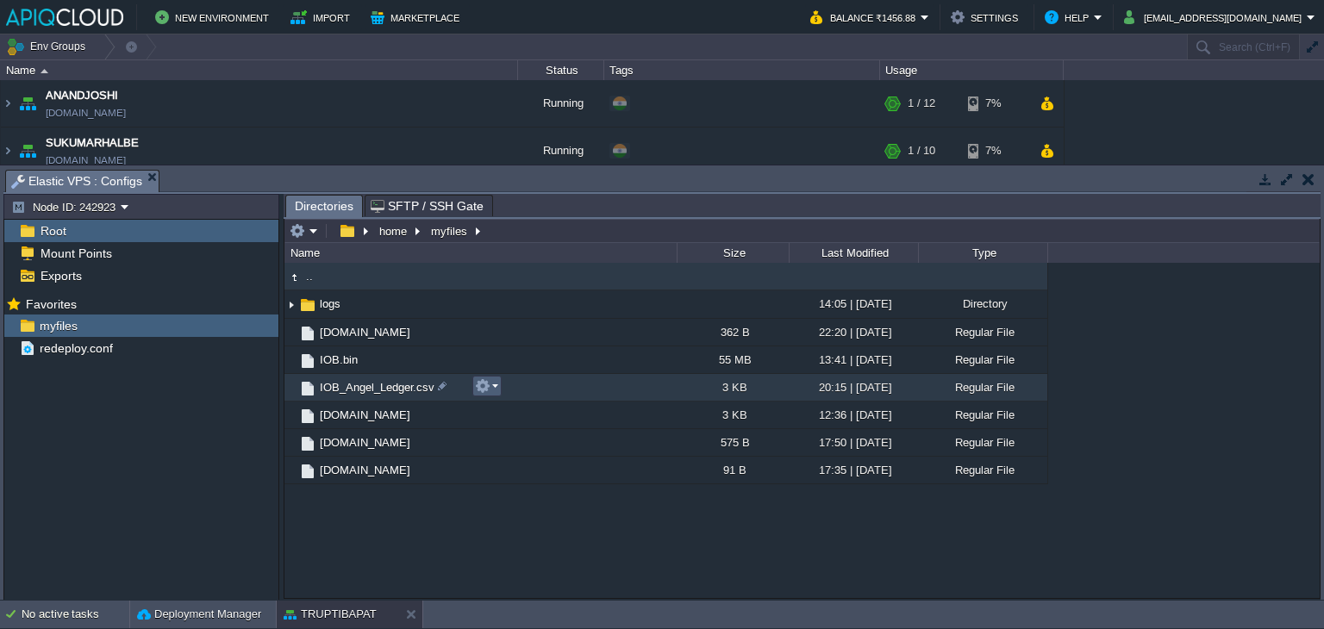
click at [496, 383] on em at bounding box center [486, 386] width 23 height 16
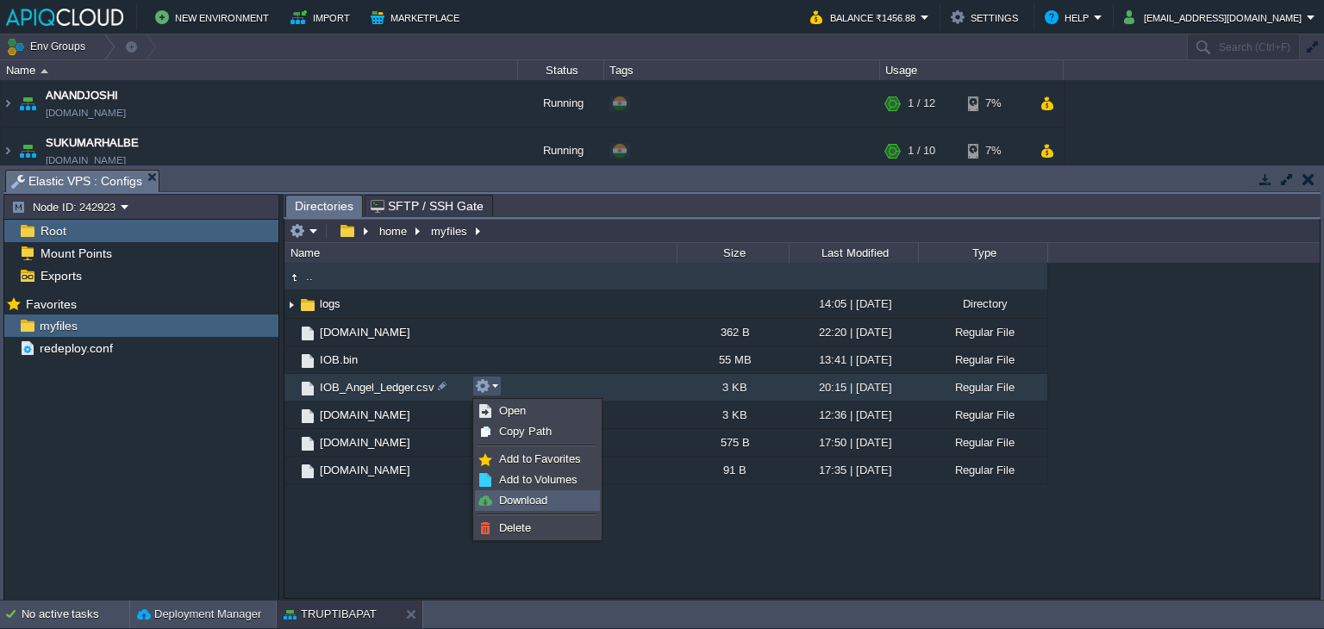
click at [520, 496] on span "Download" at bounding box center [523, 500] width 48 height 13
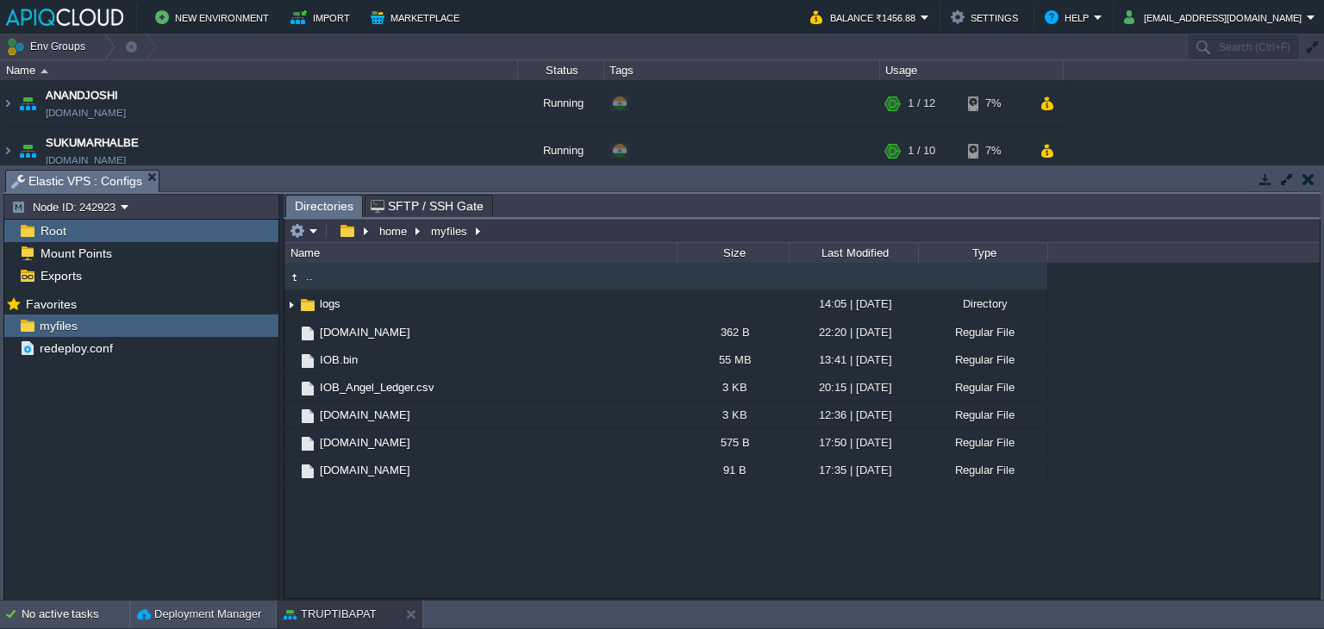
click at [1306, 180] on button "button" at bounding box center [1308, 179] width 12 height 16
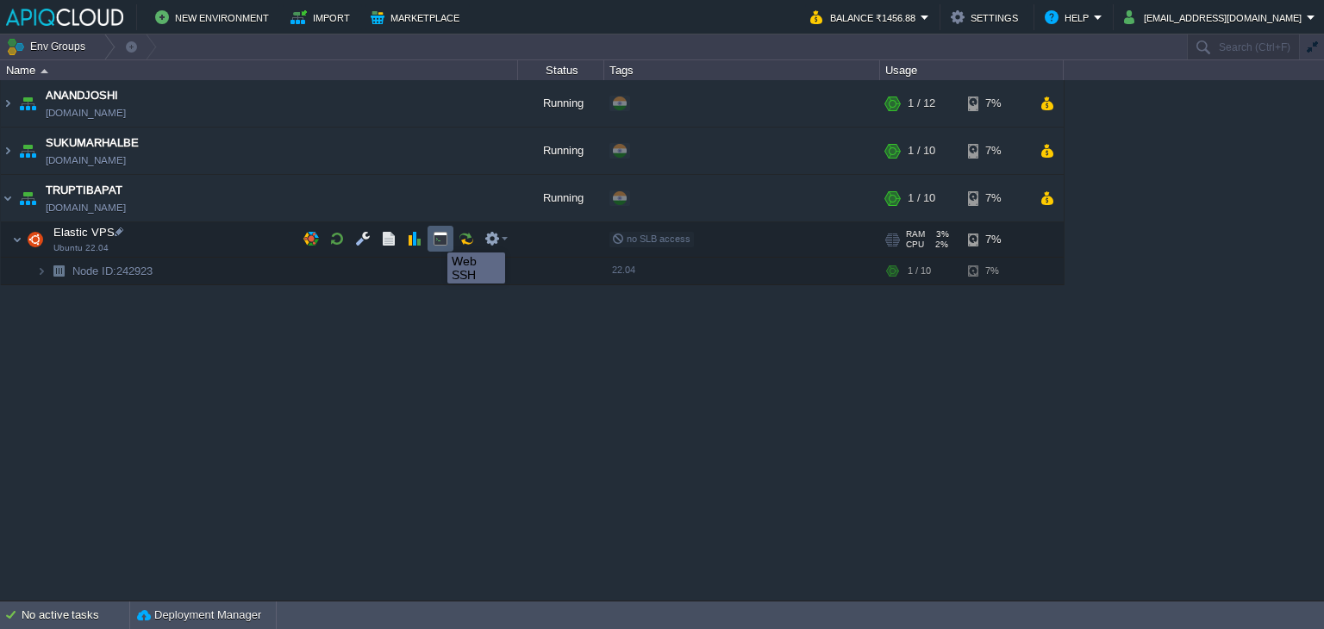
click at [434, 237] on button "button" at bounding box center [441, 239] width 16 height 16
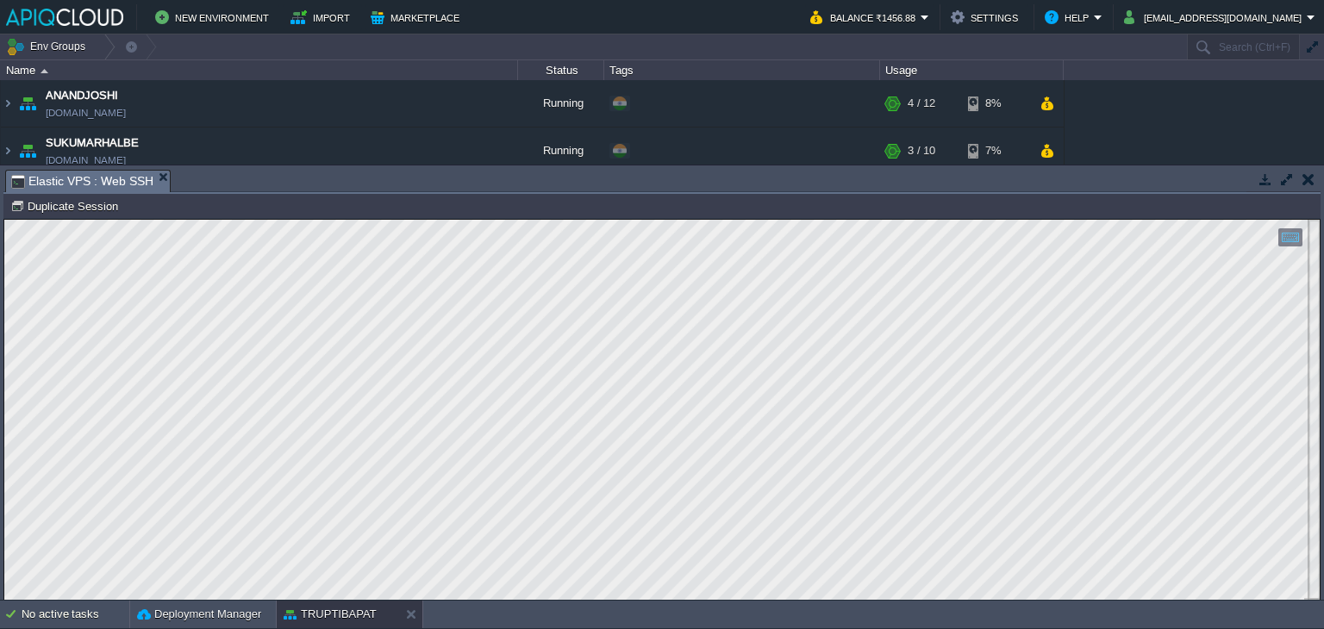
click at [1306, 180] on button "button" at bounding box center [1308, 179] width 12 height 16
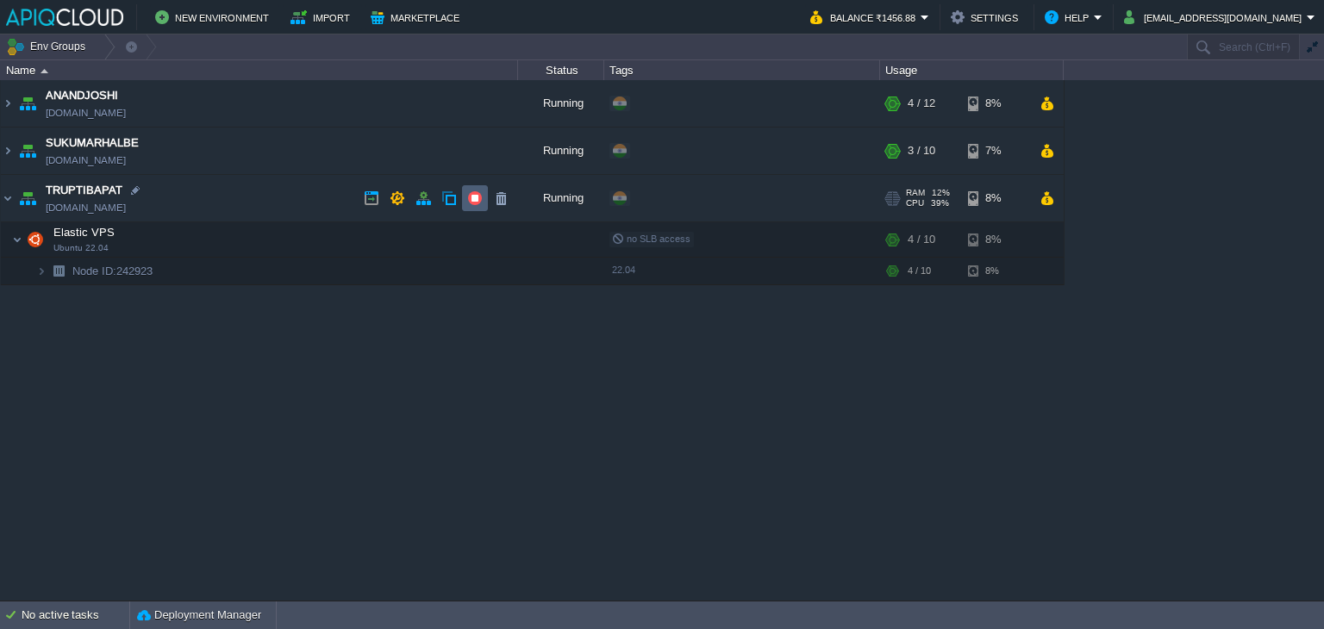
click at [464, 194] on td at bounding box center [475, 198] width 26 height 26
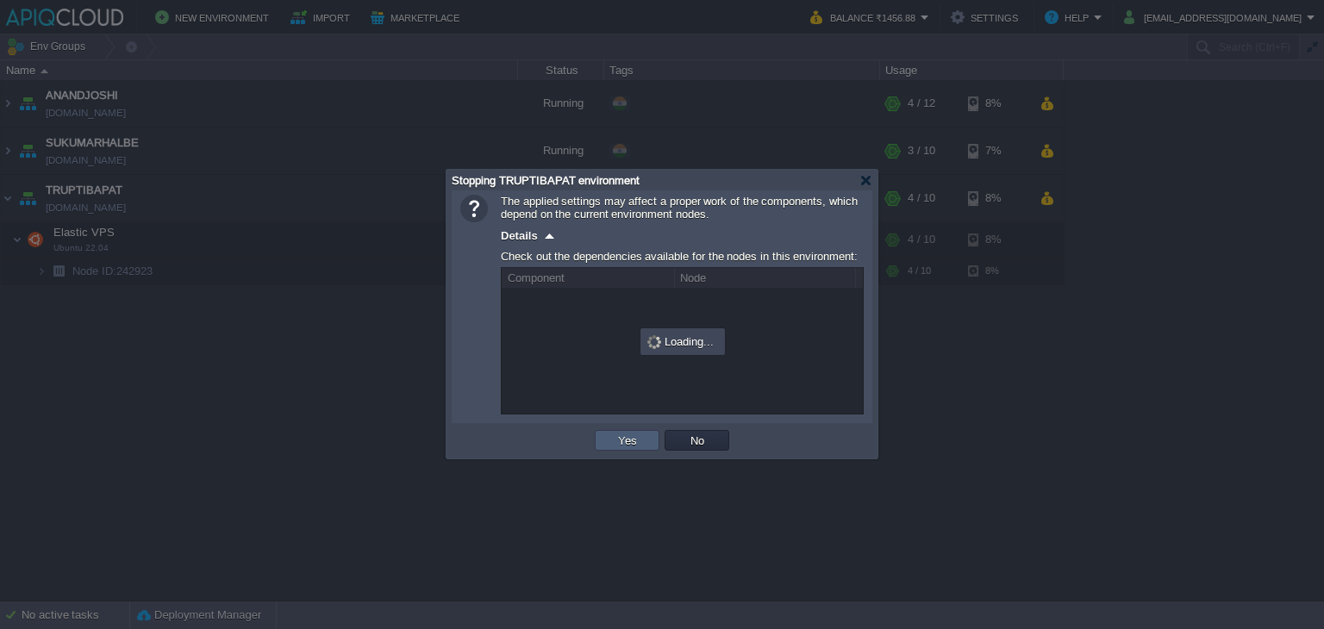
click at [632, 437] on button "Yes" at bounding box center [627, 441] width 29 height 16
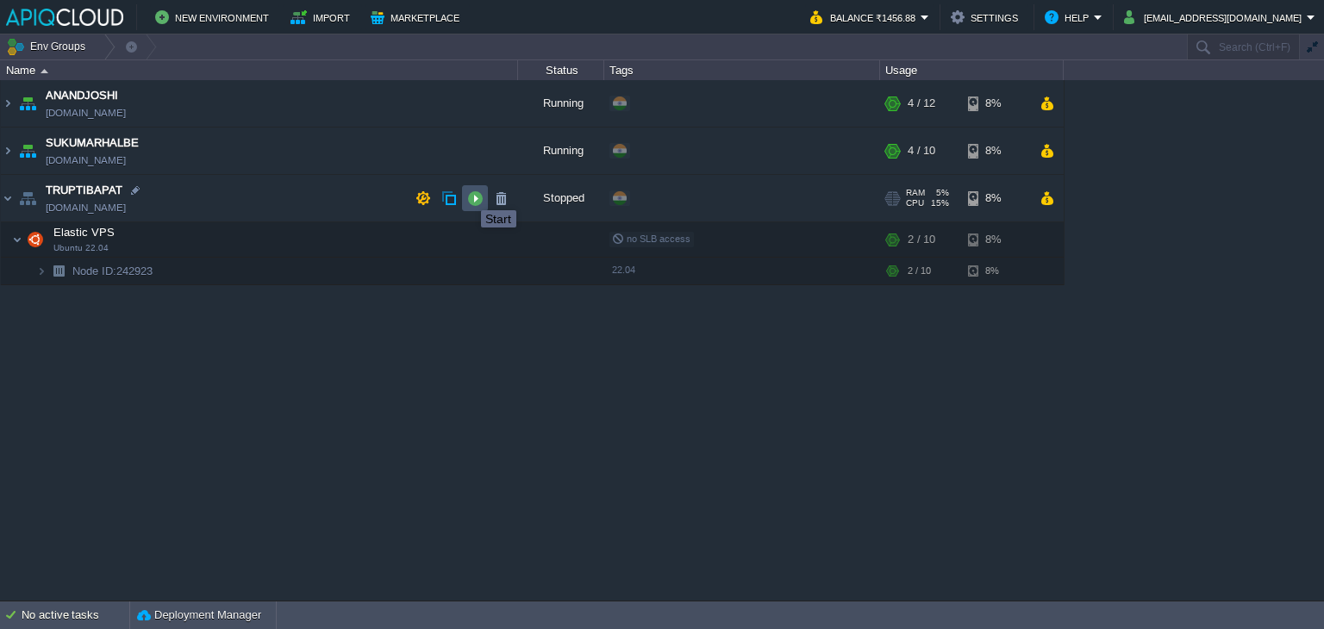
click at [468, 195] on button "button" at bounding box center [475, 198] width 16 height 16
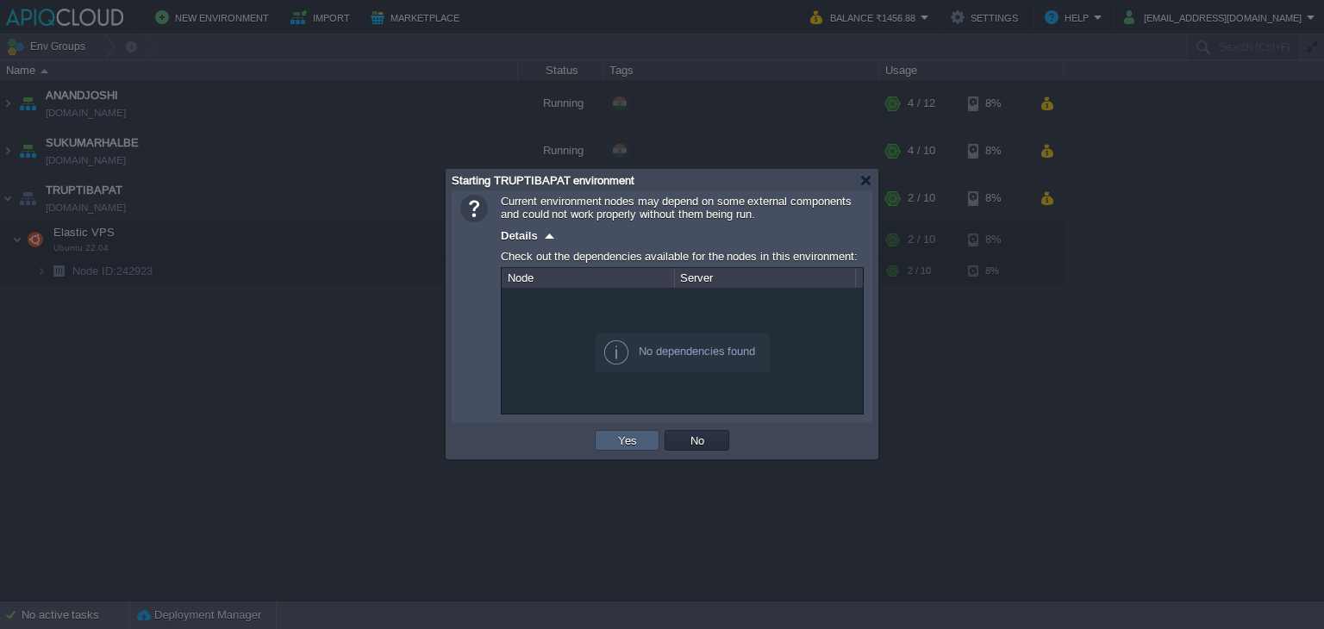
click at [650, 440] on td "Yes" at bounding box center [627, 440] width 65 height 21
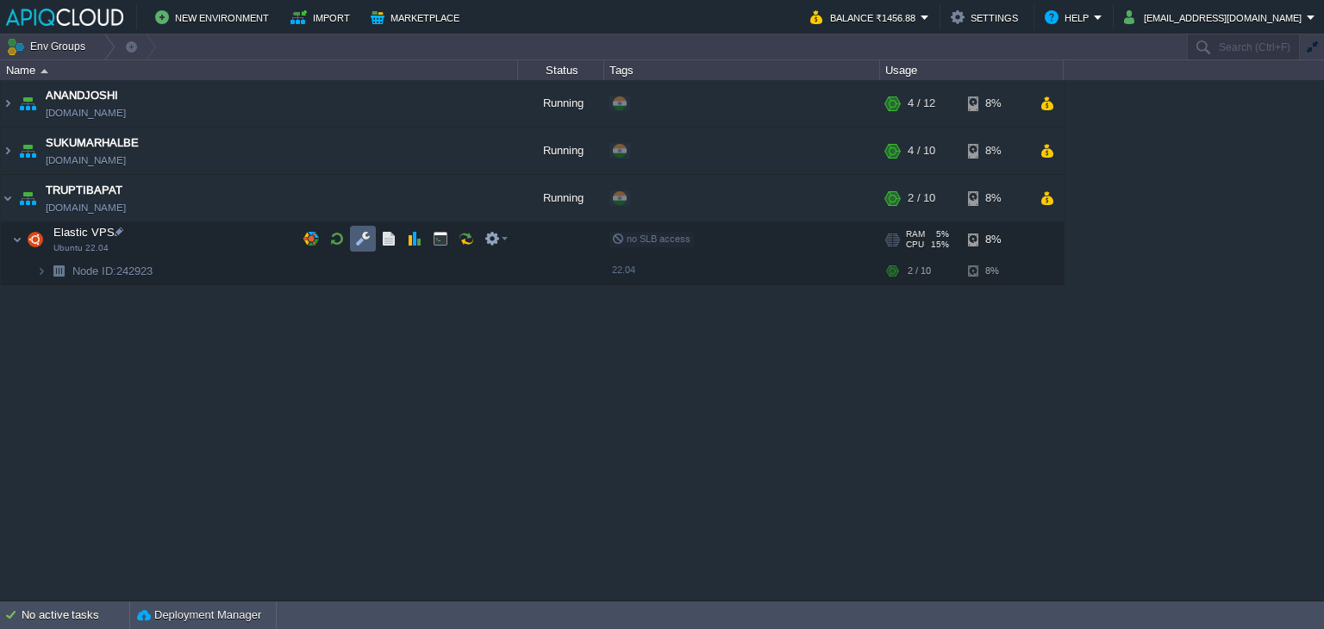
click at [360, 237] on button "button" at bounding box center [363, 239] width 16 height 16
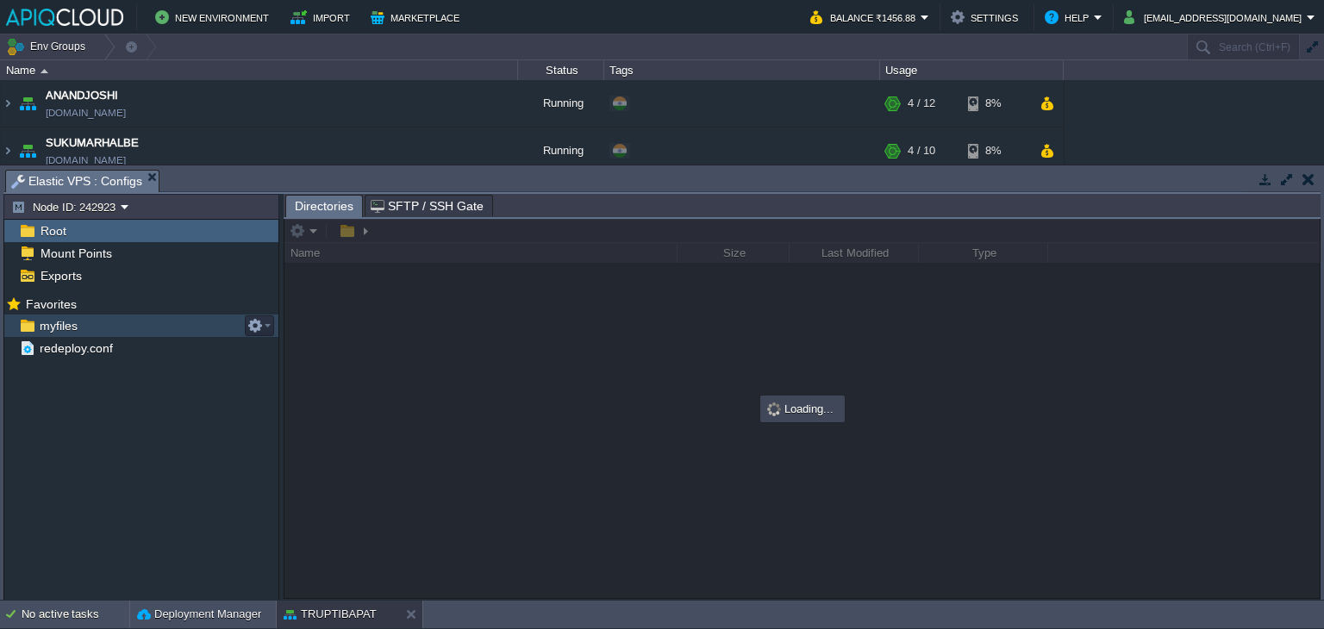
click at [53, 325] on span "myfiles" at bounding box center [58, 326] width 44 height 16
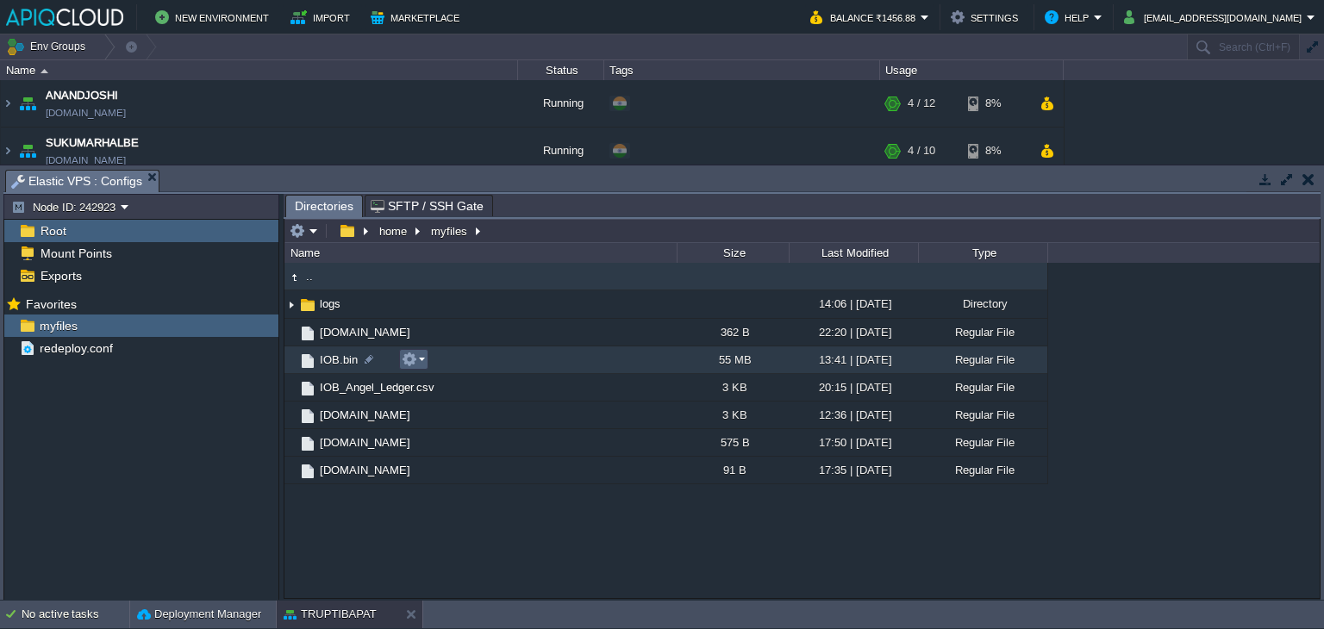
click at [407, 362] on button "button" at bounding box center [410, 360] width 16 height 16
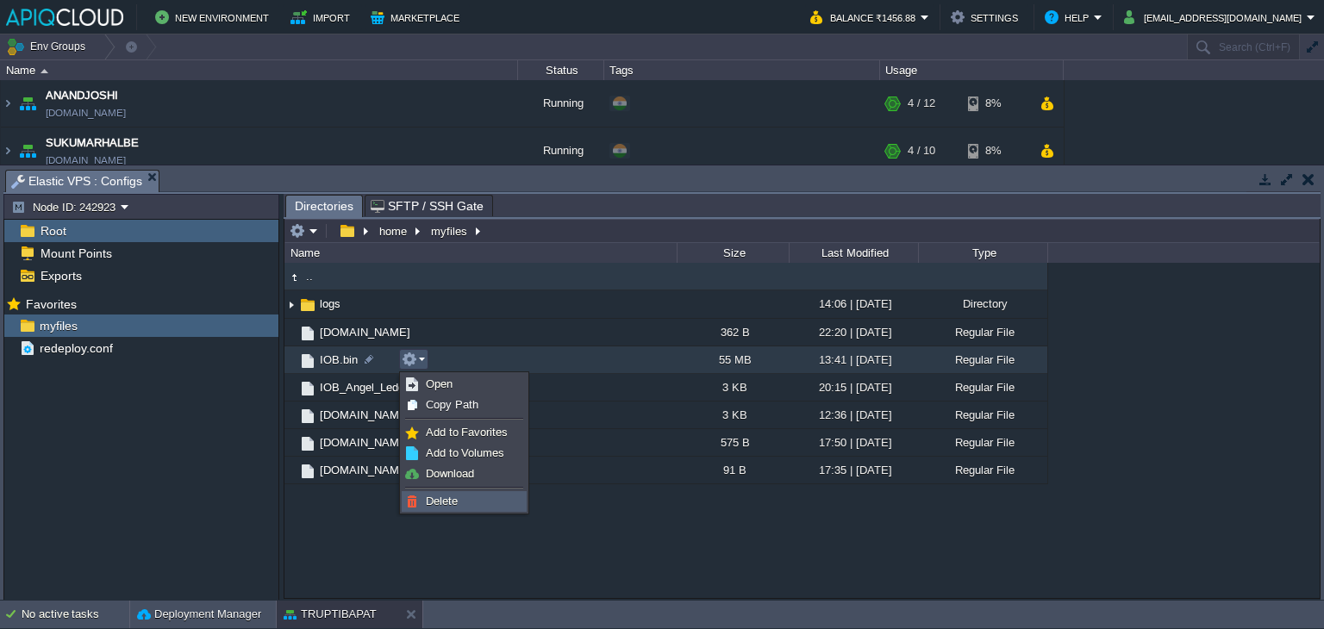
click at [451, 492] on link "Delete" at bounding box center [463, 501] width 123 height 19
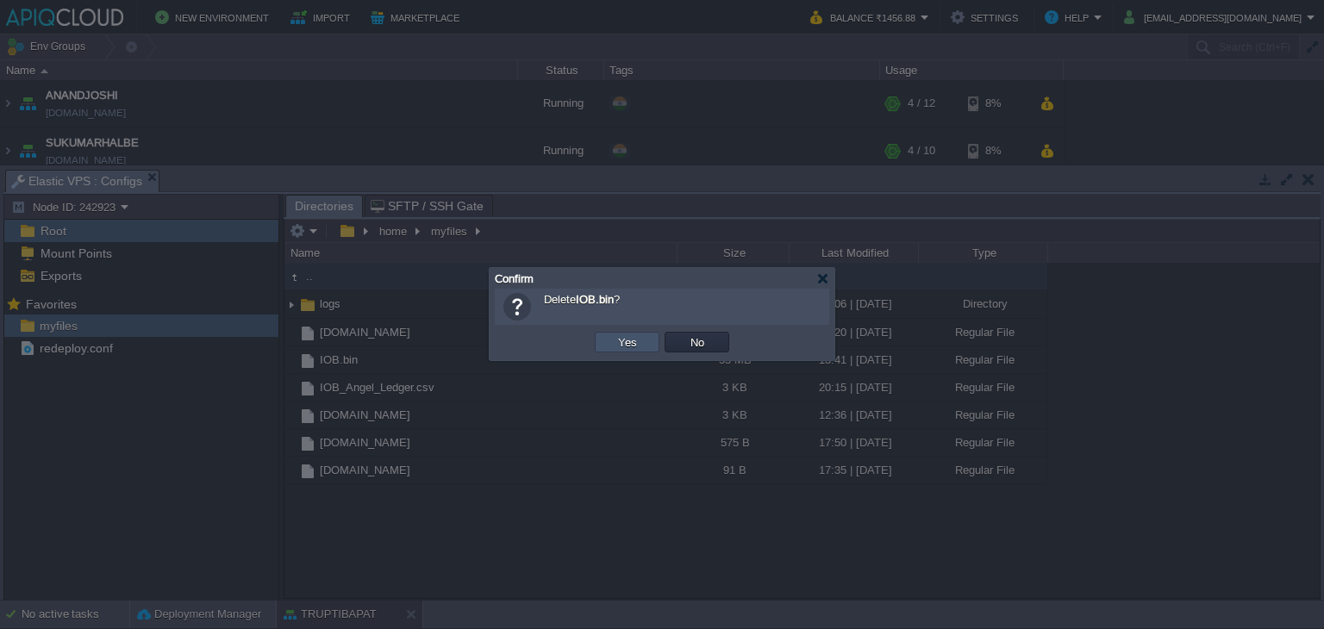
click at [626, 341] on button "Yes" at bounding box center [627, 342] width 29 height 16
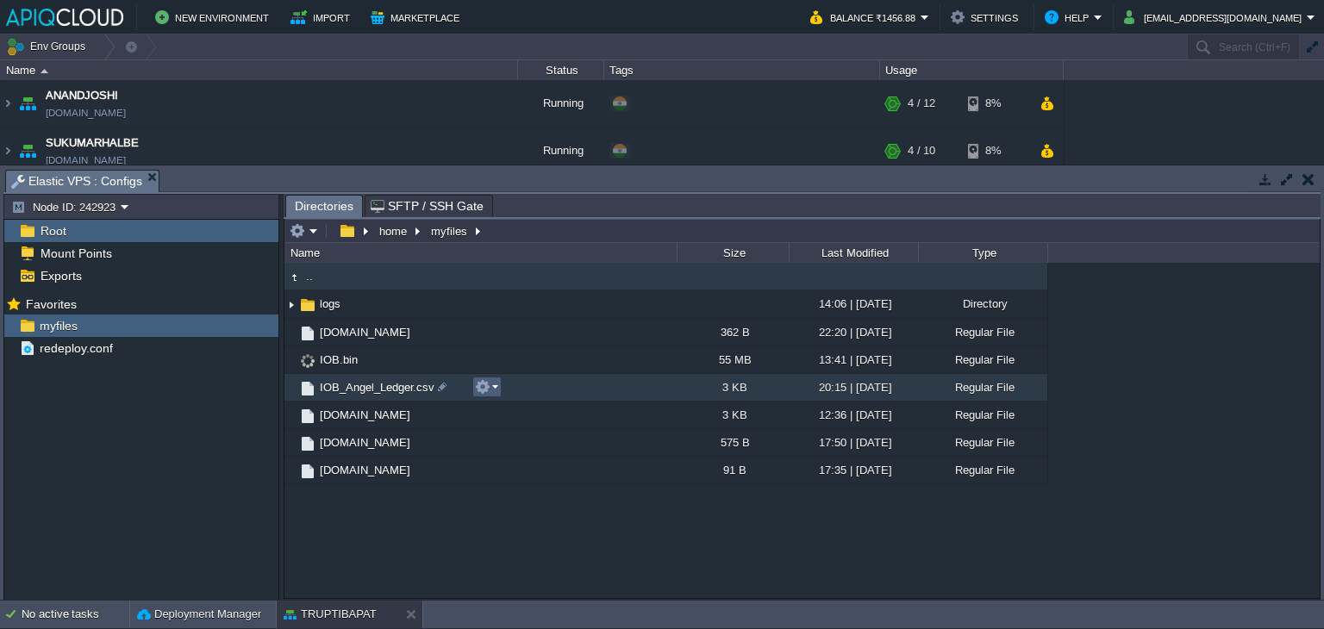
click at [495, 386] on em at bounding box center [486, 387] width 23 height 16
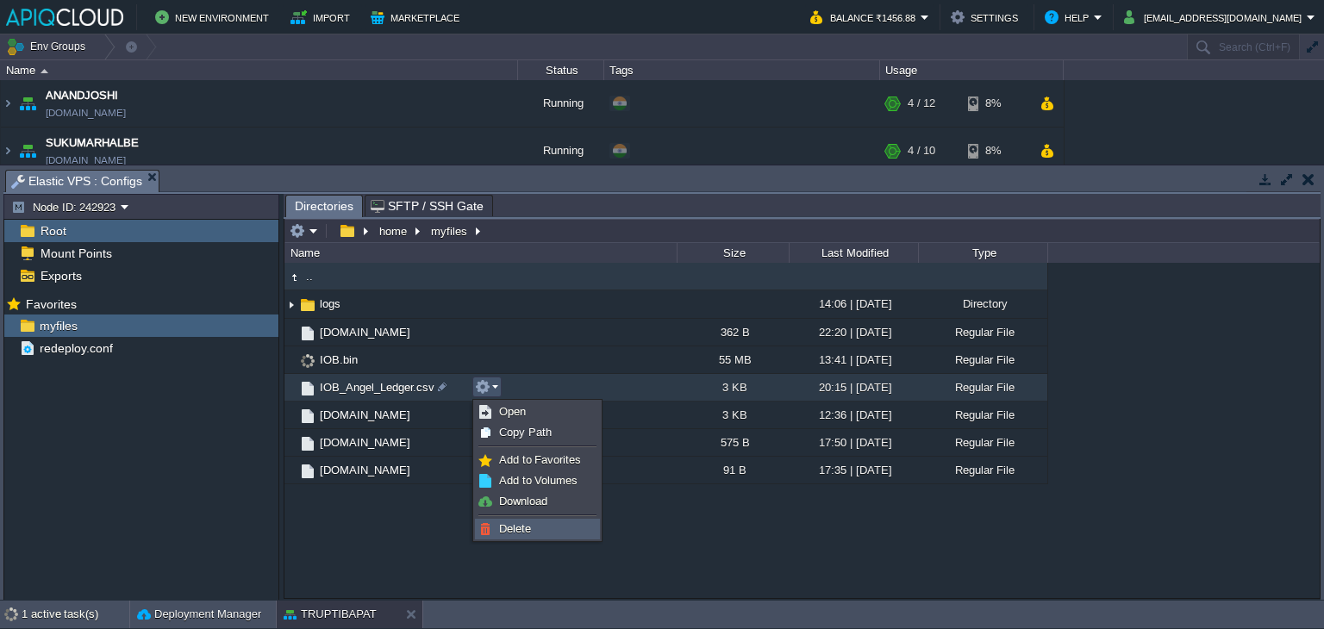
click at [520, 523] on span "Delete" at bounding box center [515, 528] width 32 height 13
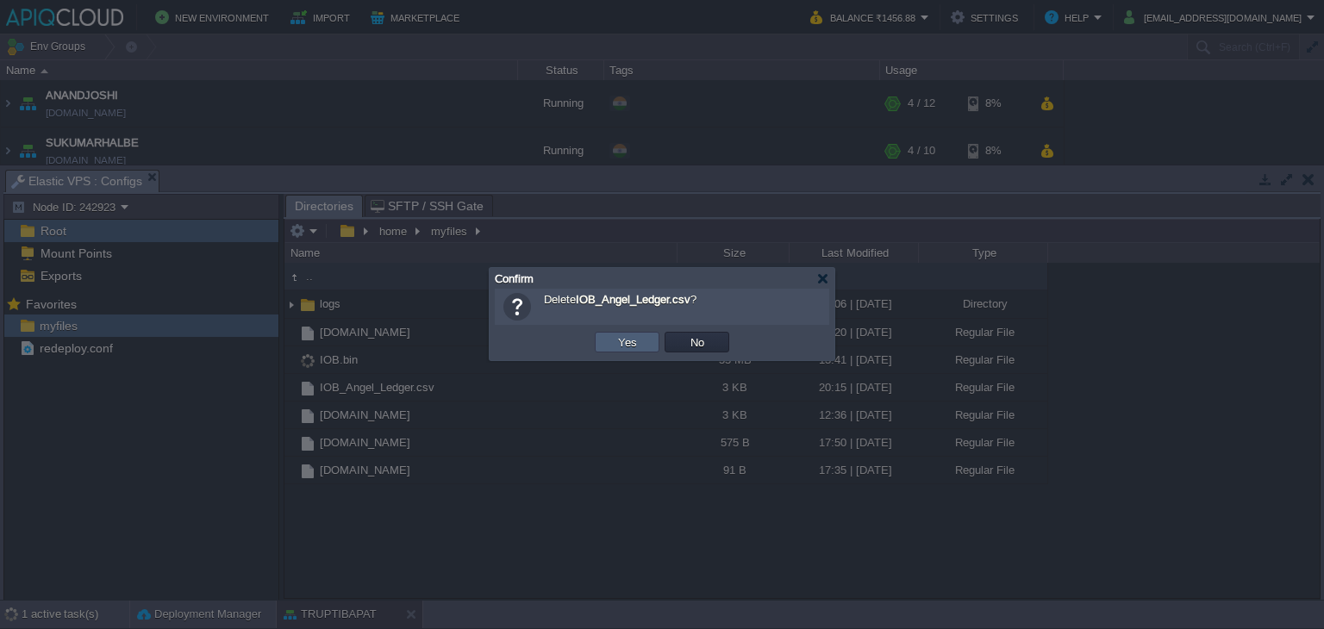
click at [614, 345] on button "Yes" at bounding box center [627, 342] width 29 height 16
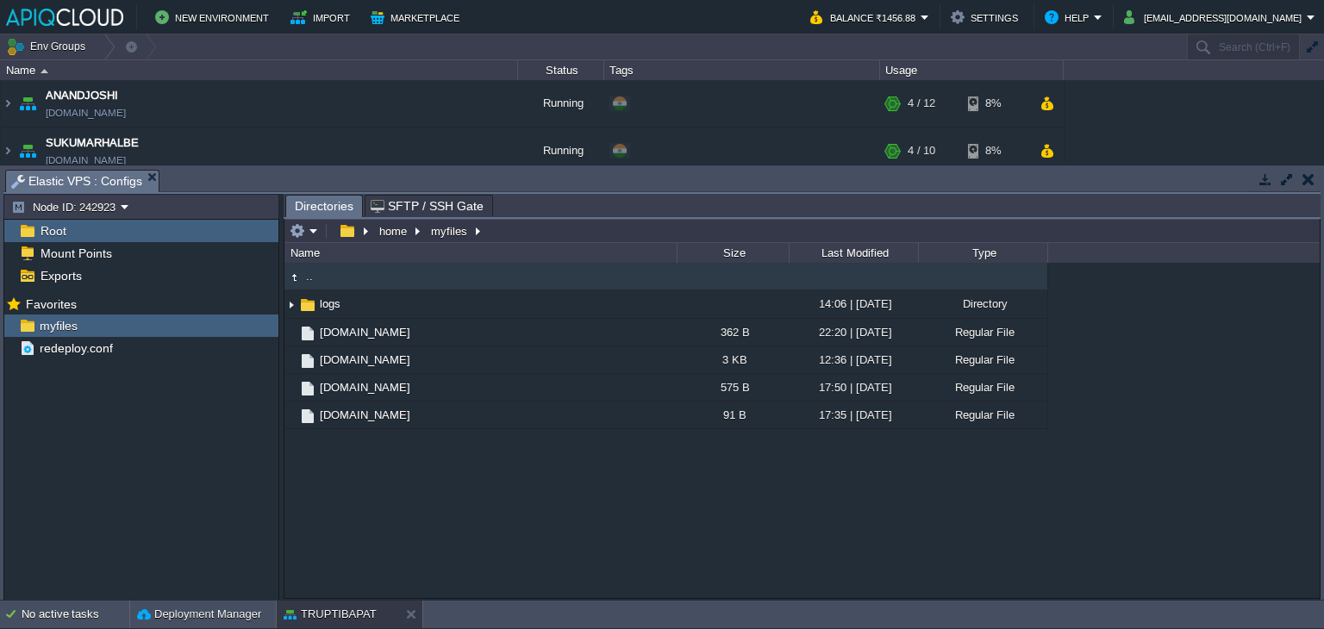
click at [1299, 178] on td at bounding box center [1308, 179] width 22 height 21
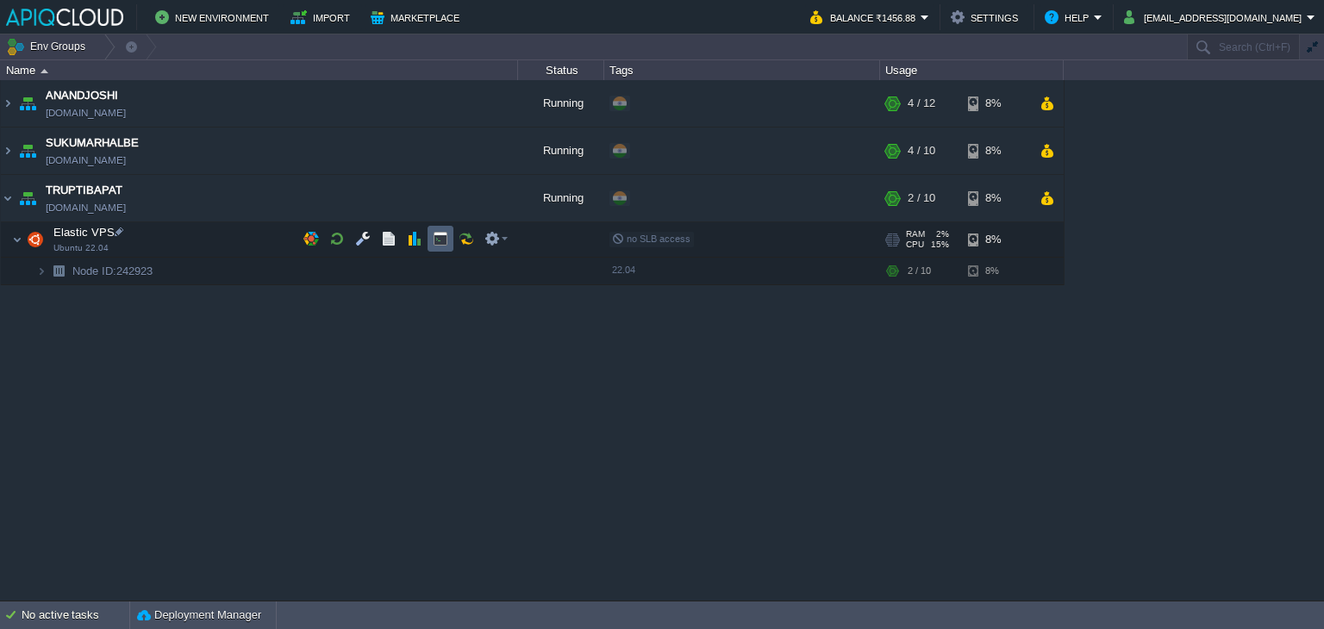
click at [441, 239] on button "button" at bounding box center [441, 239] width 16 height 16
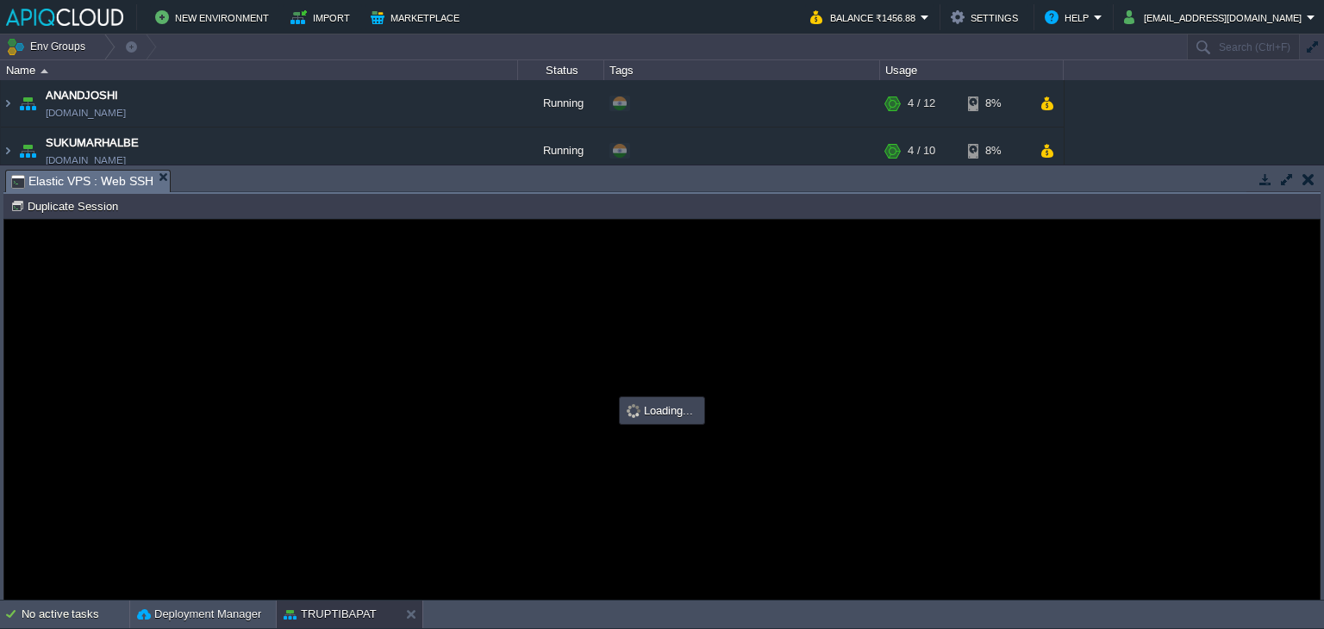
type input "#000000"
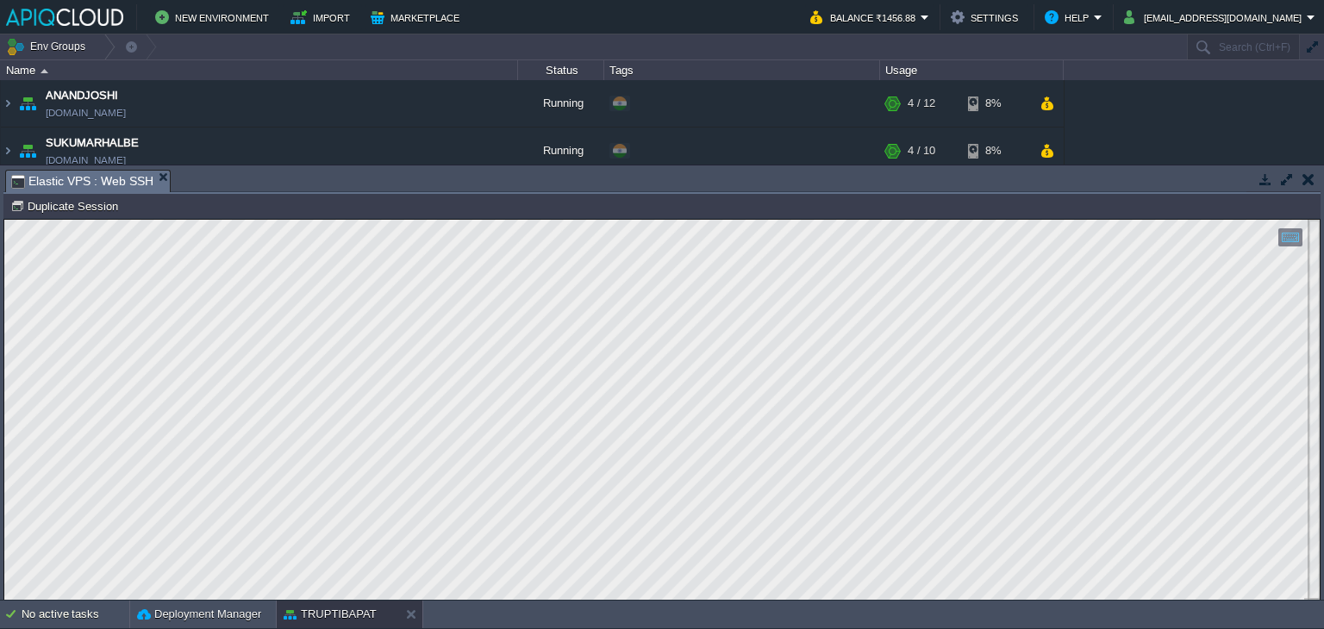
click at [1309, 178] on button "button" at bounding box center [1308, 179] width 12 height 16
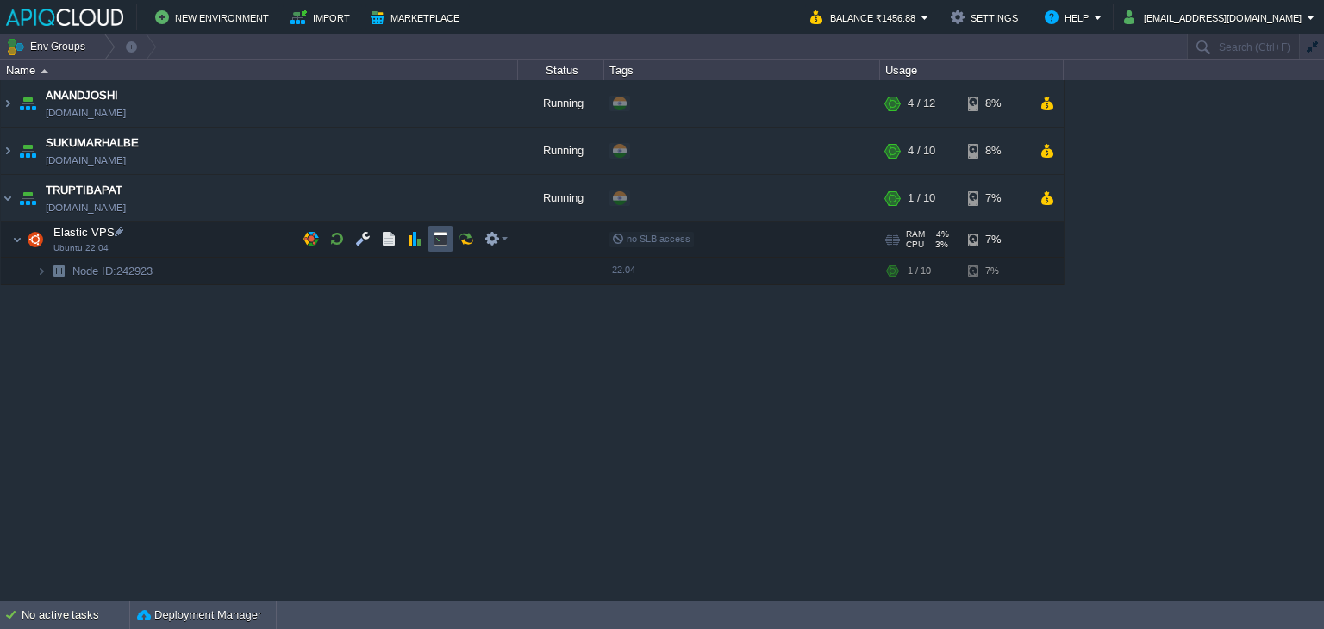
click at [436, 240] on button "button" at bounding box center [441, 239] width 16 height 16
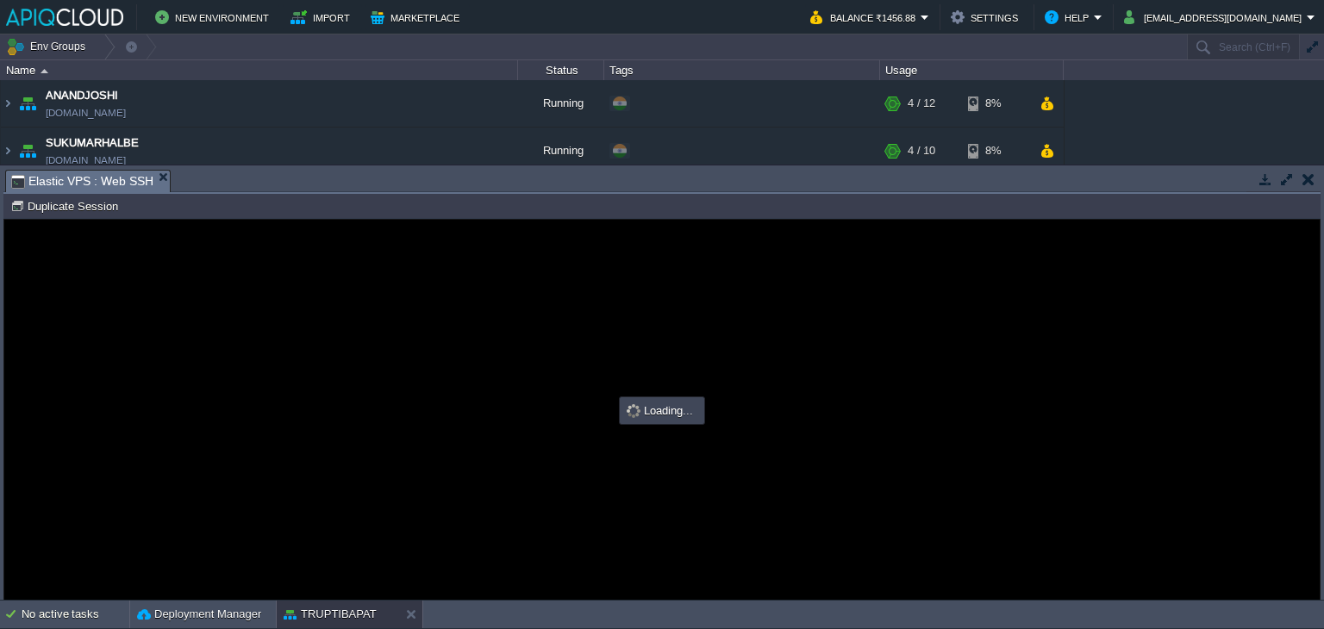
type input "#000000"
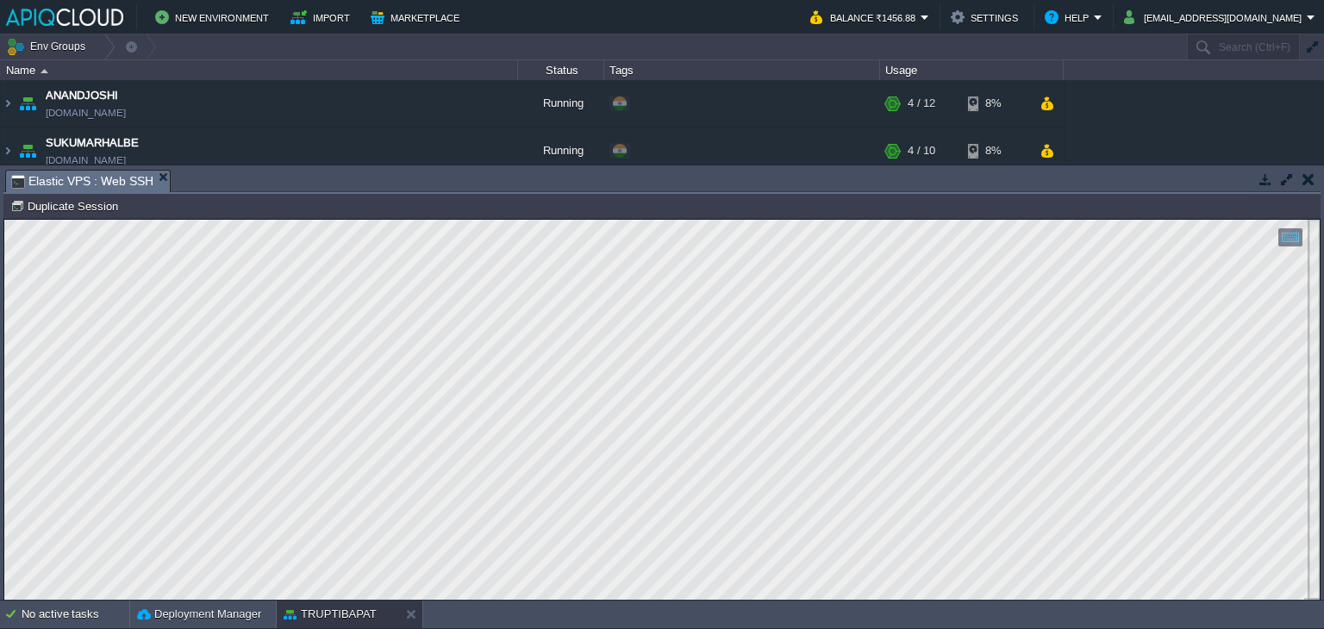
click at [1315, 178] on td at bounding box center [1308, 179] width 22 height 21
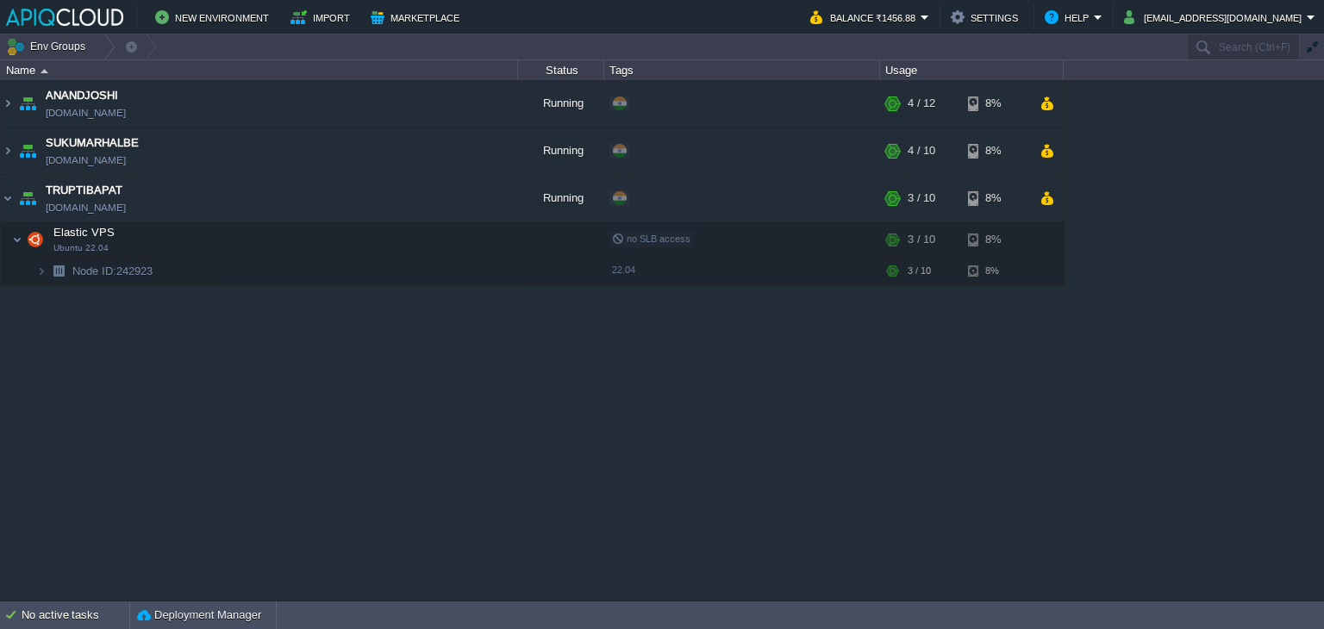
click at [595, 463] on div "ANANDJOSHI [DOMAIN_NAME] Running + Add to Env Group RAM 28% CPU 1% 4 / 12 8% El…" at bounding box center [662, 340] width 1324 height 520
drag, startPoint x: 147, startPoint y: 315, endPoint x: 154, endPoint y: 265, distance: 49.6
click at [150, 310] on div "ANANDJOSHI [DOMAIN_NAME] Running + Add to Env Group RAM 28% CPU 1% 4 / 12 8% El…" at bounding box center [662, 340] width 1324 height 520
click at [288, 95] on td "ANANDJOSHI [DOMAIN_NAME]" at bounding box center [259, 103] width 517 height 47
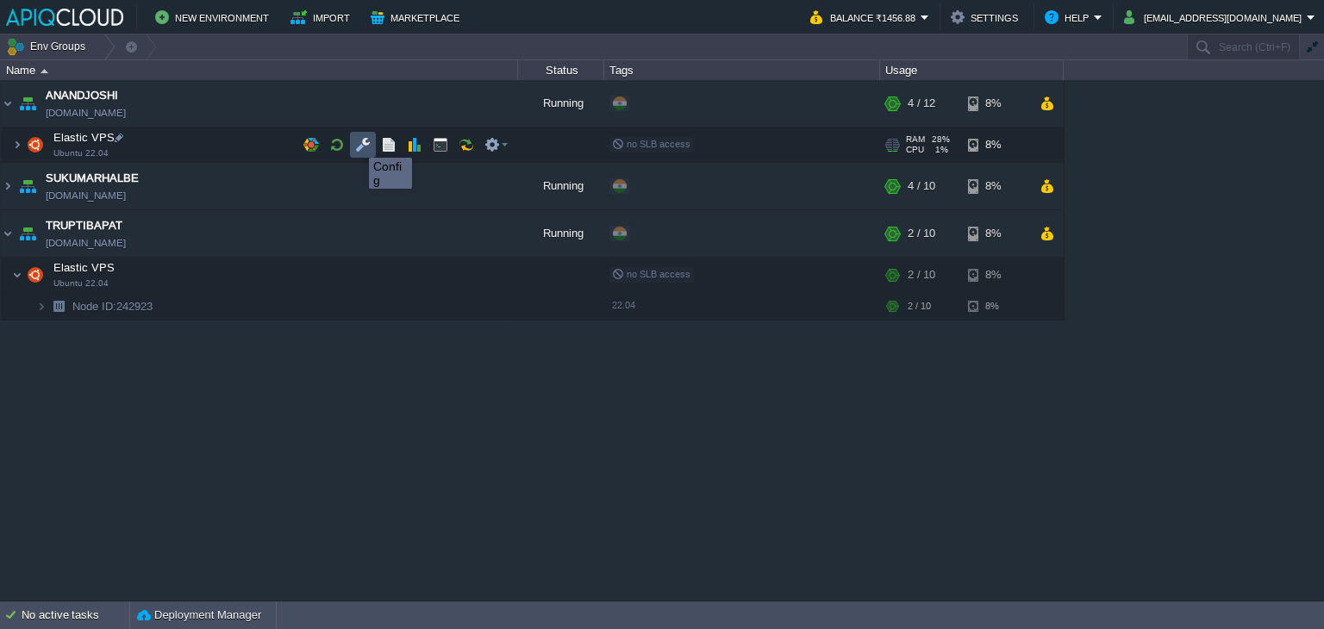
click at [356, 142] on button "button" at bounding box center [363, 145] width 16 height 16
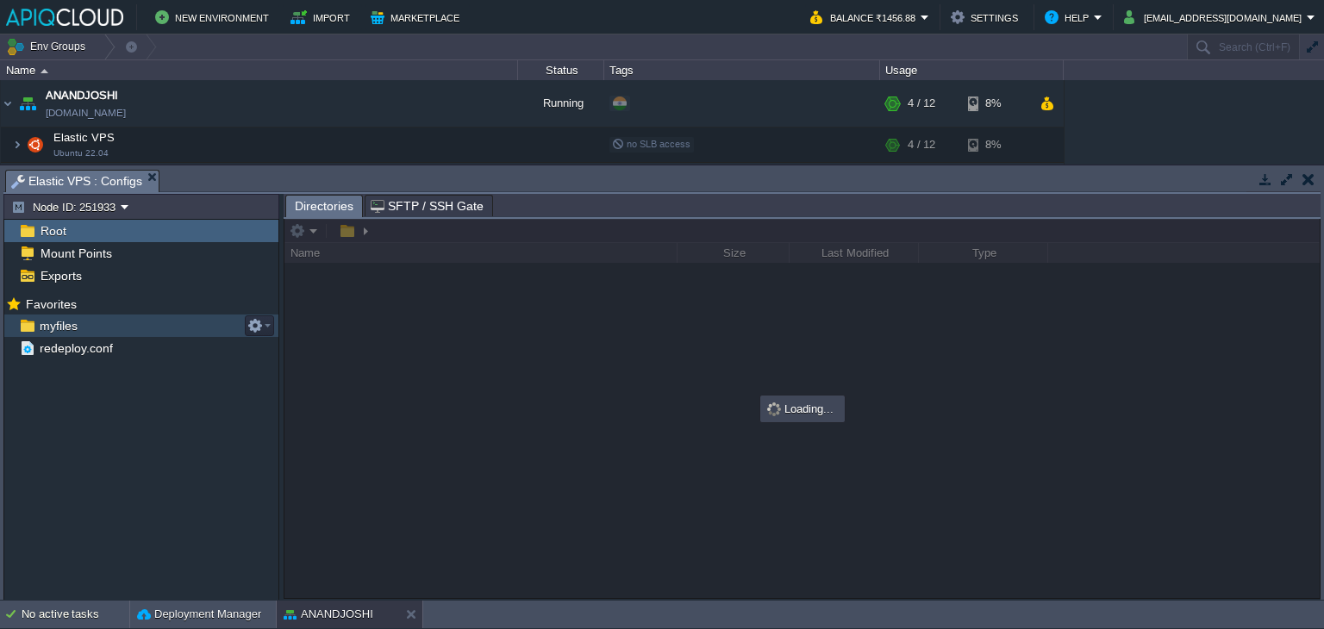
click at [63, 324] on span "myfiles" at bounding box center [58, 326] width 44 height 16
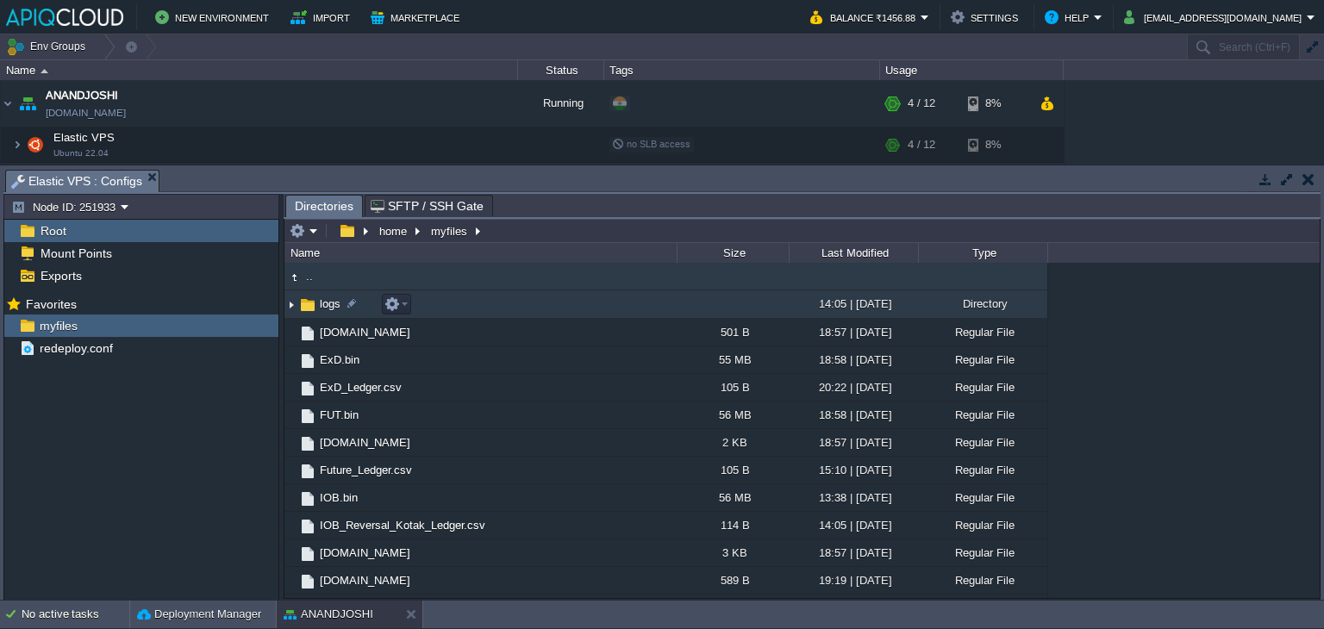
click at [296, 305] on img at bounding box center [291, 304] width 14 height 27
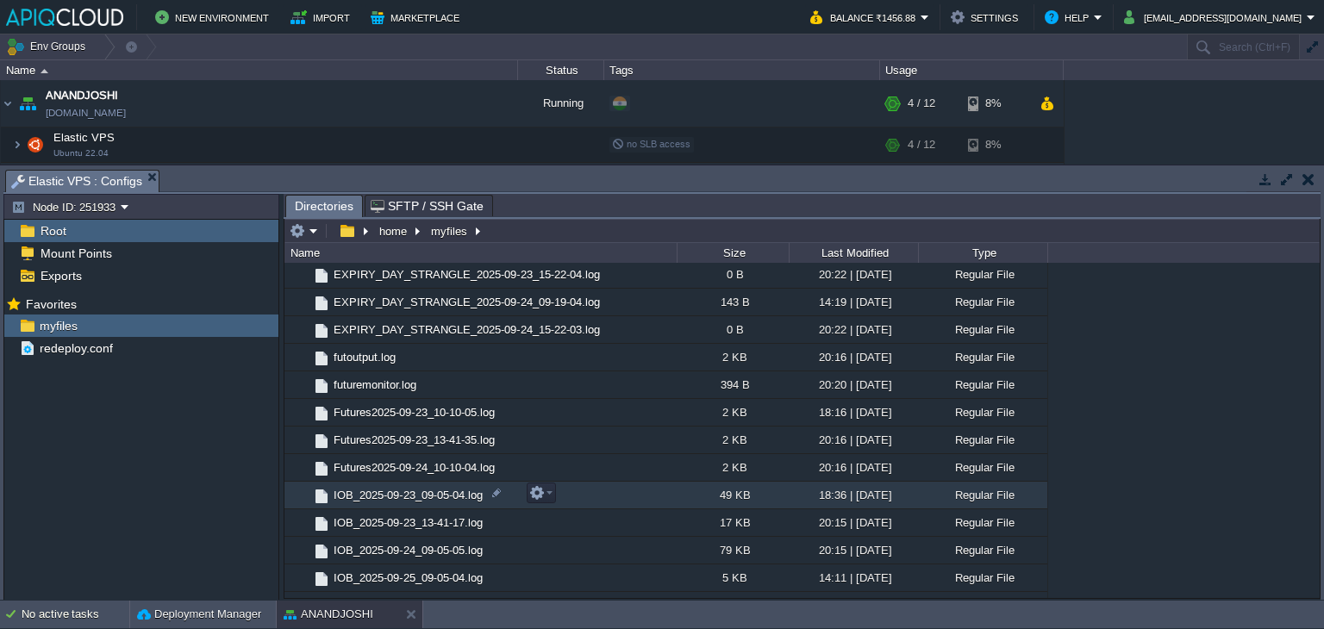
scroll to position [172, 0]
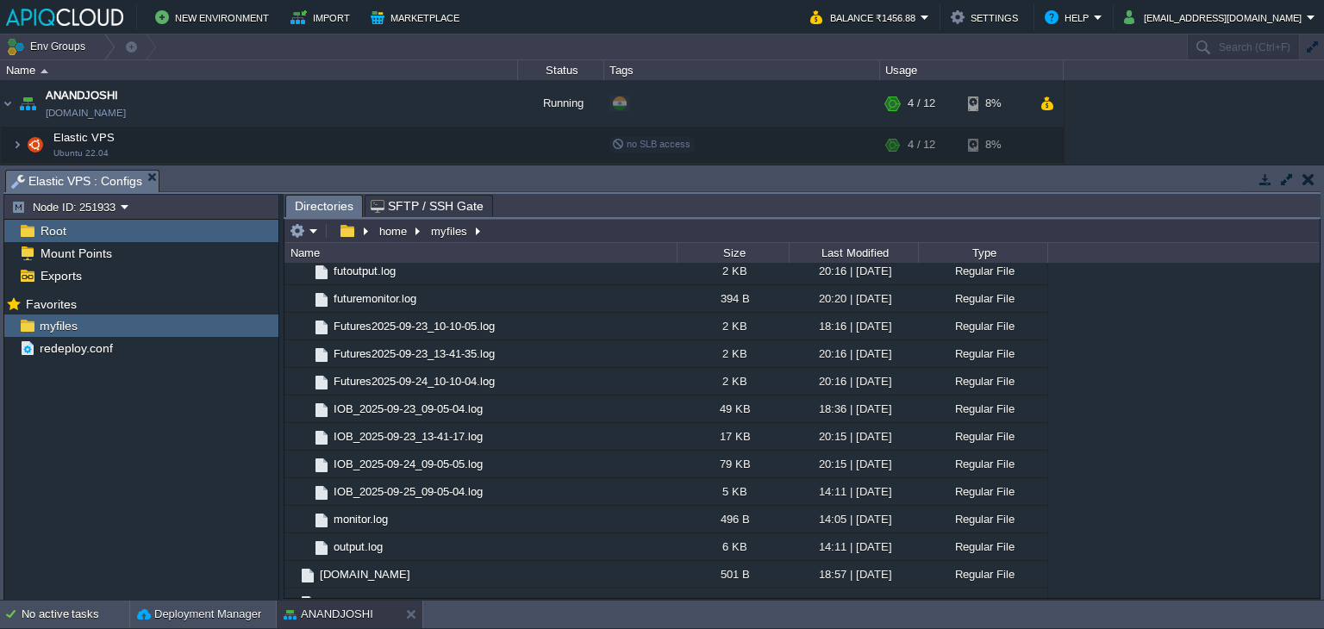
click at [1312, 181] on button "button" at bounding box center [1308, 179] width 12 height 16
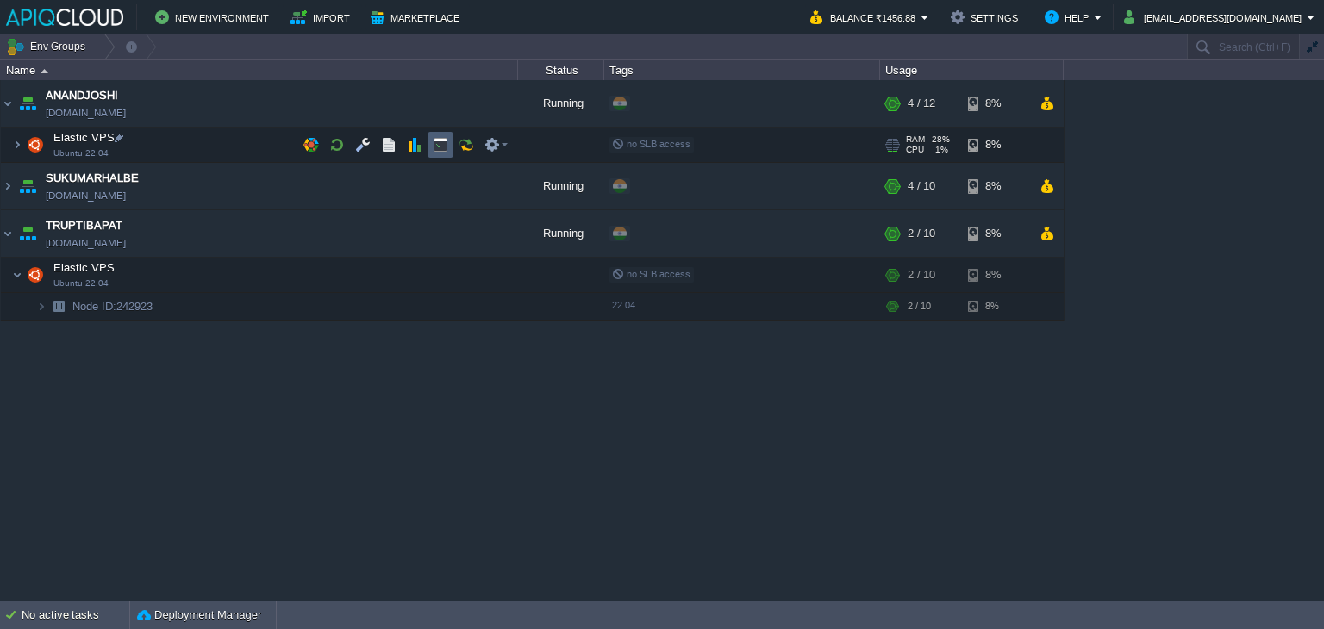
click at [445, 142] on button "button" at bounding box center [441, 145] width 16 height 16
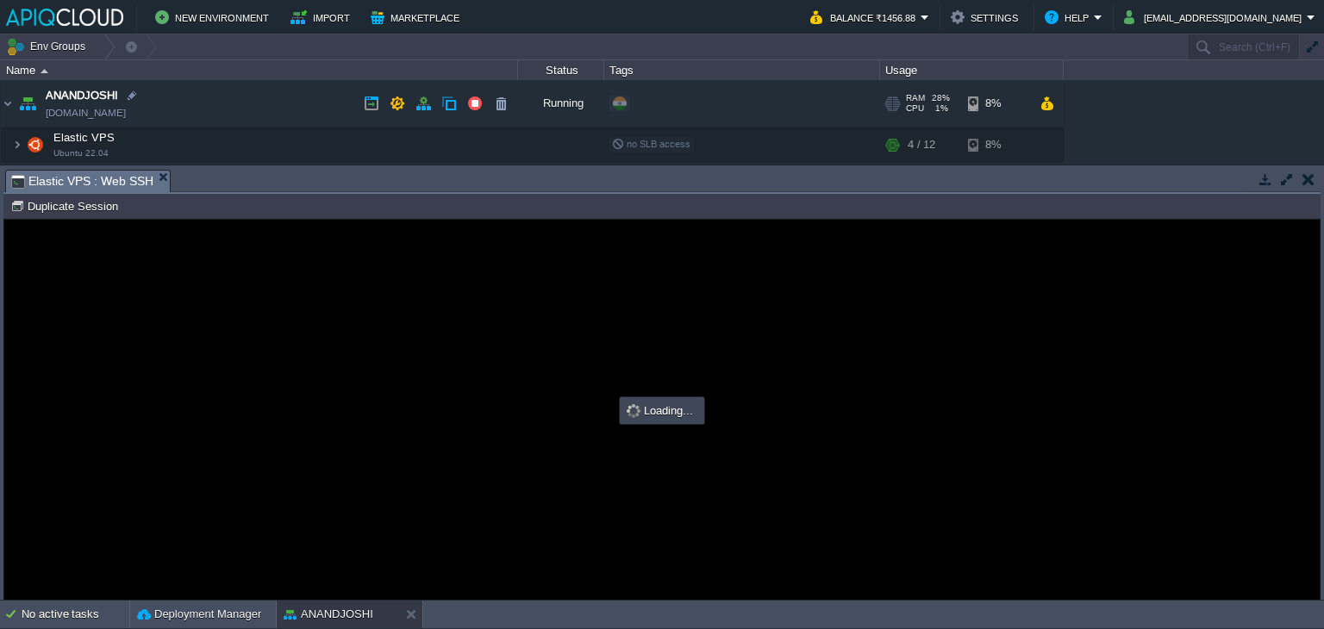
scroll to position [0, 0]
type input "#000000"
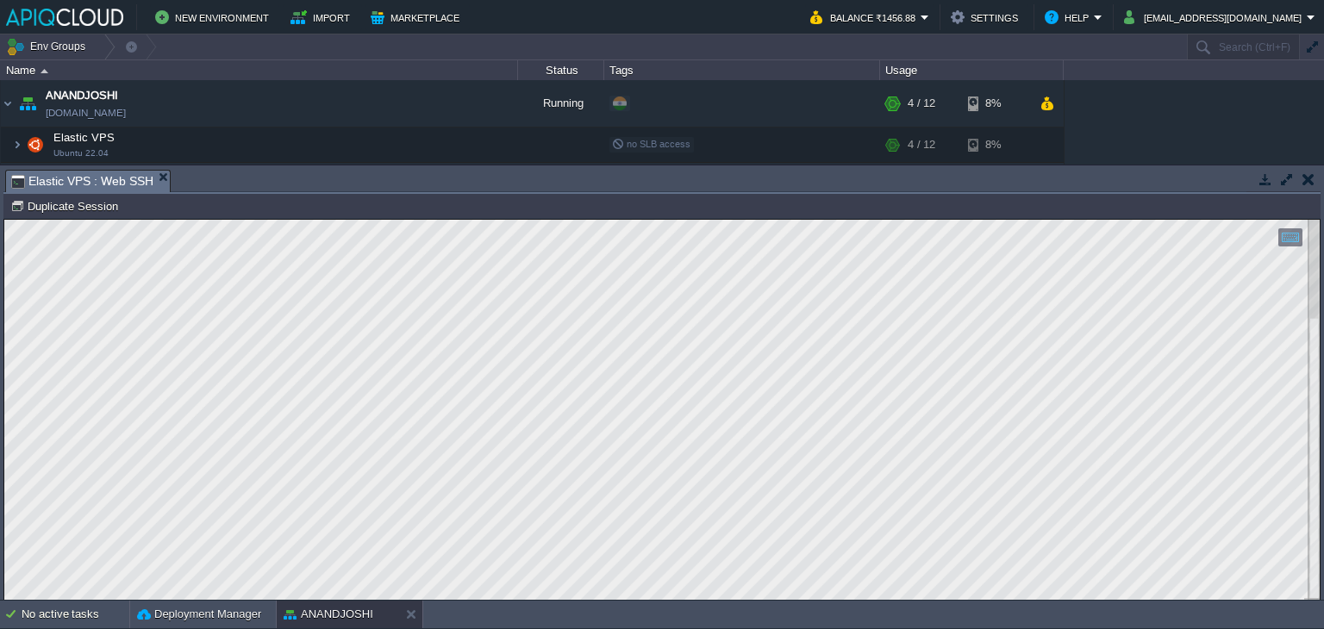
click at [1304, 178] on button "button" at bounding box center [1308, 179] width 12 height 16
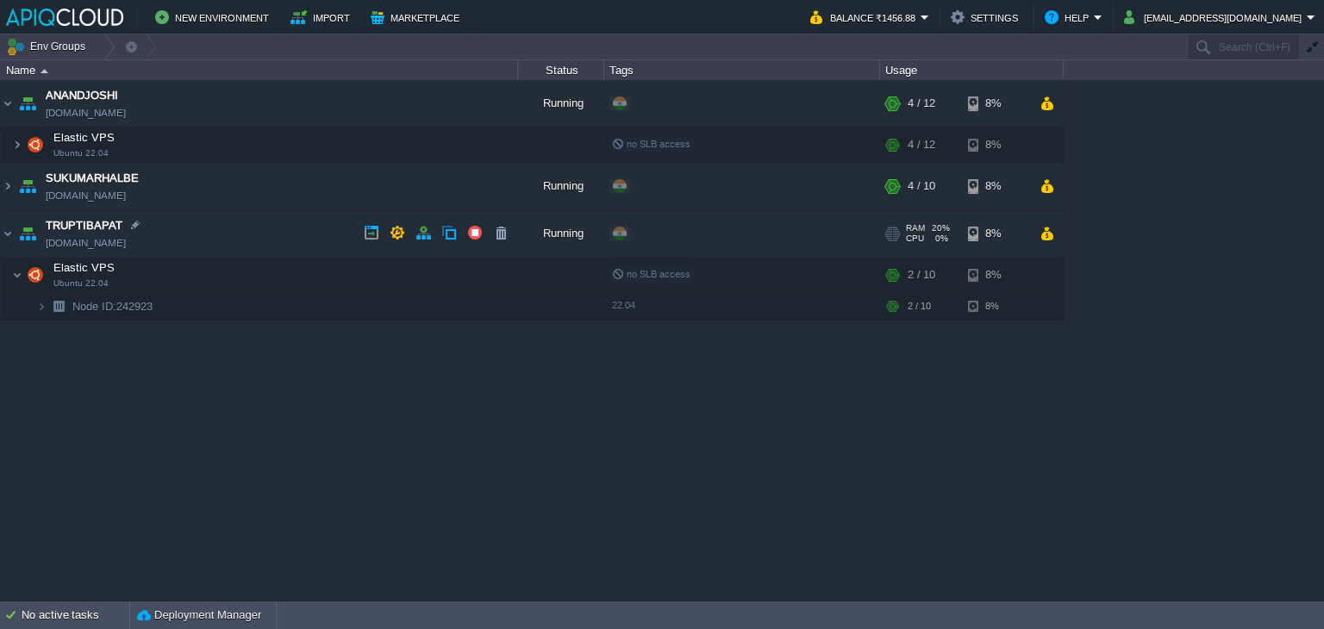
click at [14, 231] on td "TRUPTIBAPAT [DOMAIN_NAME]" at bounding box center [259, 233] width 517 height 47
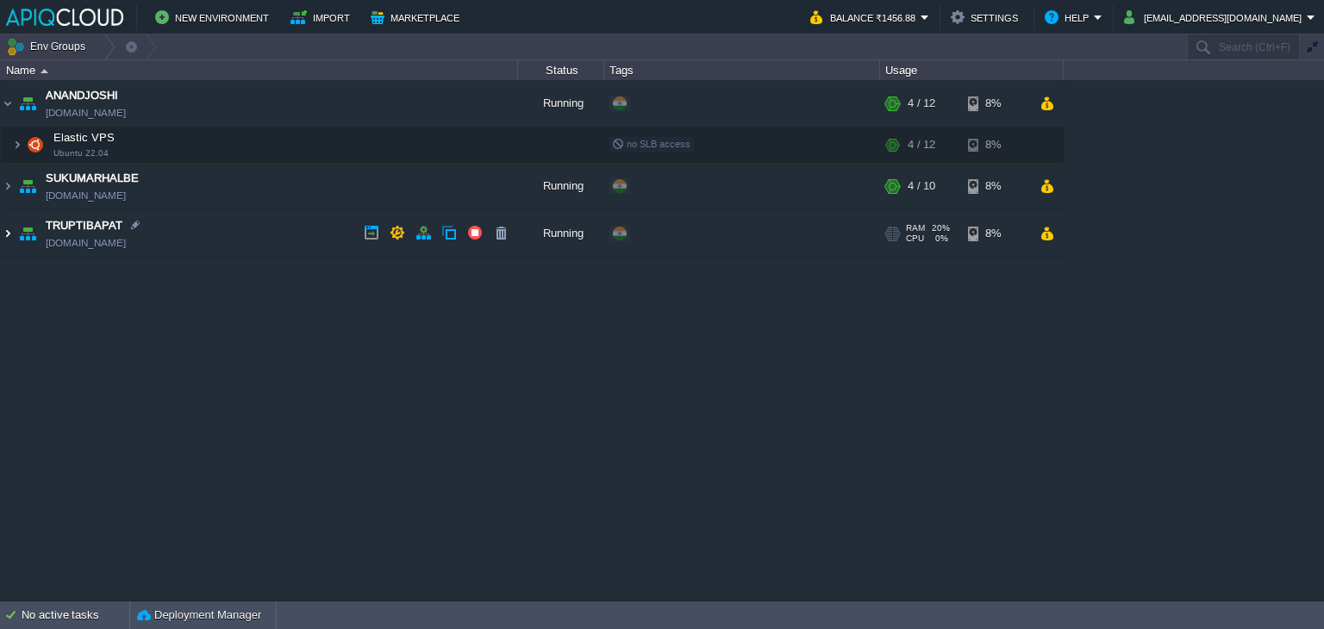
click at [9, 235] on img at bounding box center [8, 233] width 14 height 47
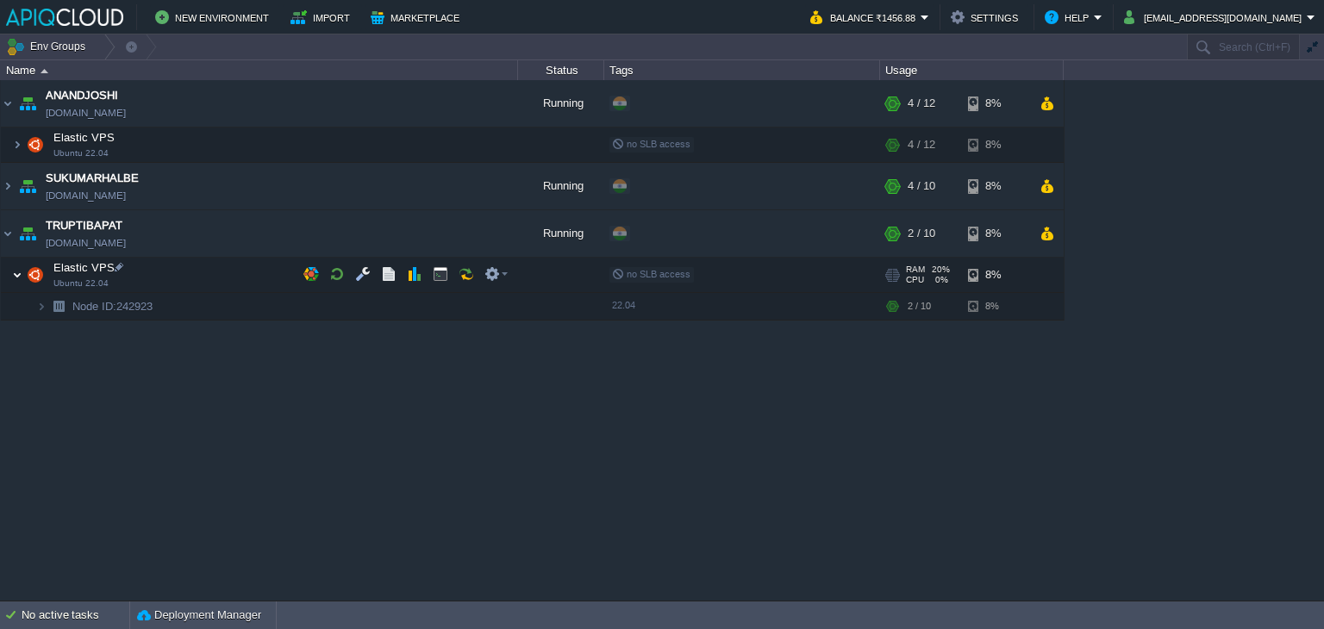
click at [17, 273] on img at bounding box center [17, 275] width 10 height 34
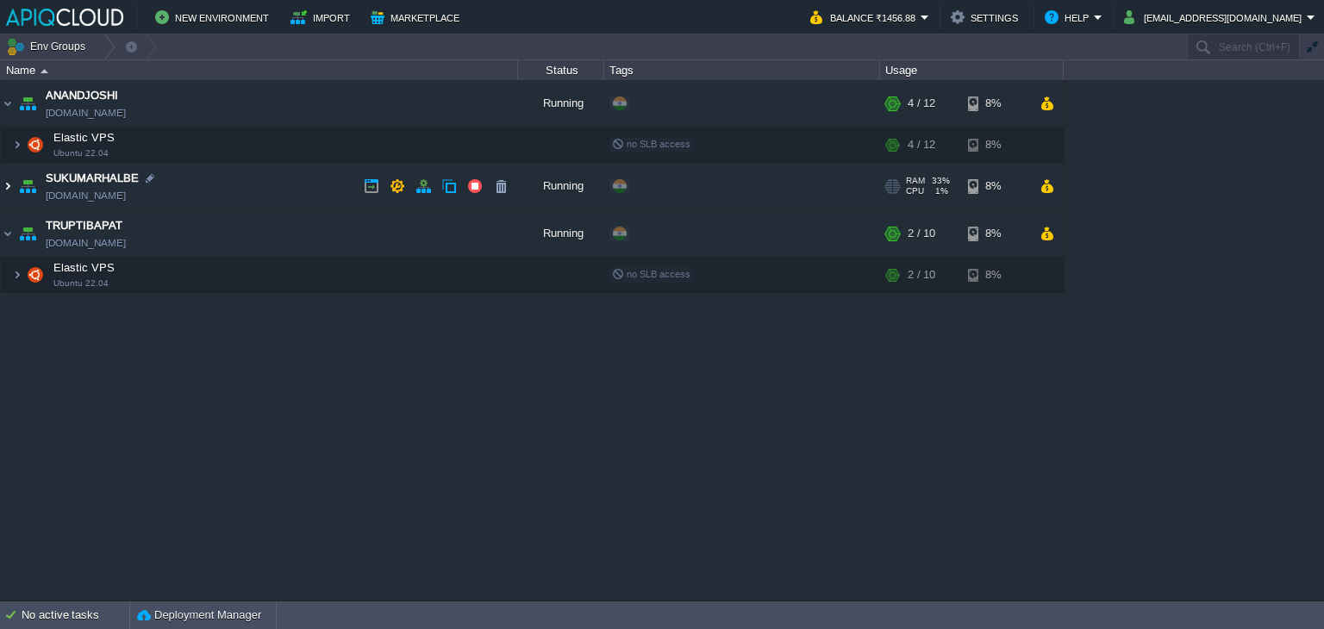
click at [6, 183] on img at bounding box center [8, 186] width 14 height 47
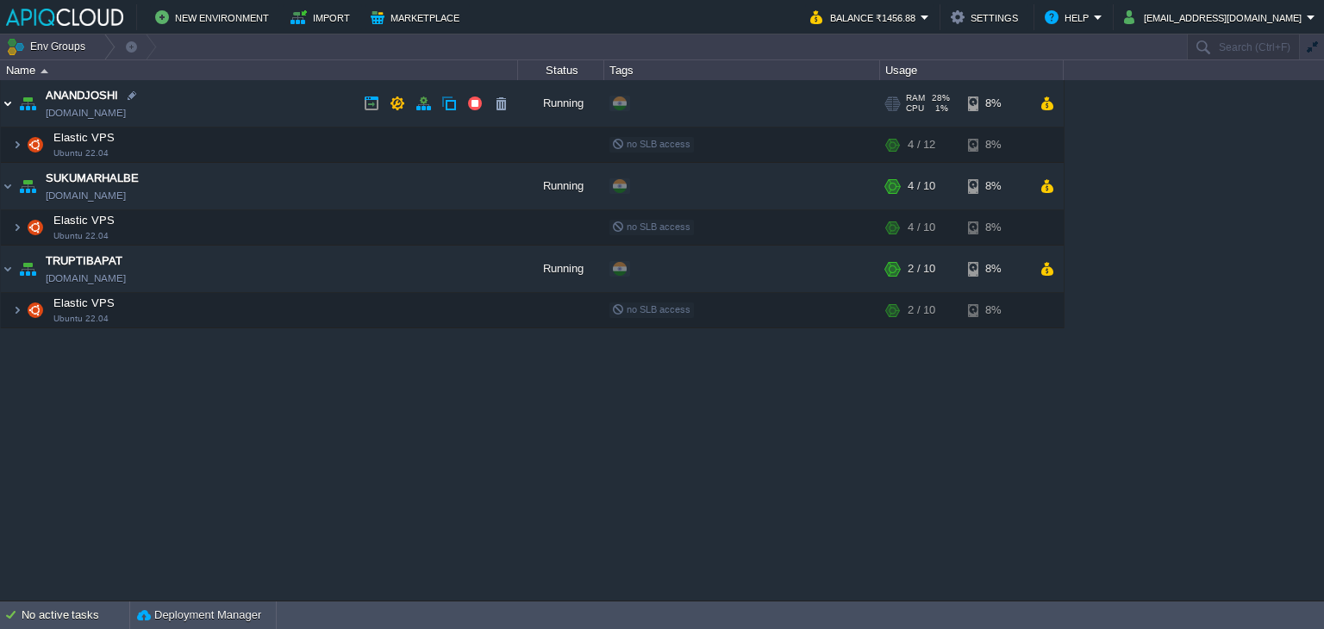
click at [3, 97] on img at bounding box center [8, 103] width 14 height 47
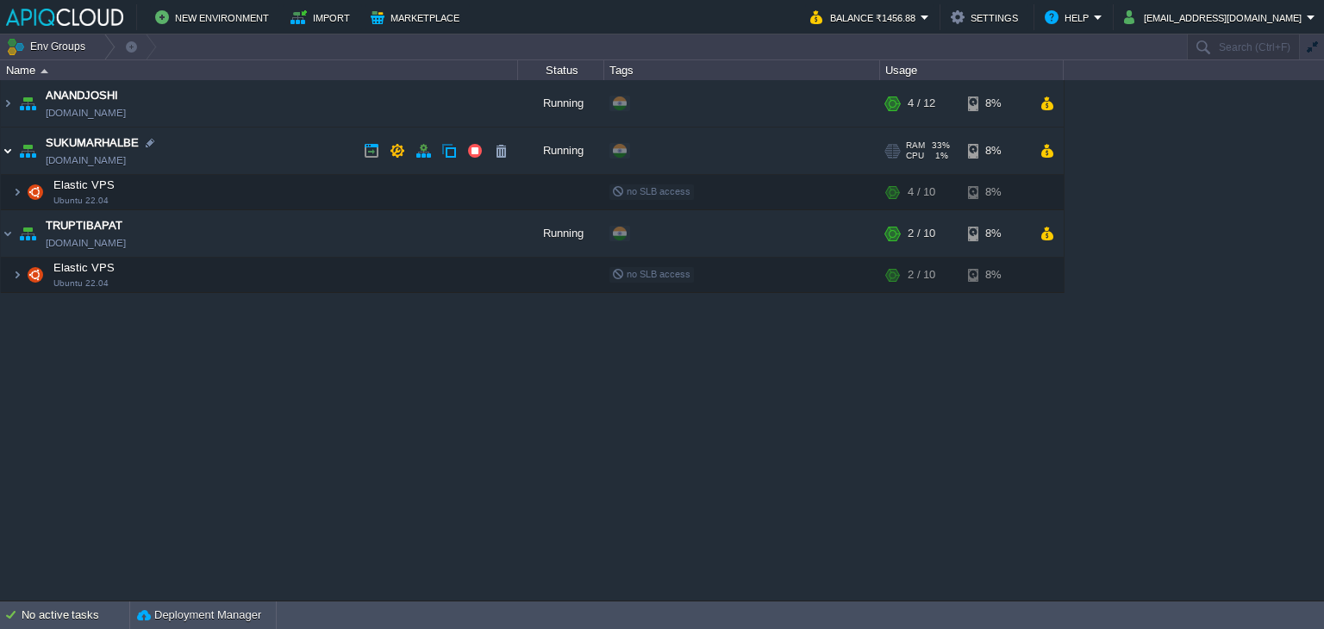
click at [7, 157] on img at bounding box center [8, 151] width 14 height 47
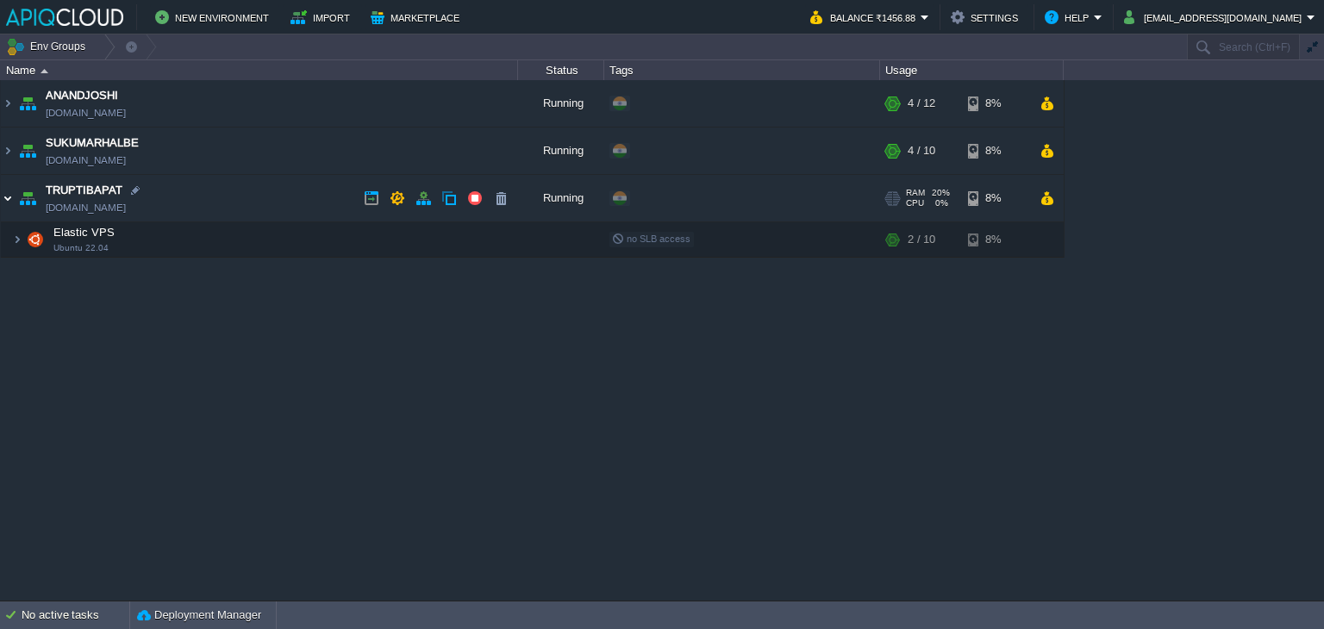
click at [9, 195] on img at bounding box center [8, 198] width 14 height 47
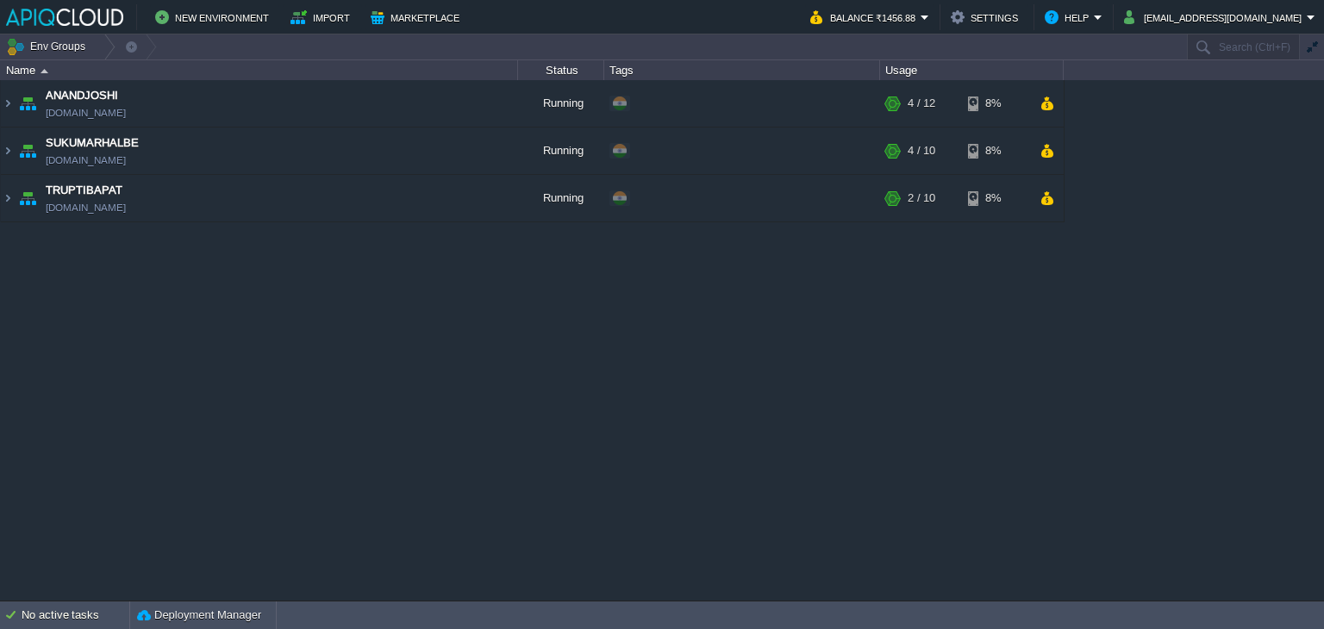
click at [658, 419] on div "ANANDJOSHI [DOMAIN_NAME] Running + Add to Env Group RAM 28% CPU 1% 4 / 12 8% El…" at bounding box center [662, 340] width 1324 height 520
click at [302, 99] on td "ANANDJOSHI [DOMAIN_NAME]" at bounding box center [259, 103] width 517 height 47
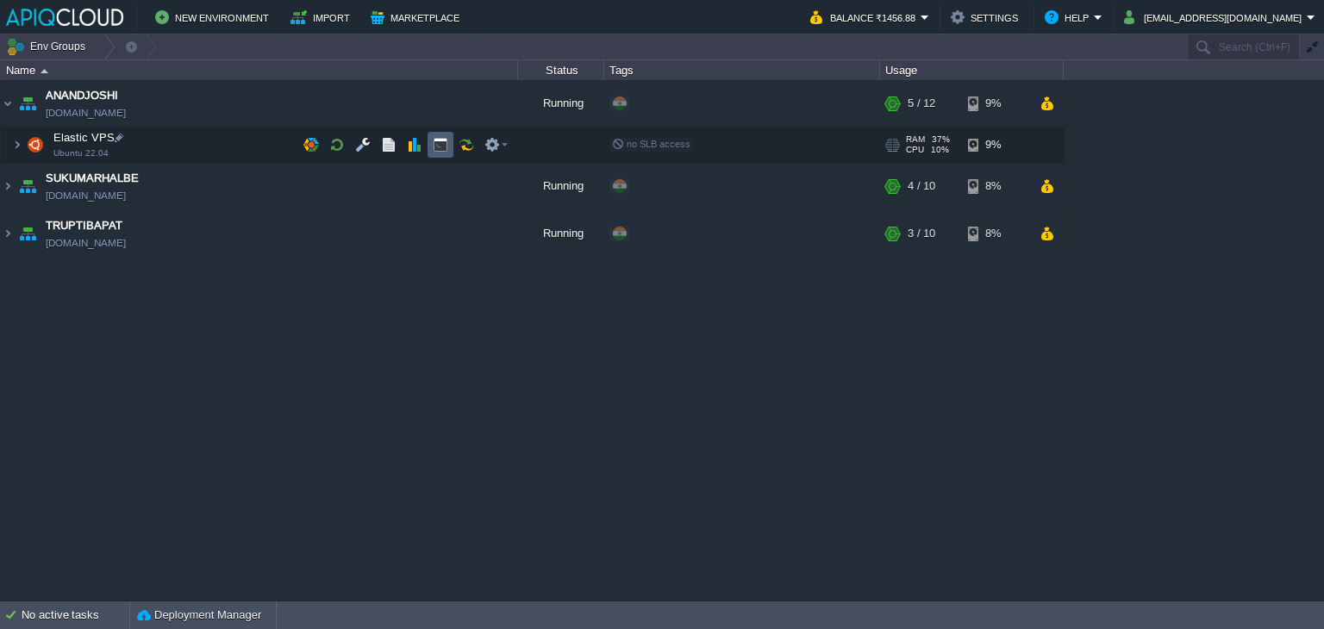
click at [438, 144] on button "button" at bounding box center [441, 145] width 16 height 16
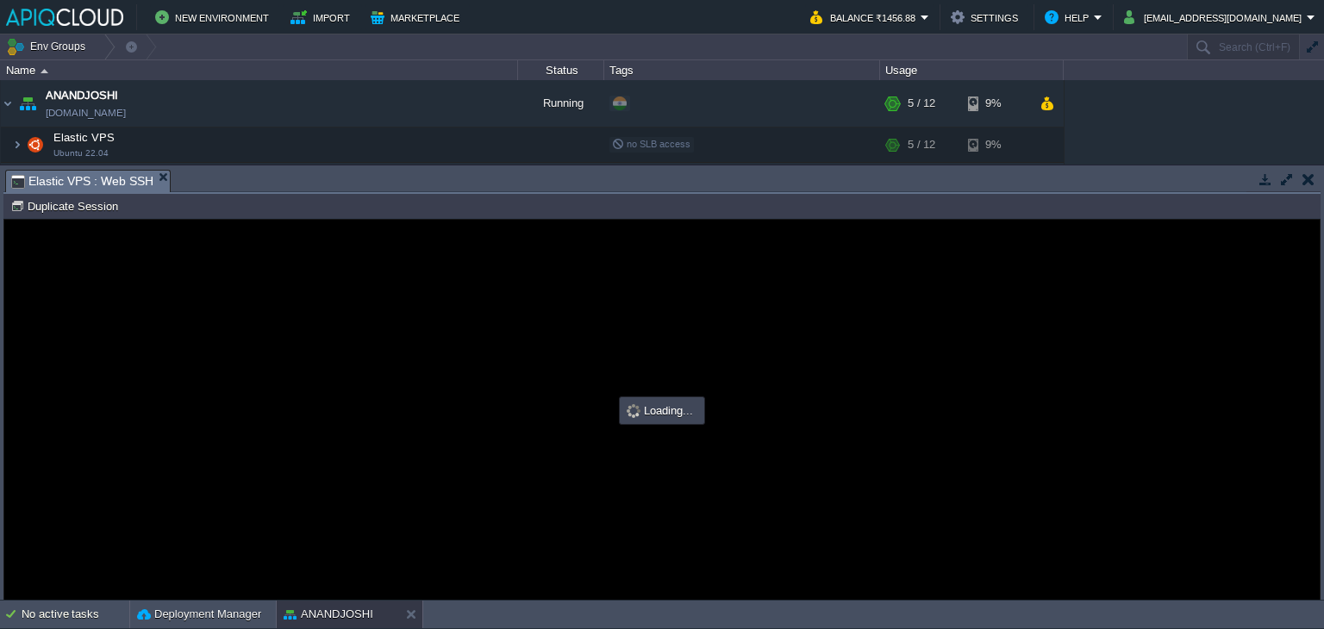
type input "#000000"
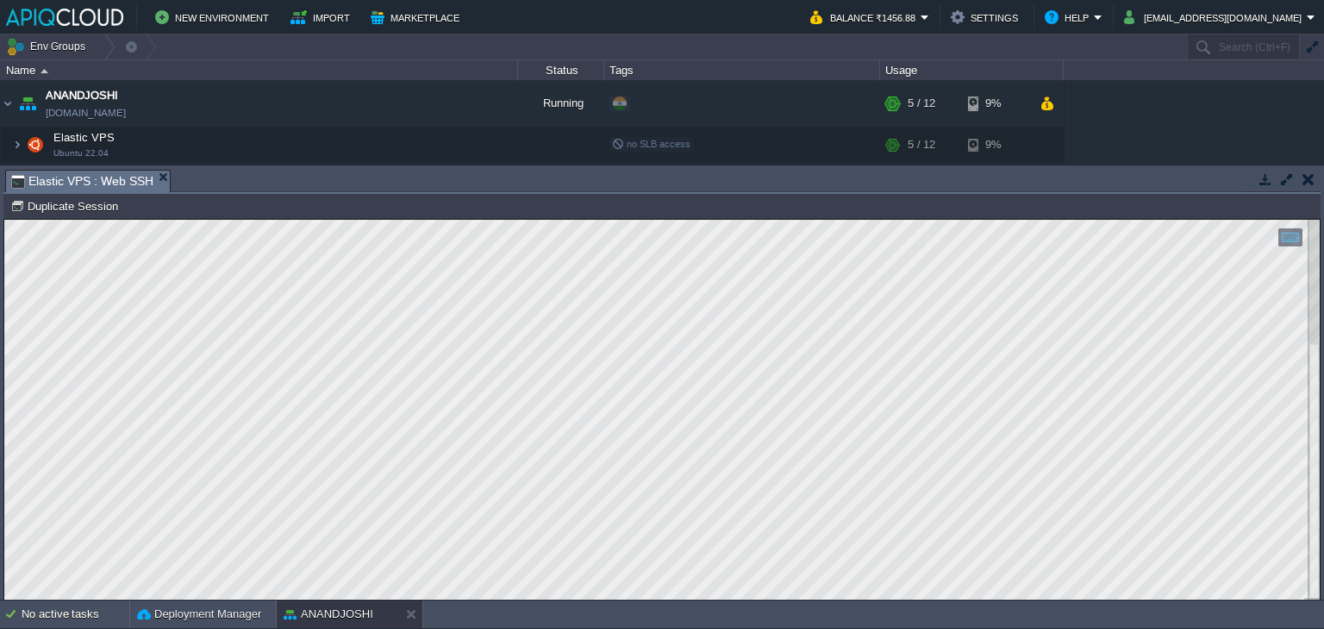
click at [1306, 180] on button "button" at bounding box center [1308, 179] width 12 height 16
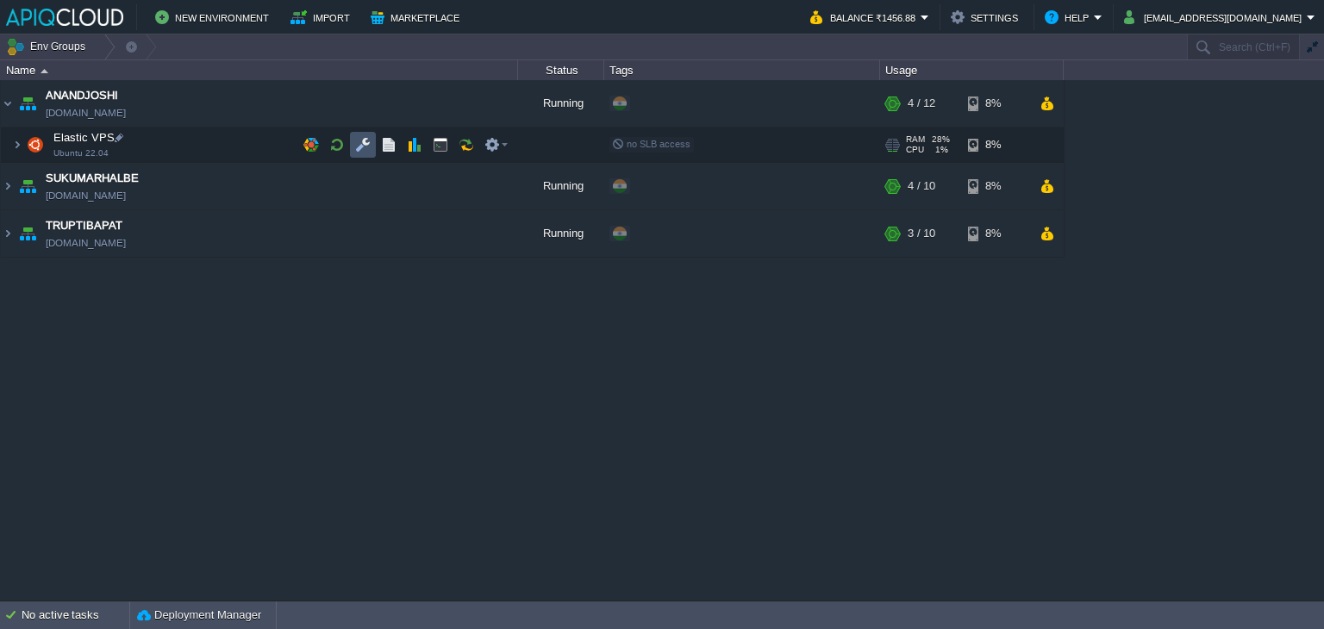
click at [358, 141] on button "button" at bounding box center [363, 145] width 16 height 16
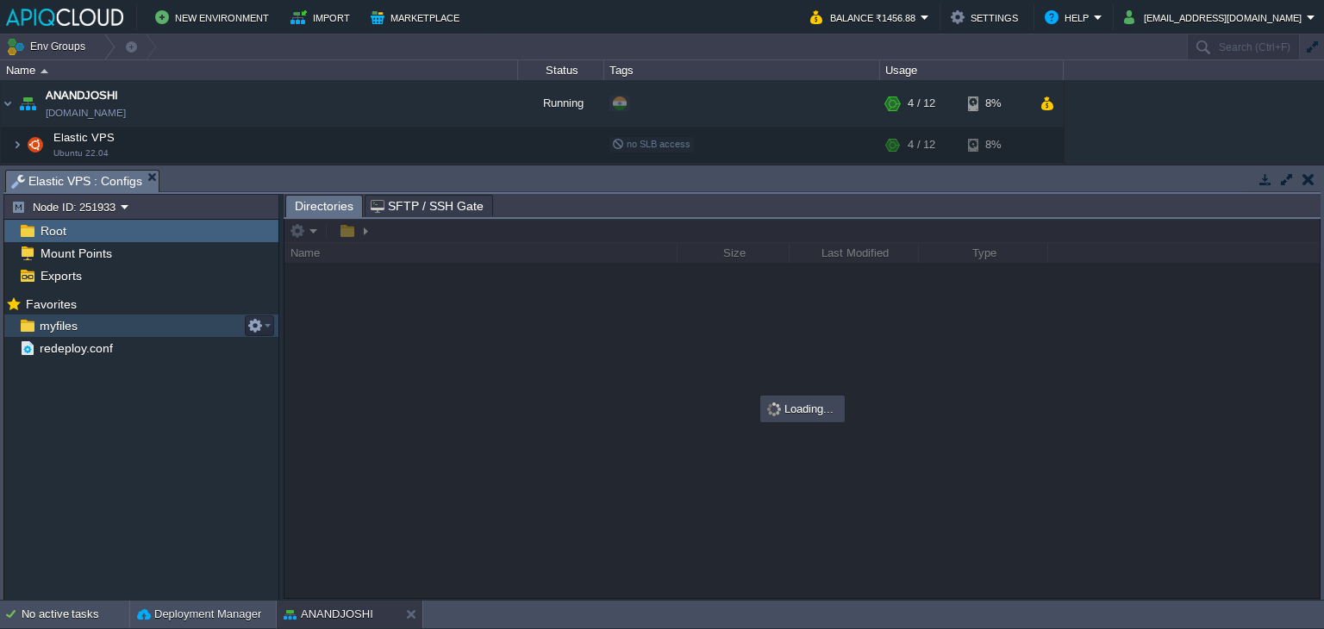
click at [56, 322] on span "myfiles" at bounding box center [58, 326] width 44 height 16
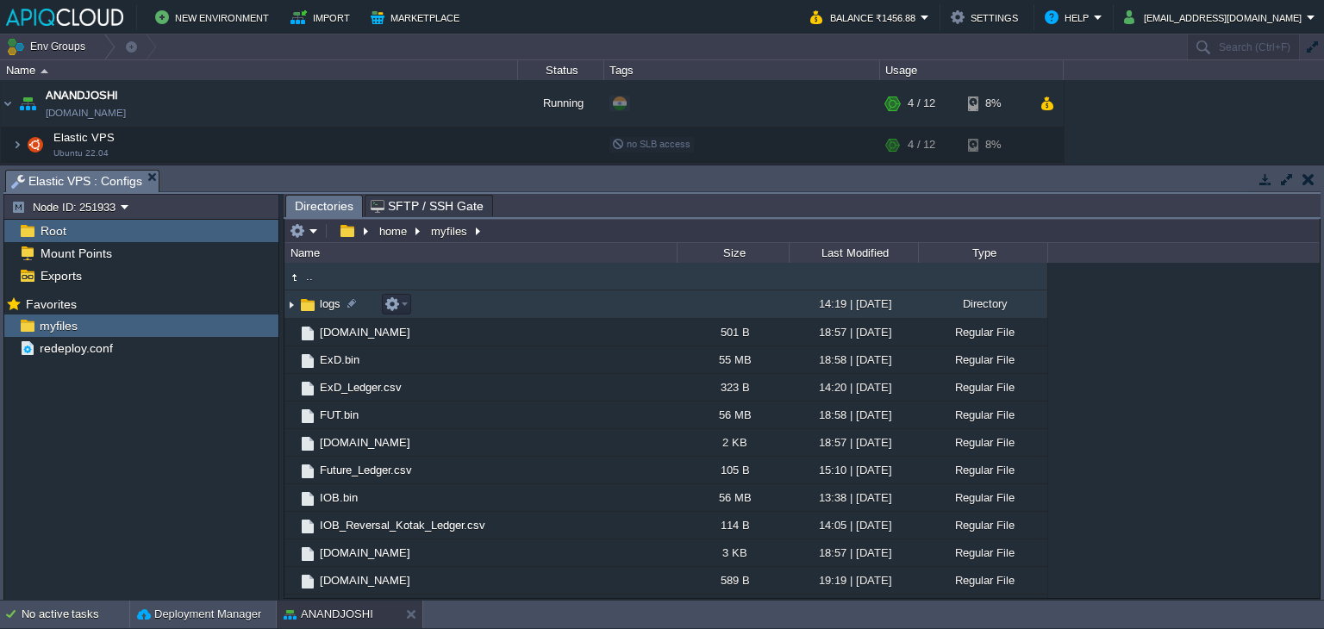
click at [287, 304] on img at bounding box center [291, 304] width 14 height 27
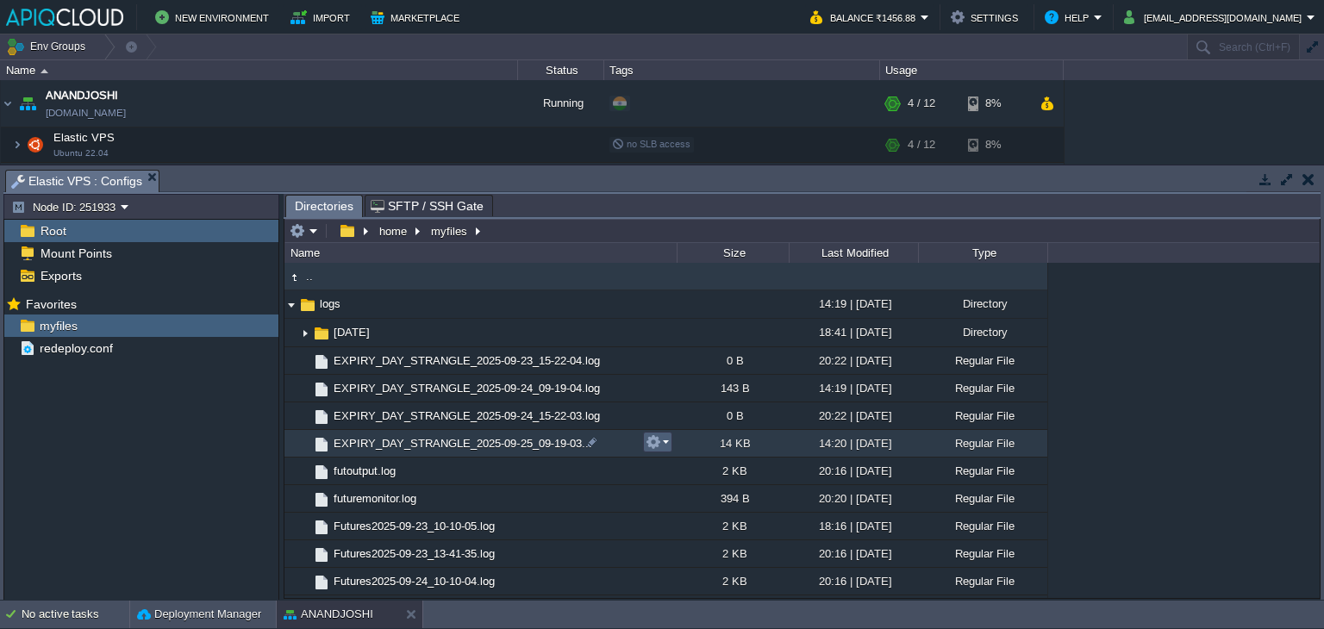
click at [670, 440] on td at bounding box center [657, 442] width 29 height 21
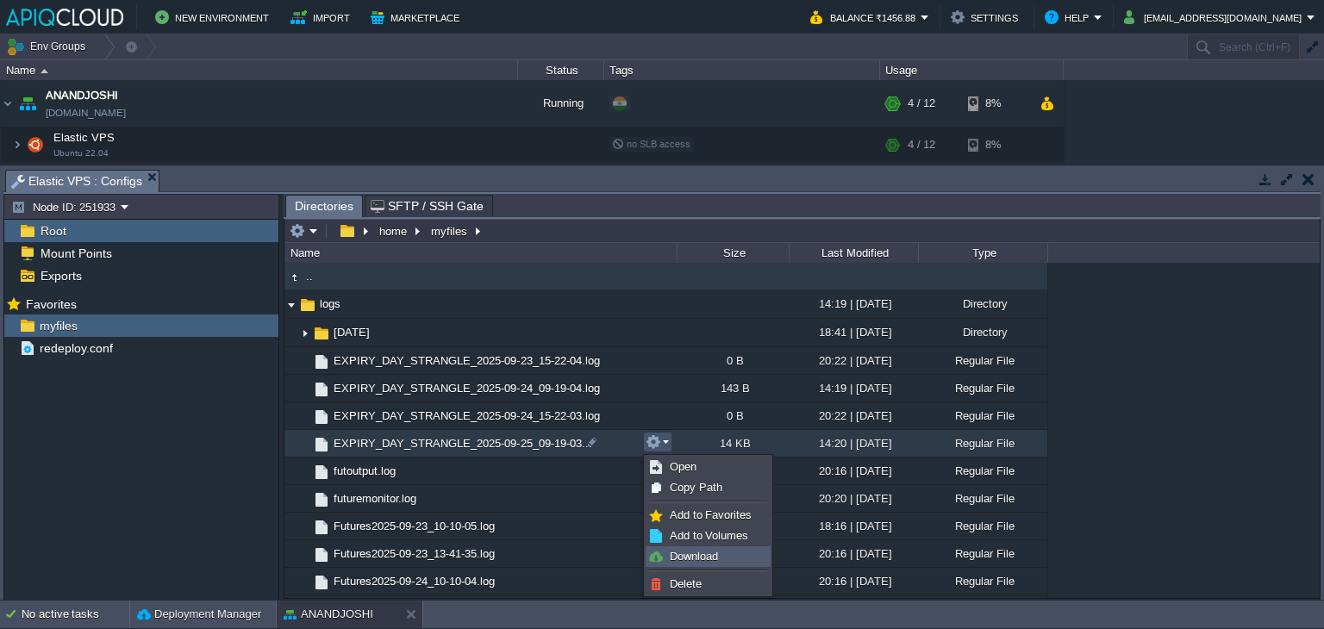
click at [705, 553] on span "Download" at bounding box center [694, 556] width 48 height 13
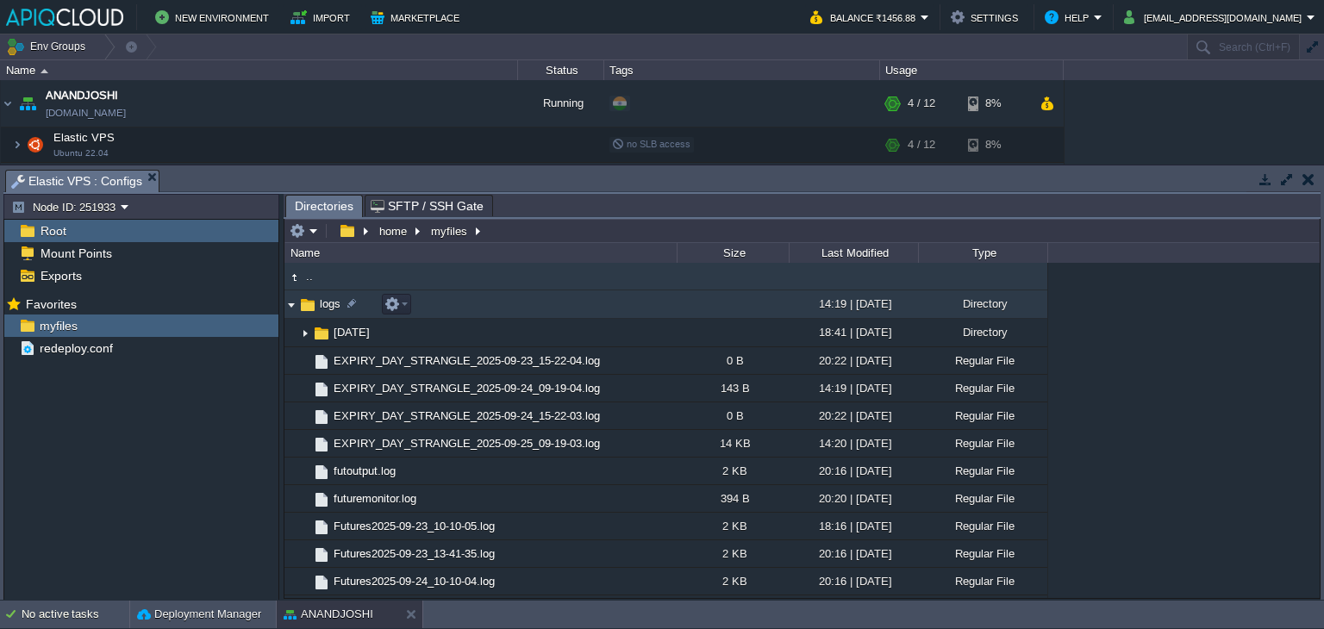
click at [290, 304] on img at bounding box center [291, 304] width 14 height 27
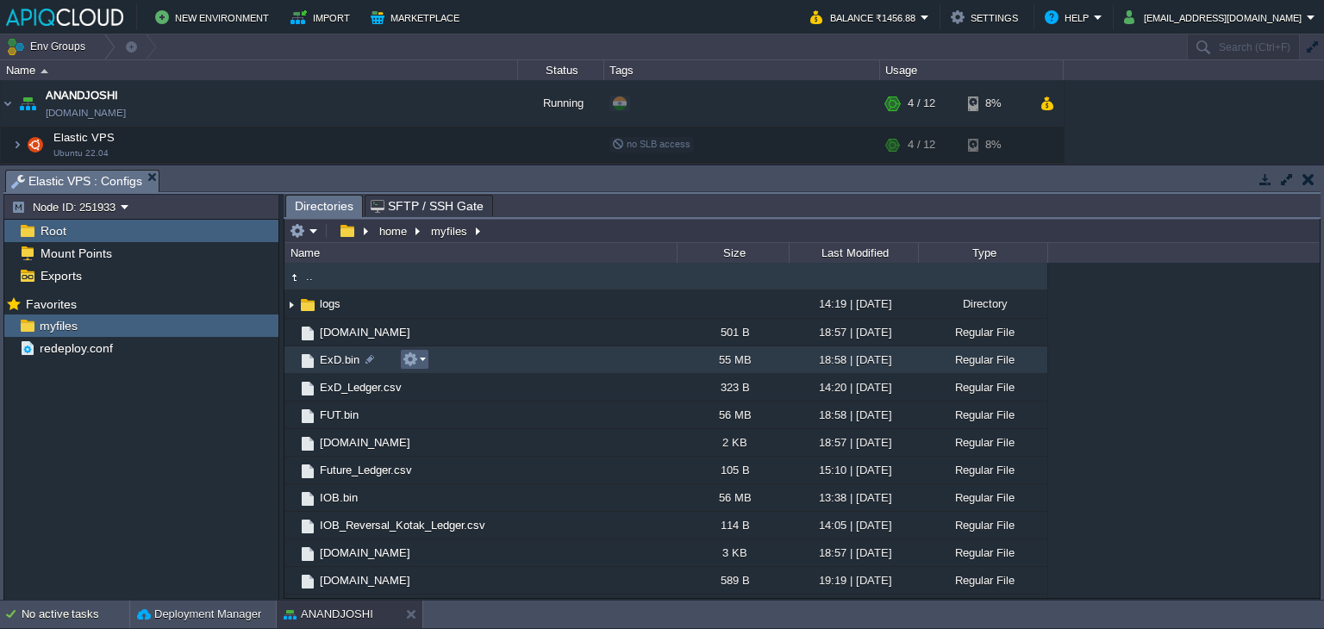
click at [409, 359] on button "button" at bounding box center [410, 360] width 16 height 16
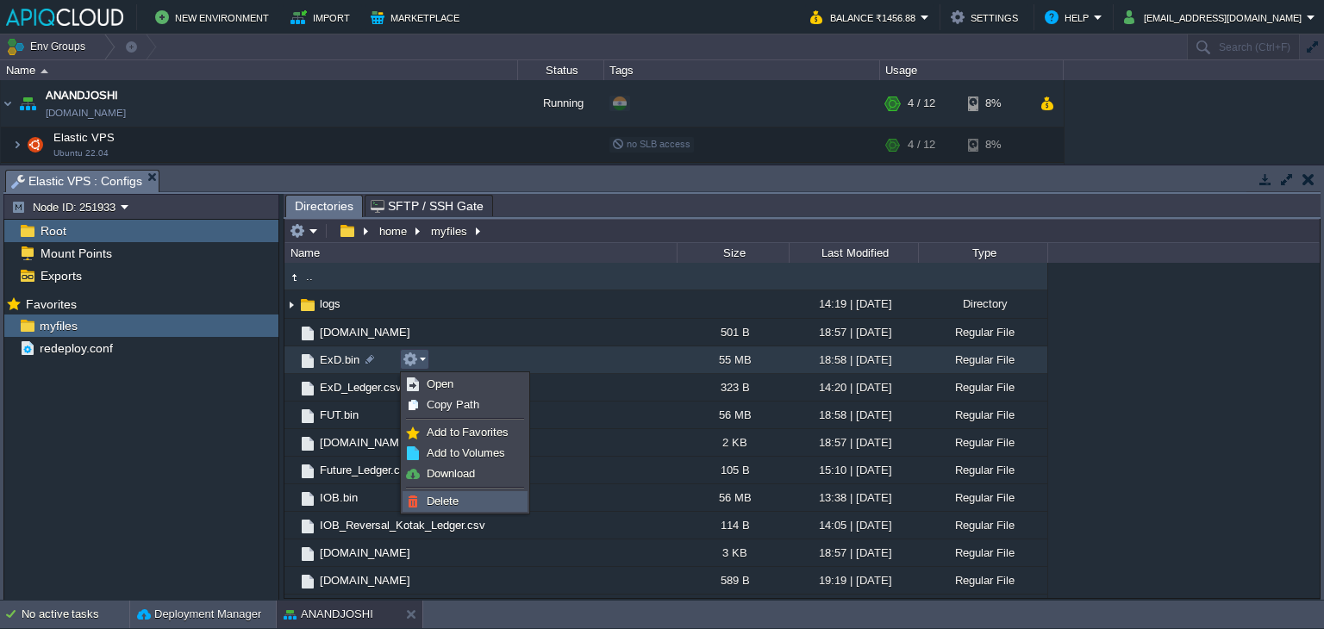
click at [443, 498] on span "Delete" at bounding box center [443, 501] width 32 height 13
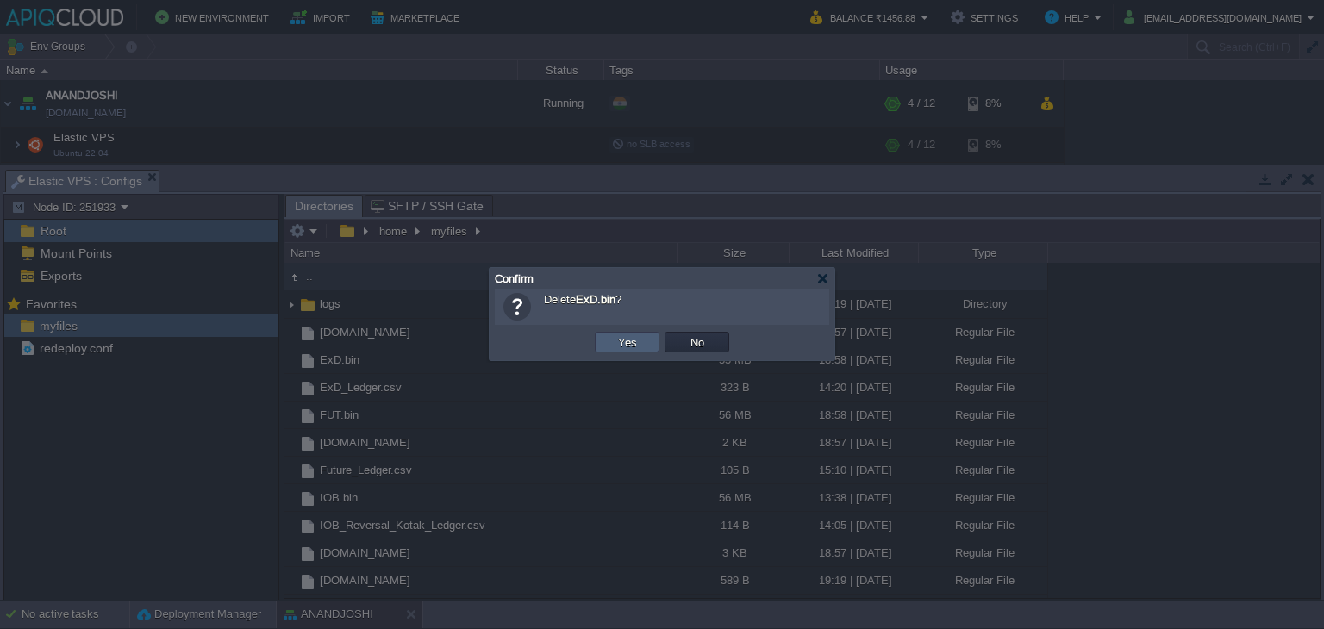
click at [625, 346] on button "Yes" at bounding box center [627, 342] width 29 height 16
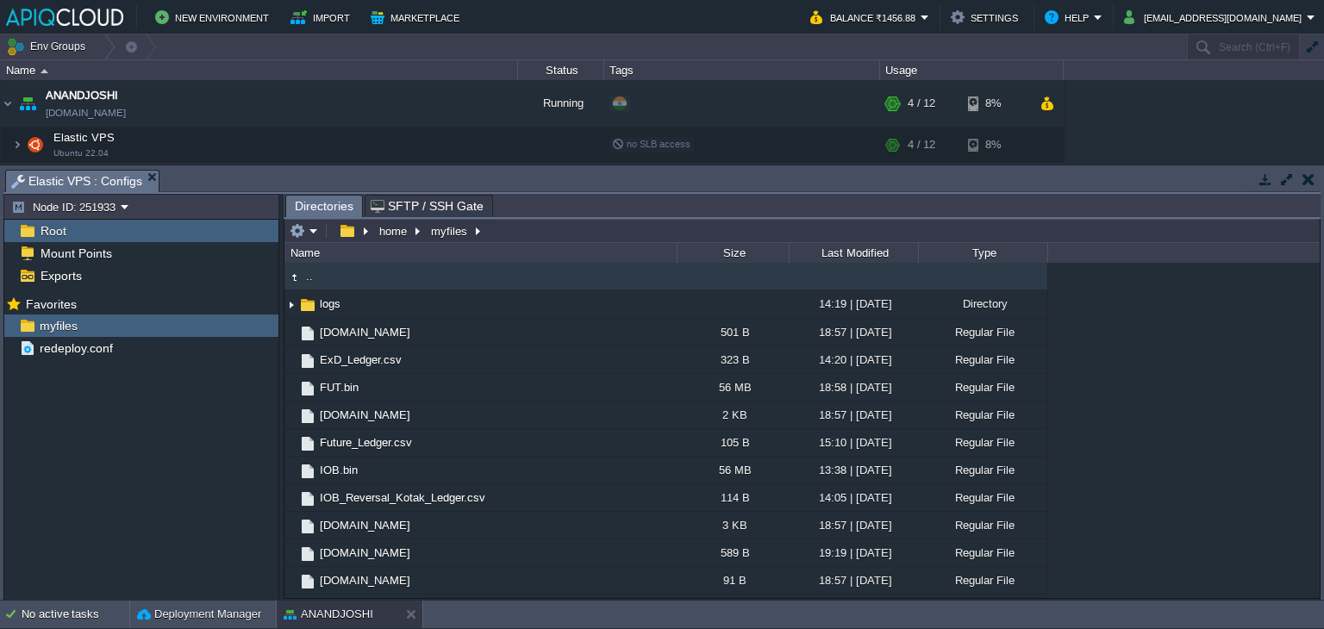
click at [1307, 178] on button "button" at bounding box center [1308, 179] width 12 height 16
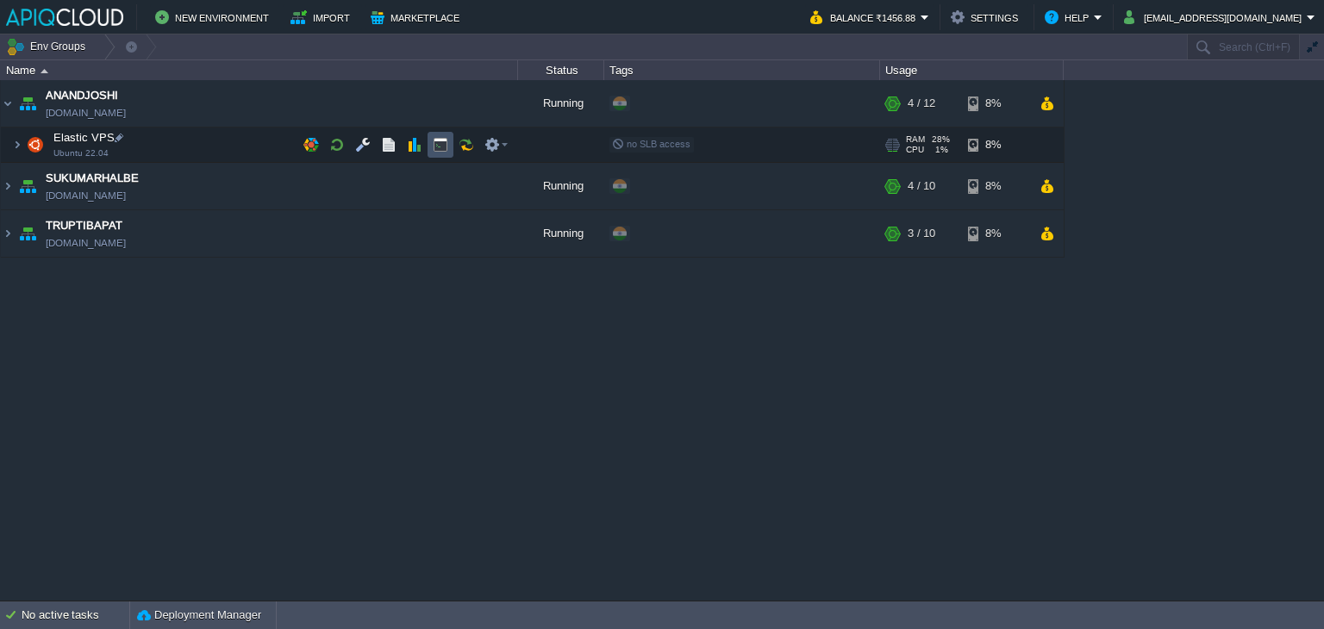
click at [435, 145] on button "button" at bounding box center [441, 145] width 16 height 16
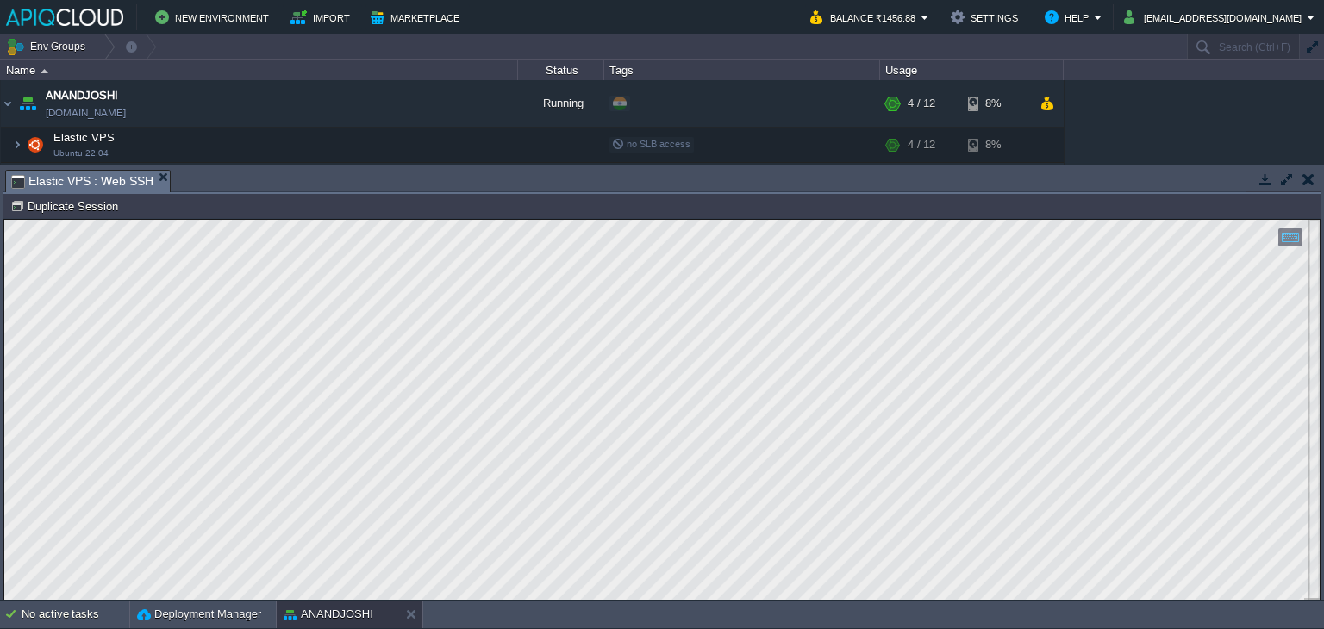
click at [1307, 186] on button "button" at bounding box center [1308, 179] width 12 height 16
